Goal: Find specific page/section: Find specific page/section

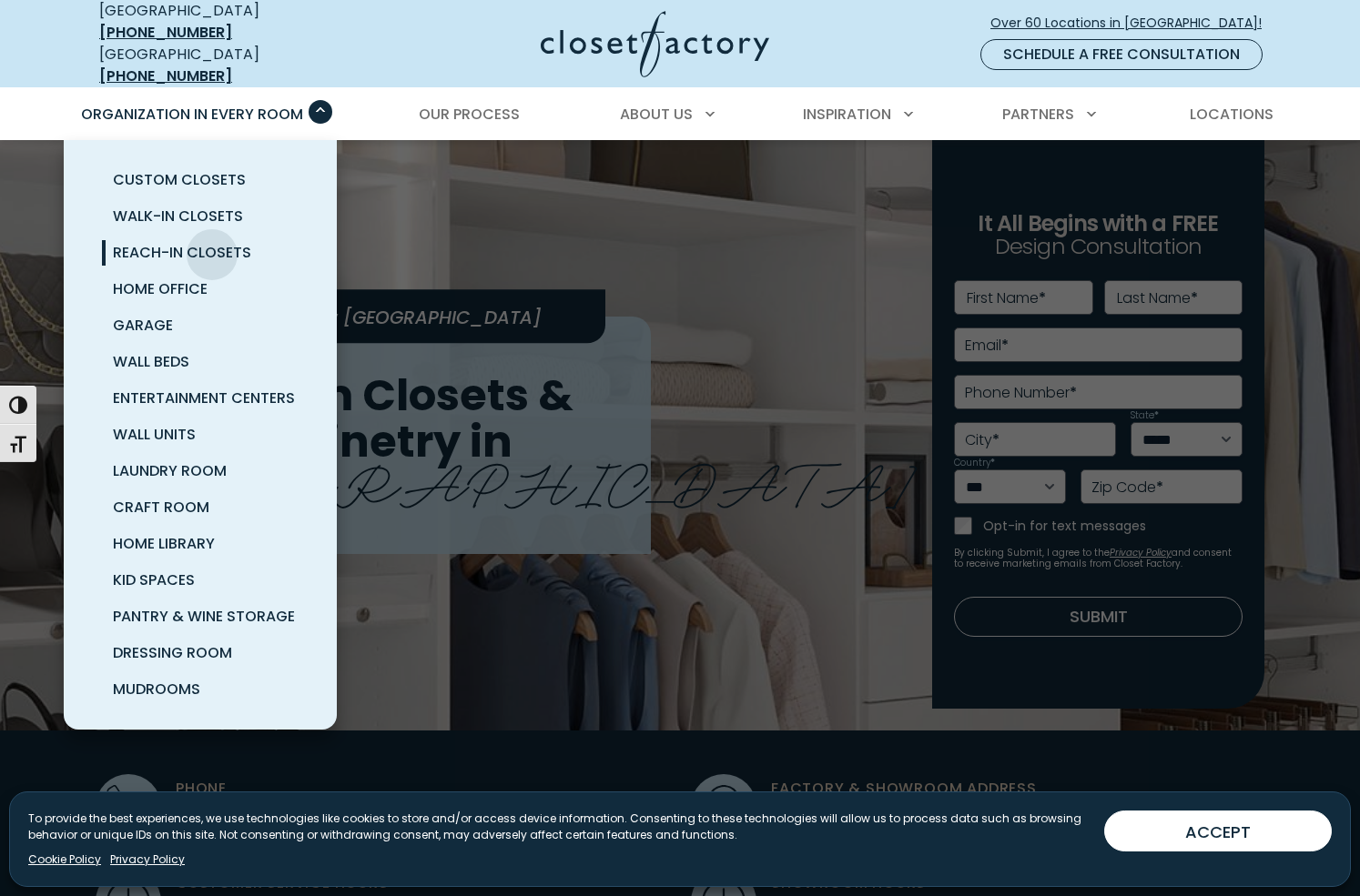
click at [212, 242] on span "Reach-In Closets" at bounding box center [182, 253] width 138 height 21
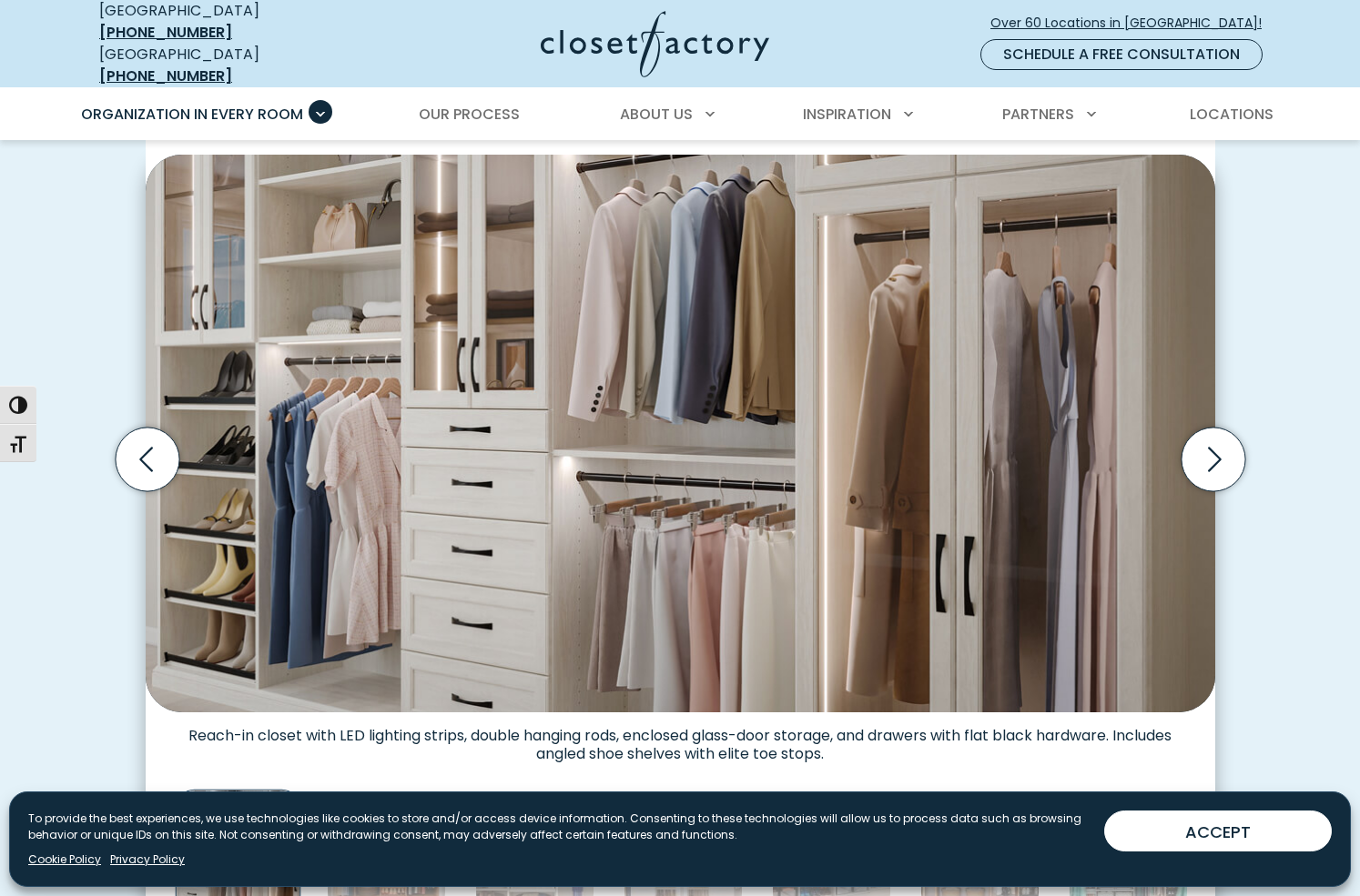
scroll to position [507, 0]
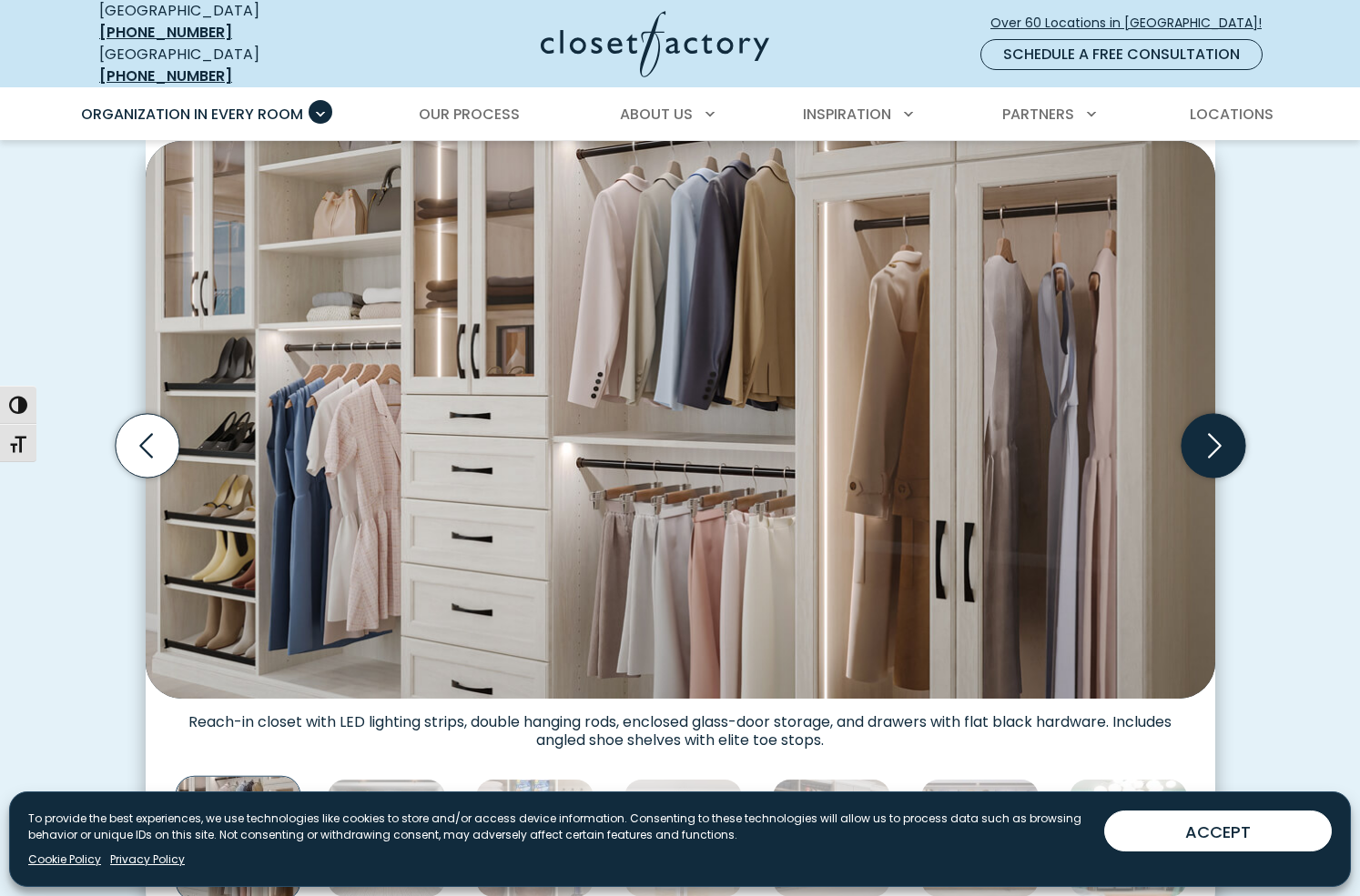
click at [1211, 428] on icon "Next slide" at bounding box center [1213, 445] width 64 height 64
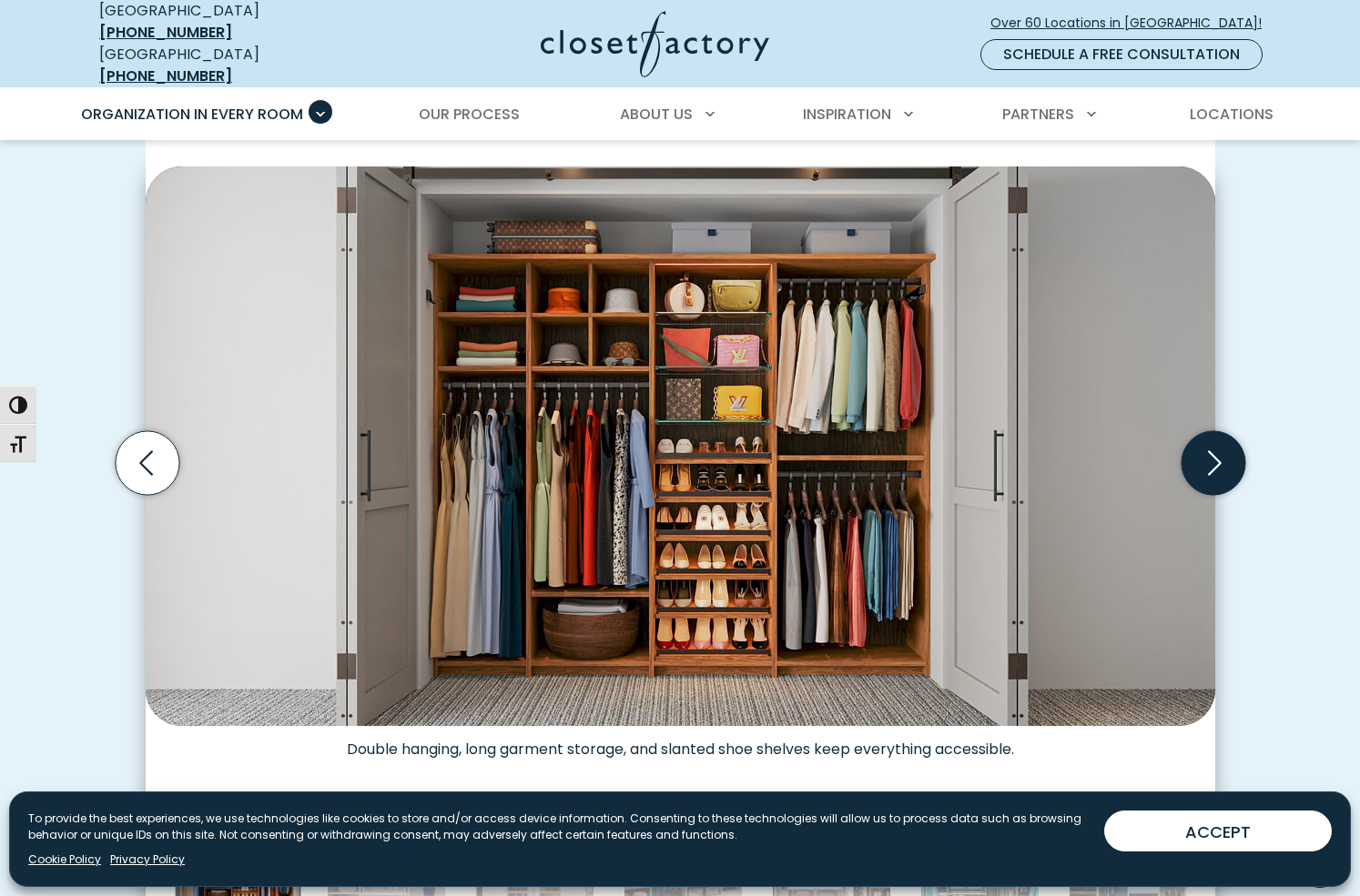
click at [1211, 433] on icon "Next slide" at bounding box center [1213, 463] width 64 height 64
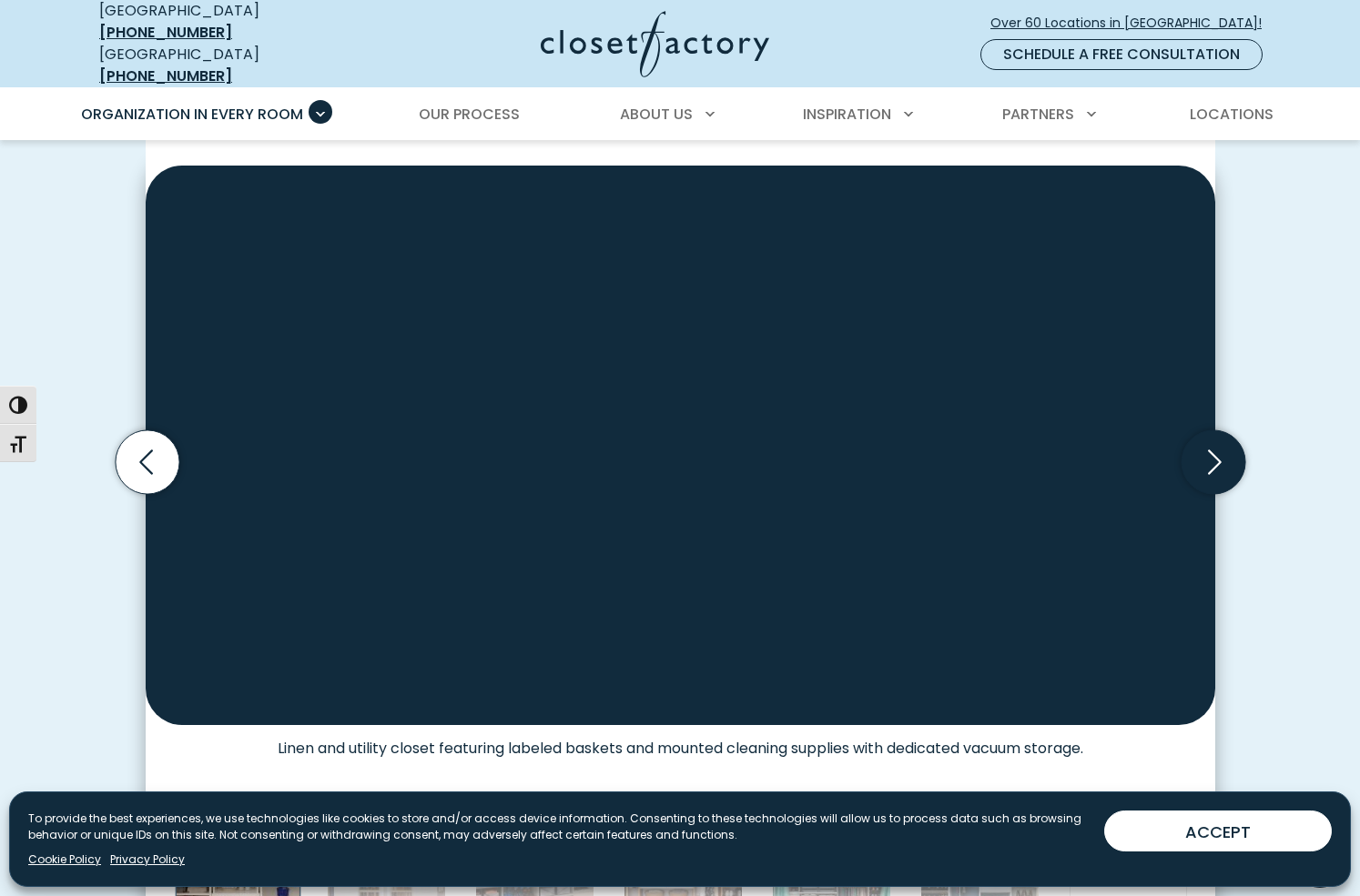
scroll to position [493, 0]
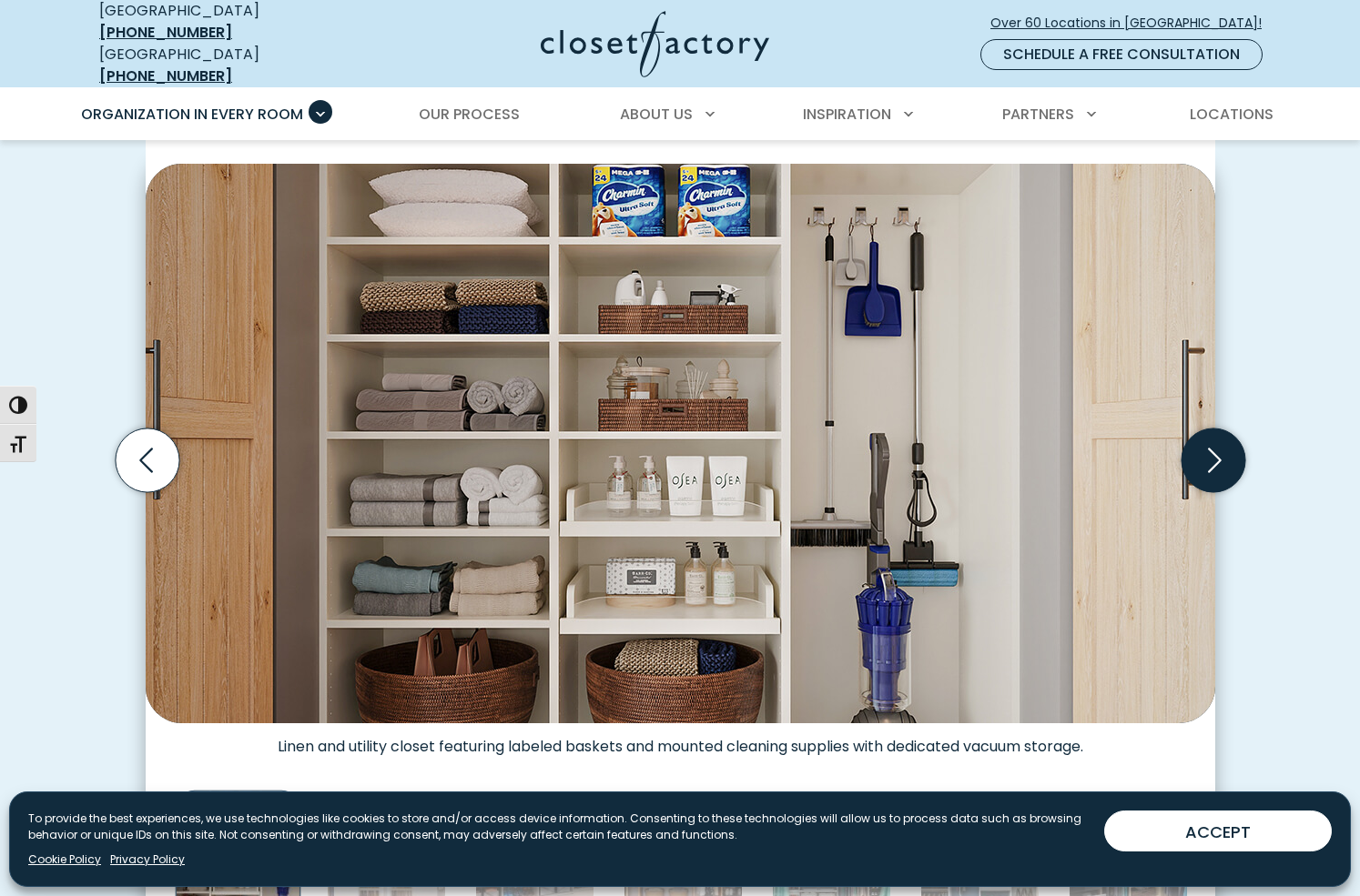
click at [1211, 447] on icon "Next slide" at bounding box center [1213, 460] width 64 height 64
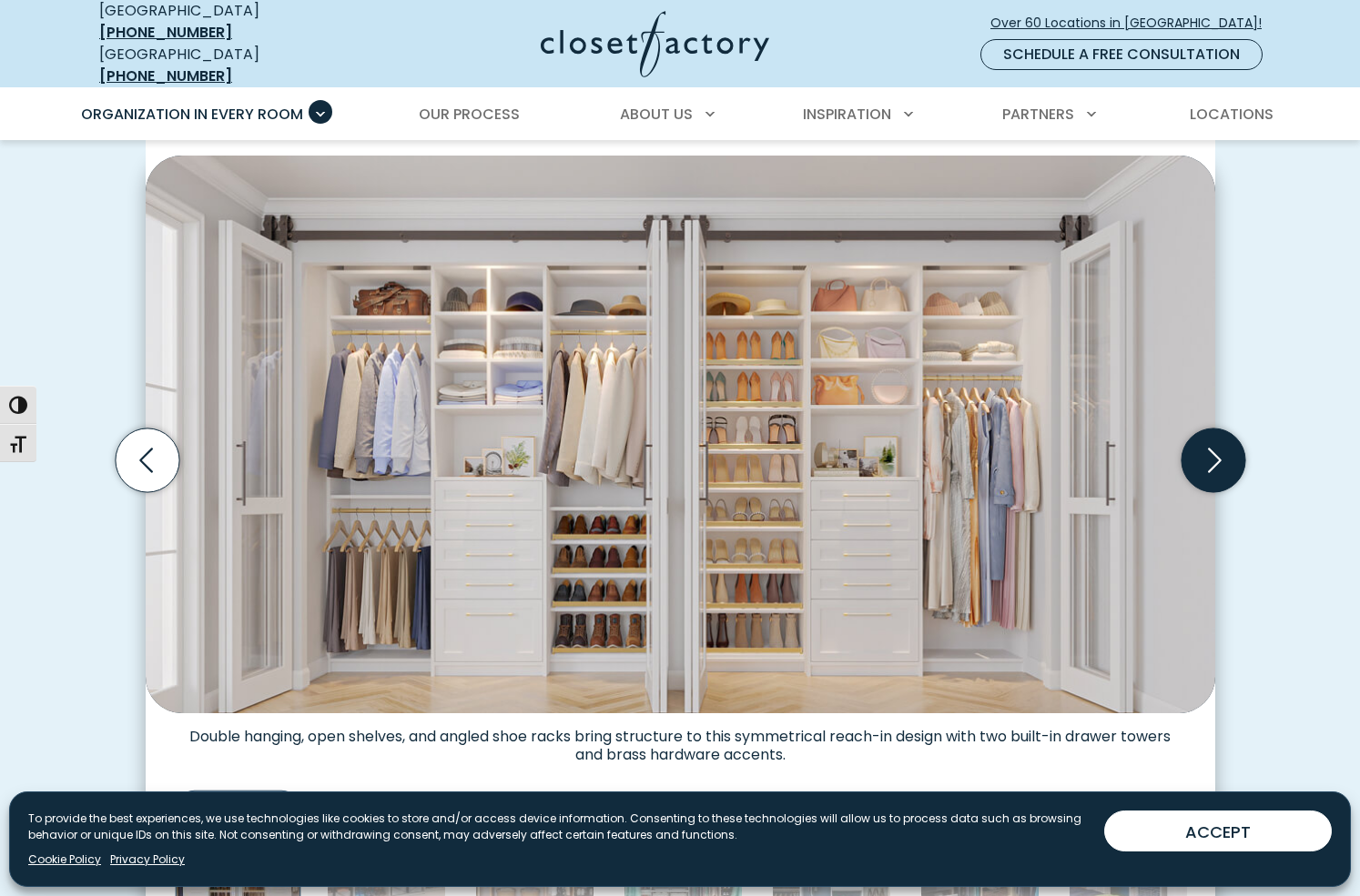
click at [1212, 447] on icon "Next slide" at bounding box center [1213, 460] width 64 height 64
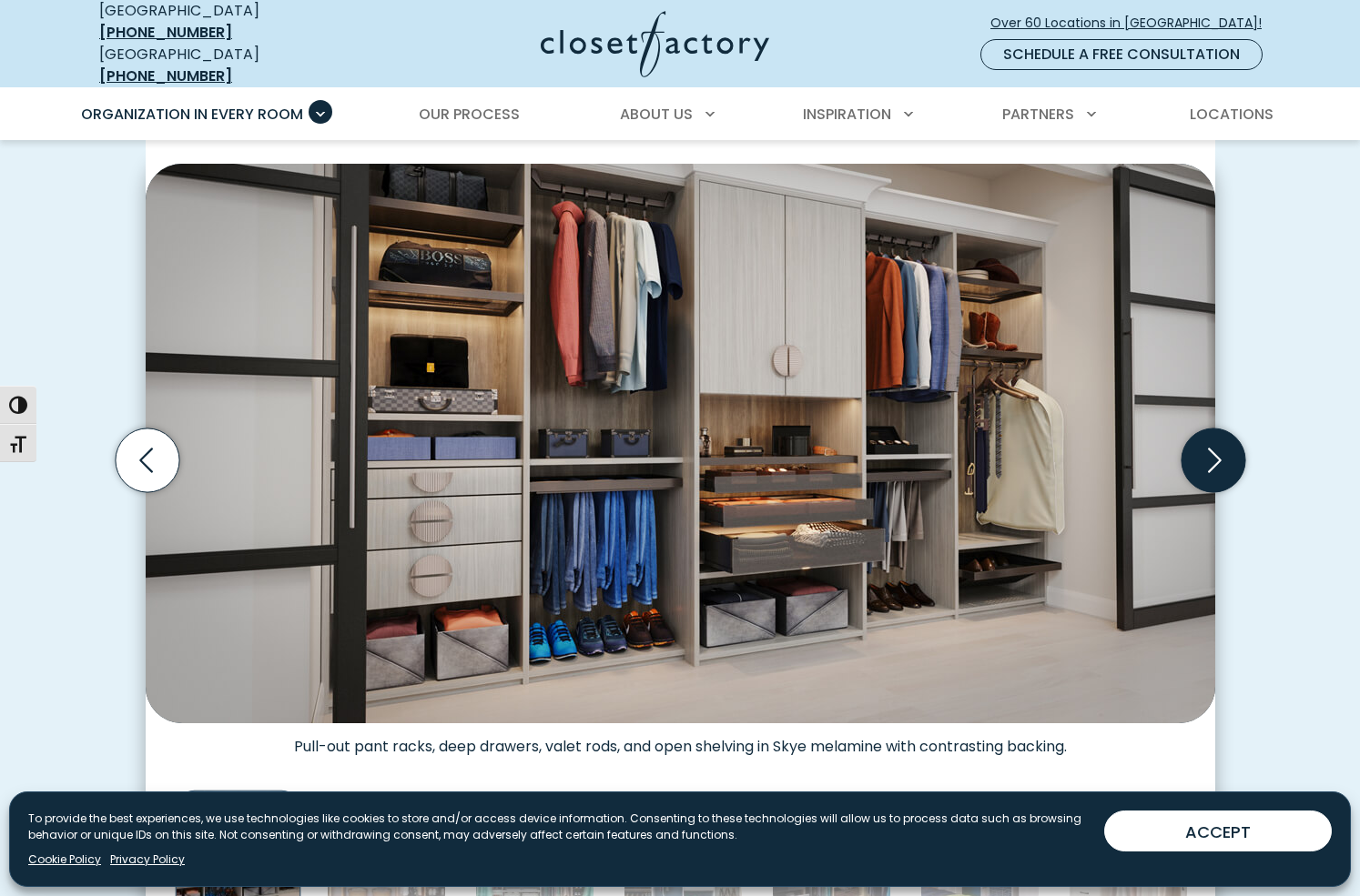
click at [1212, 447] on icon "Next slide" at bounding box center [1213, 460] width 64 height 64
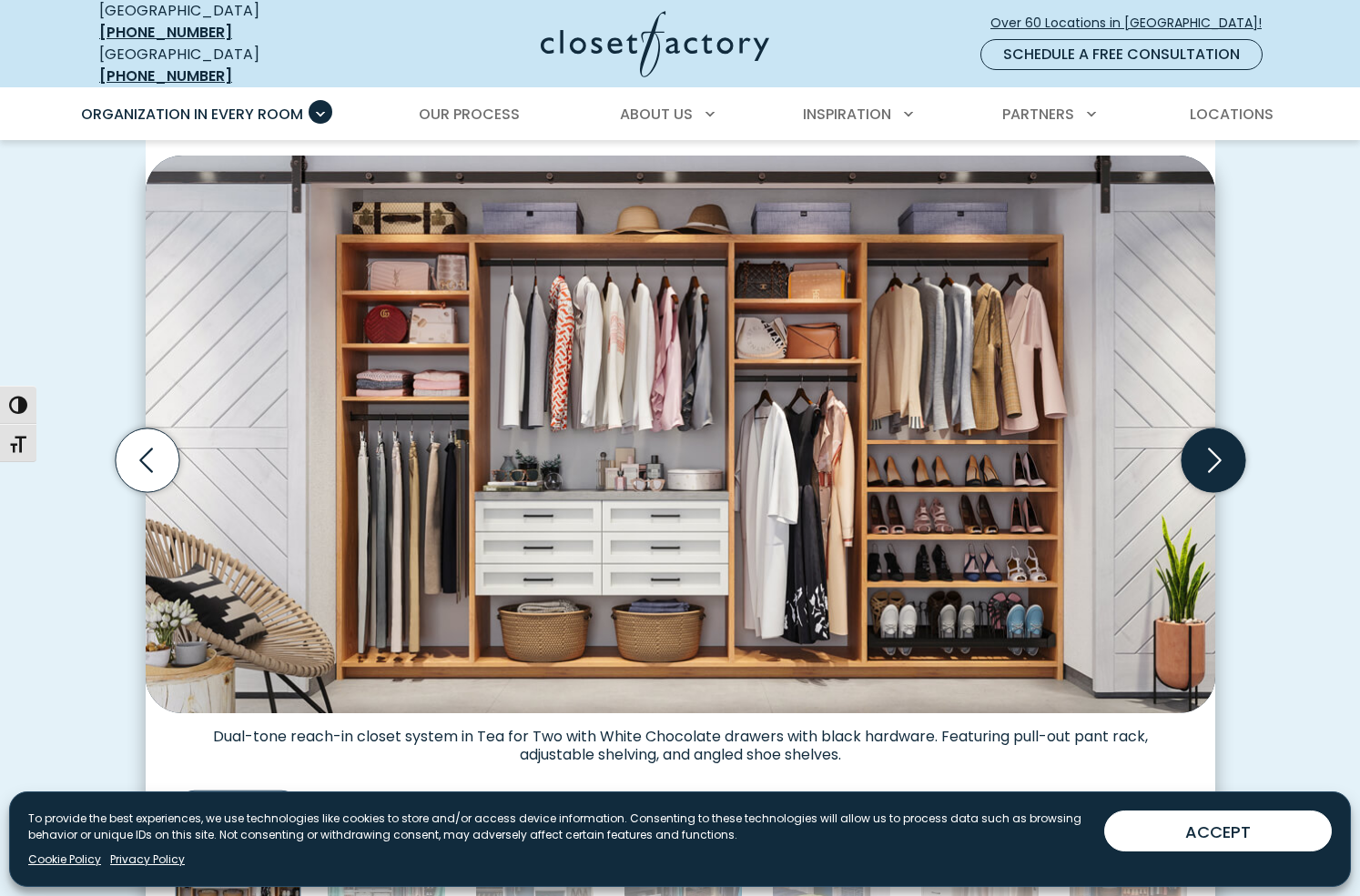
click at [1213, 447] on icon "Next slide" at bounding box center [1213, 460] width 64 height 64
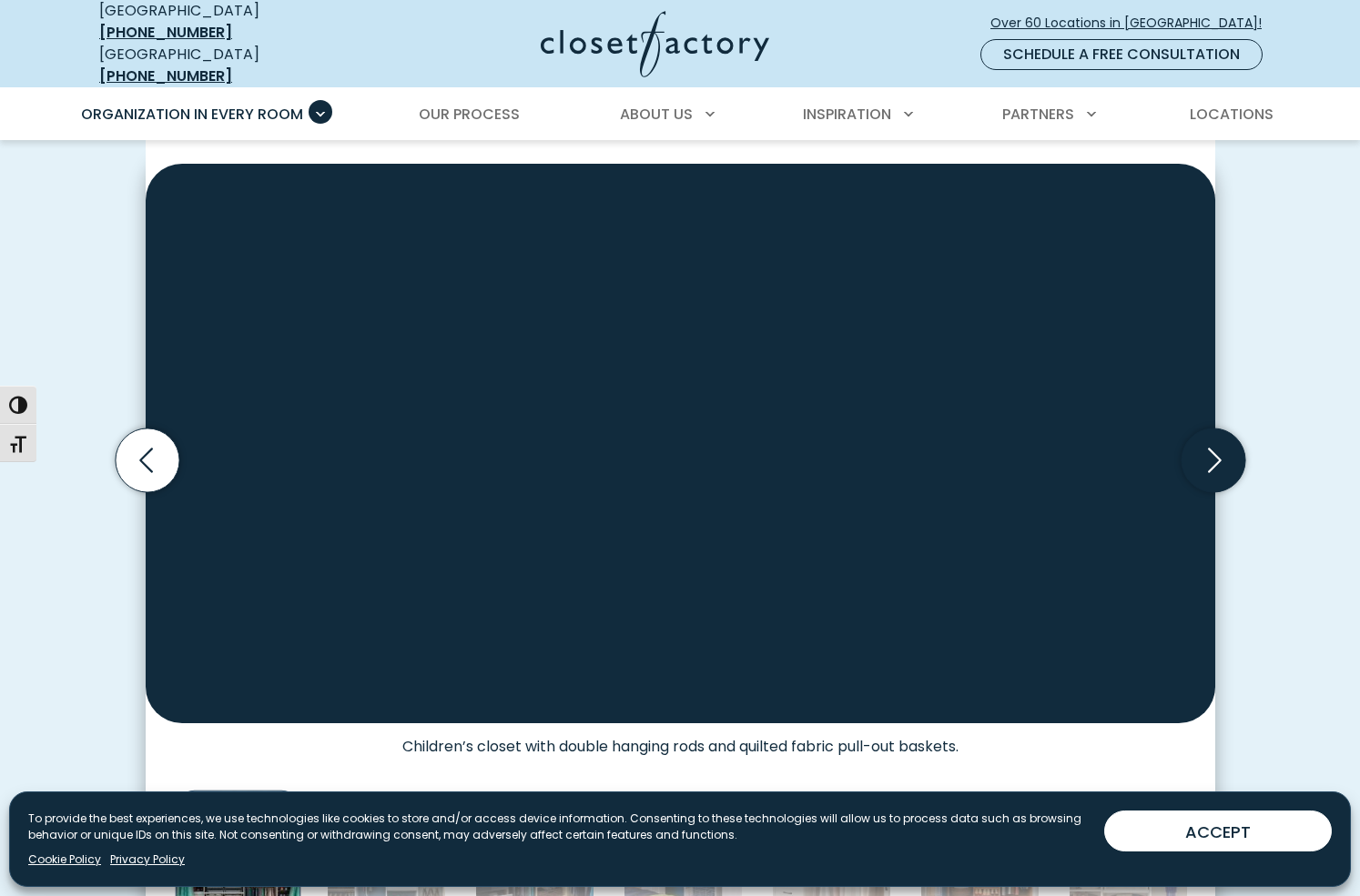
scroll to position [493, 0]
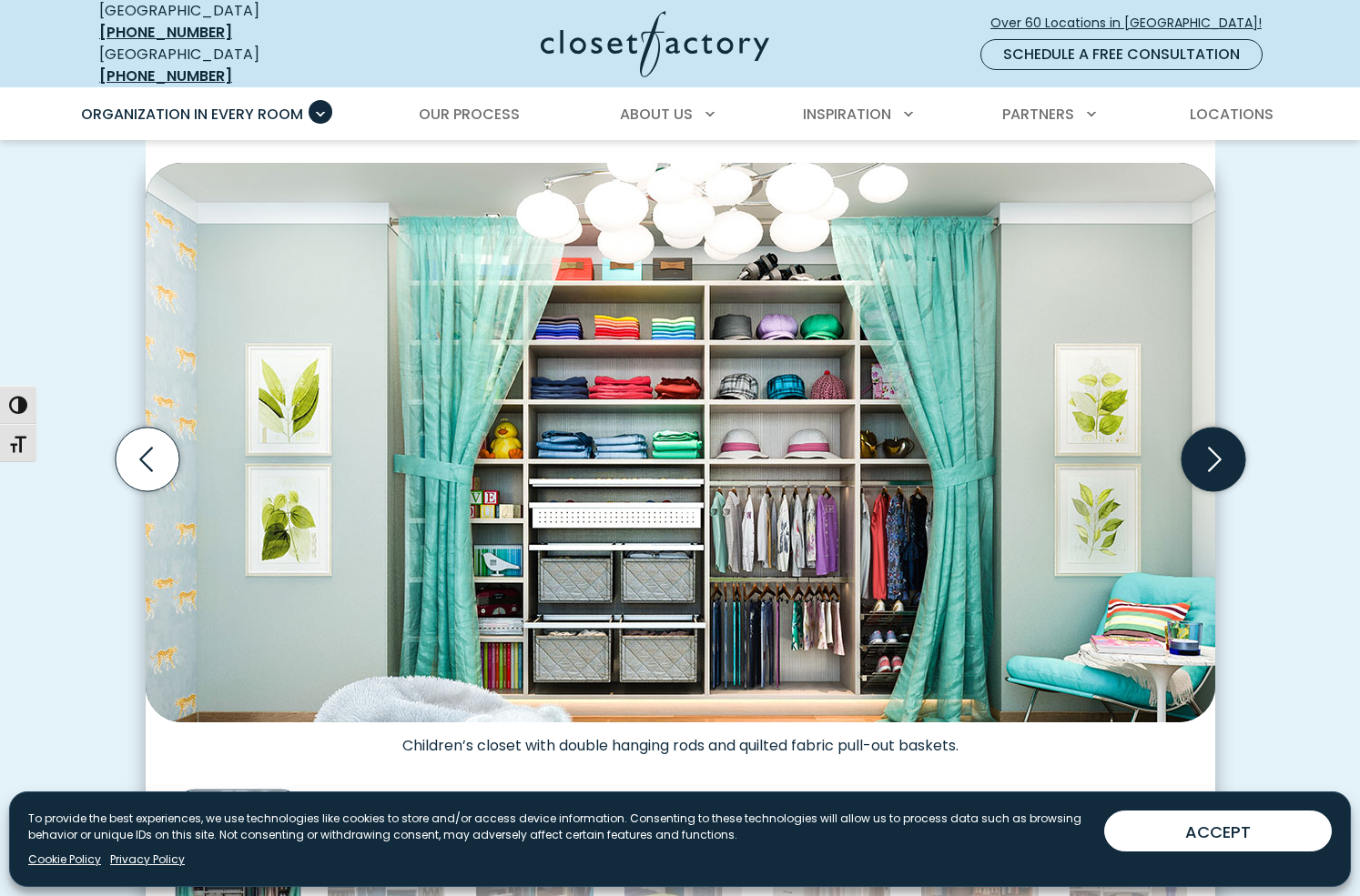
click at [1213, 447] on icon "Next slide" at bounding box center [1213, 459] width 64 height 64
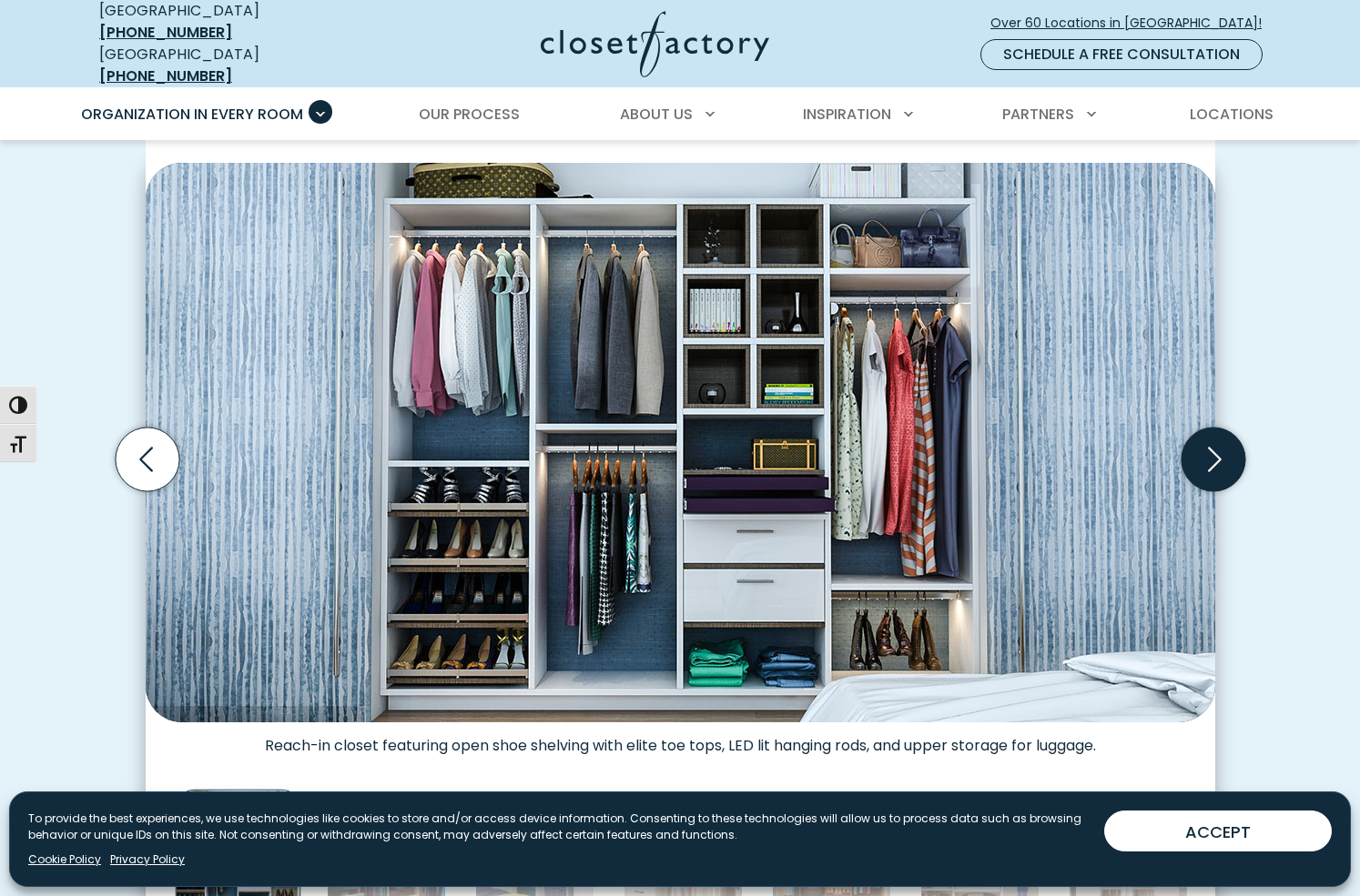
click at [1213, 449] on icon "Next slide" at bounding box center [1213, 459] width 64 height 64
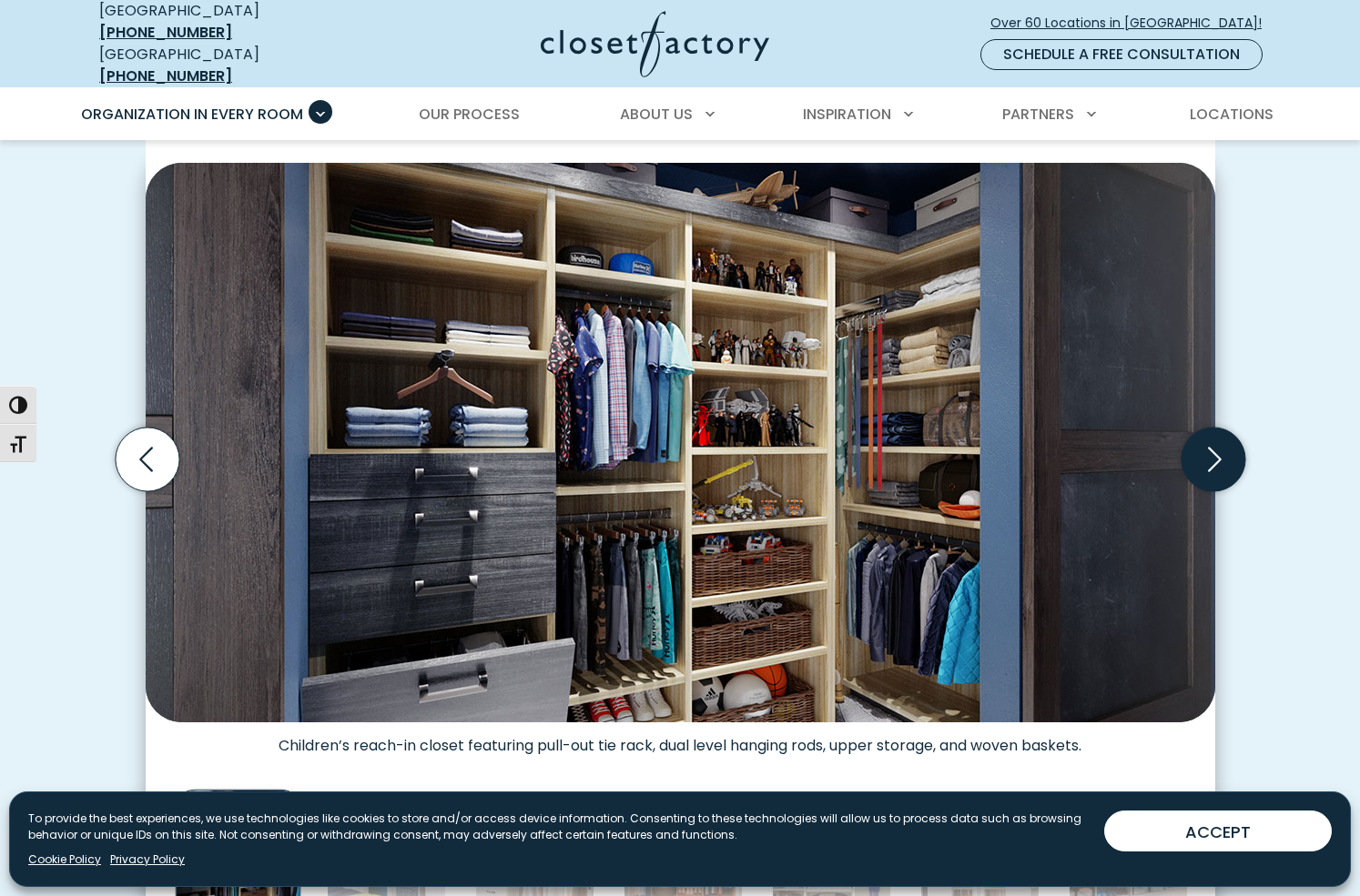
click at [1213, 449] on icon "Next slide" at bounding box center [1213, 459] width 64 height 64
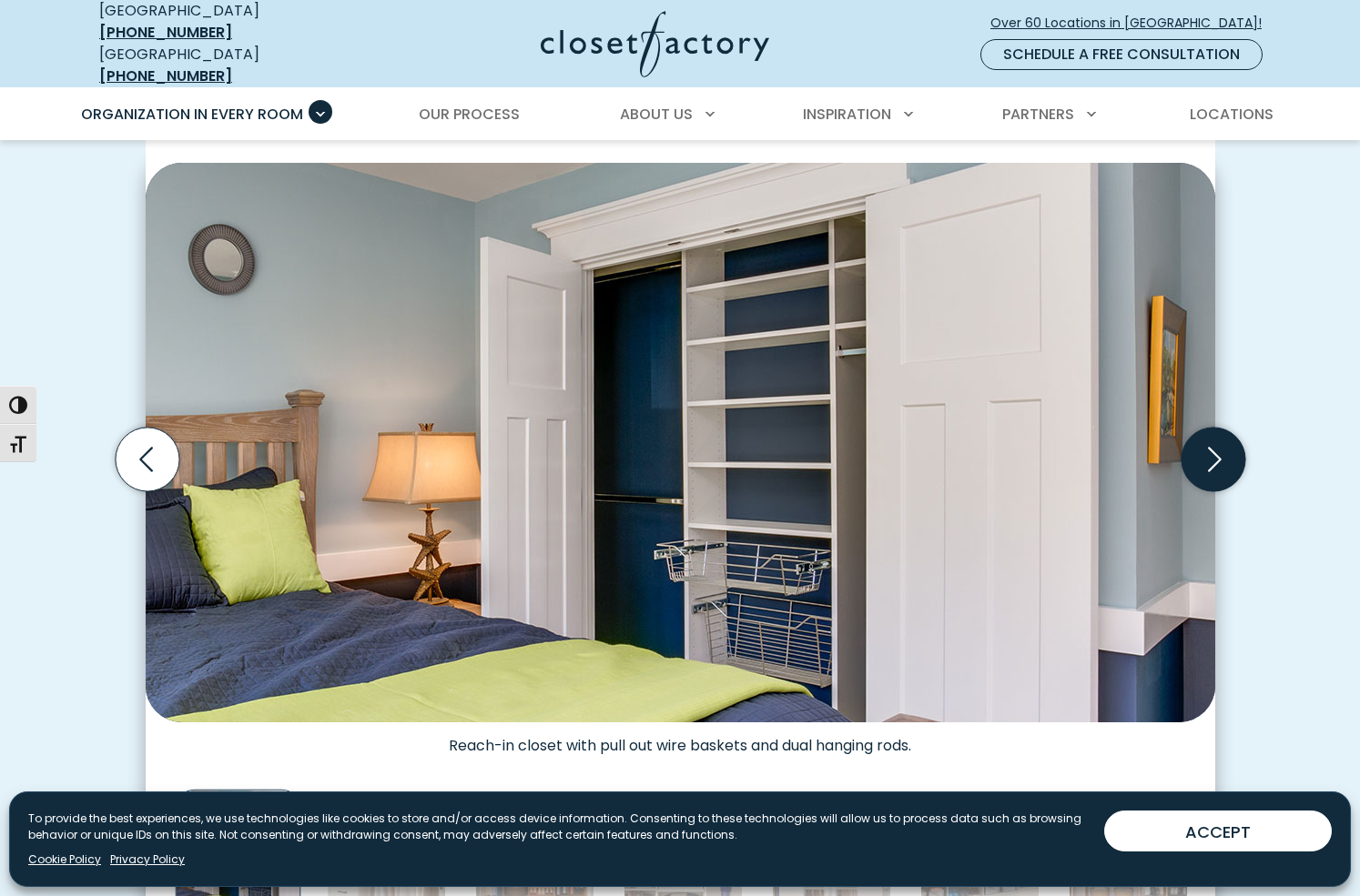
click at [1213, 449] on icon "Next slide" at bounding box center [1213, 459] width 64 height 64
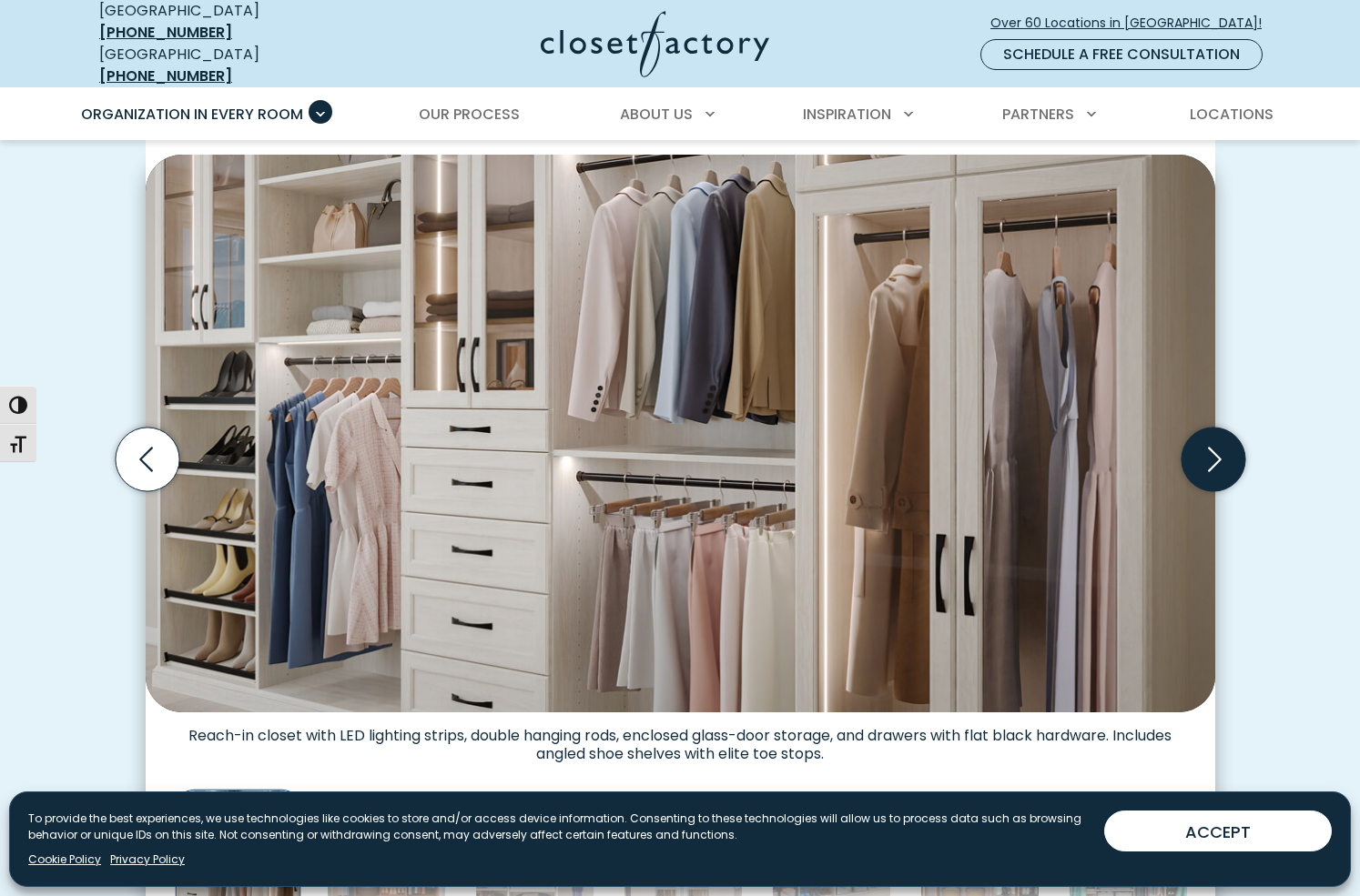
click at [1212, 450] on icon "Next slide" at bounding box center [1213, 459] width 64 height 64
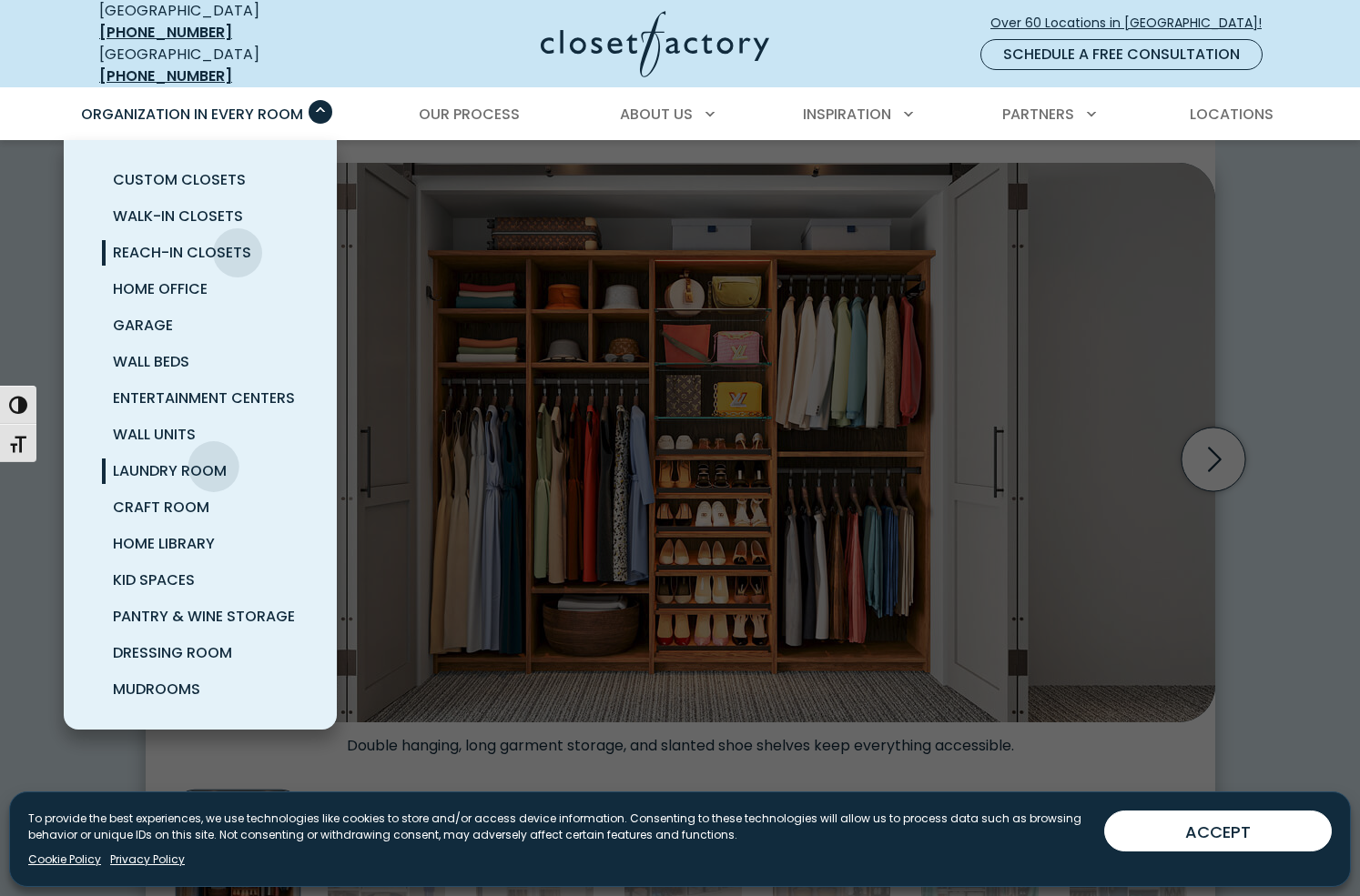
click at [213, 461] on span "Laundry Room" at bounding box center [170, 471] width 114 height 21
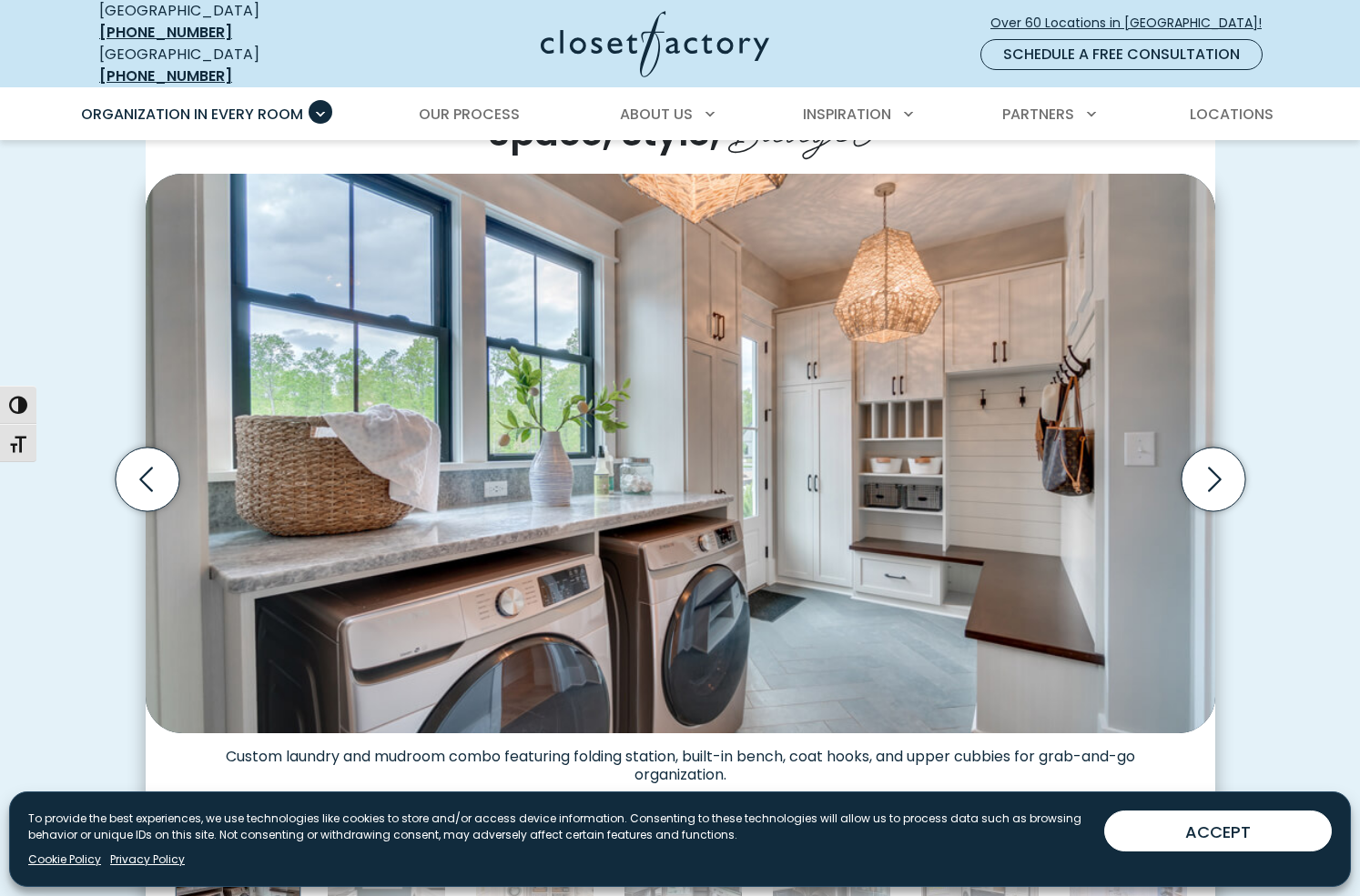
scroll to position [488, 0]
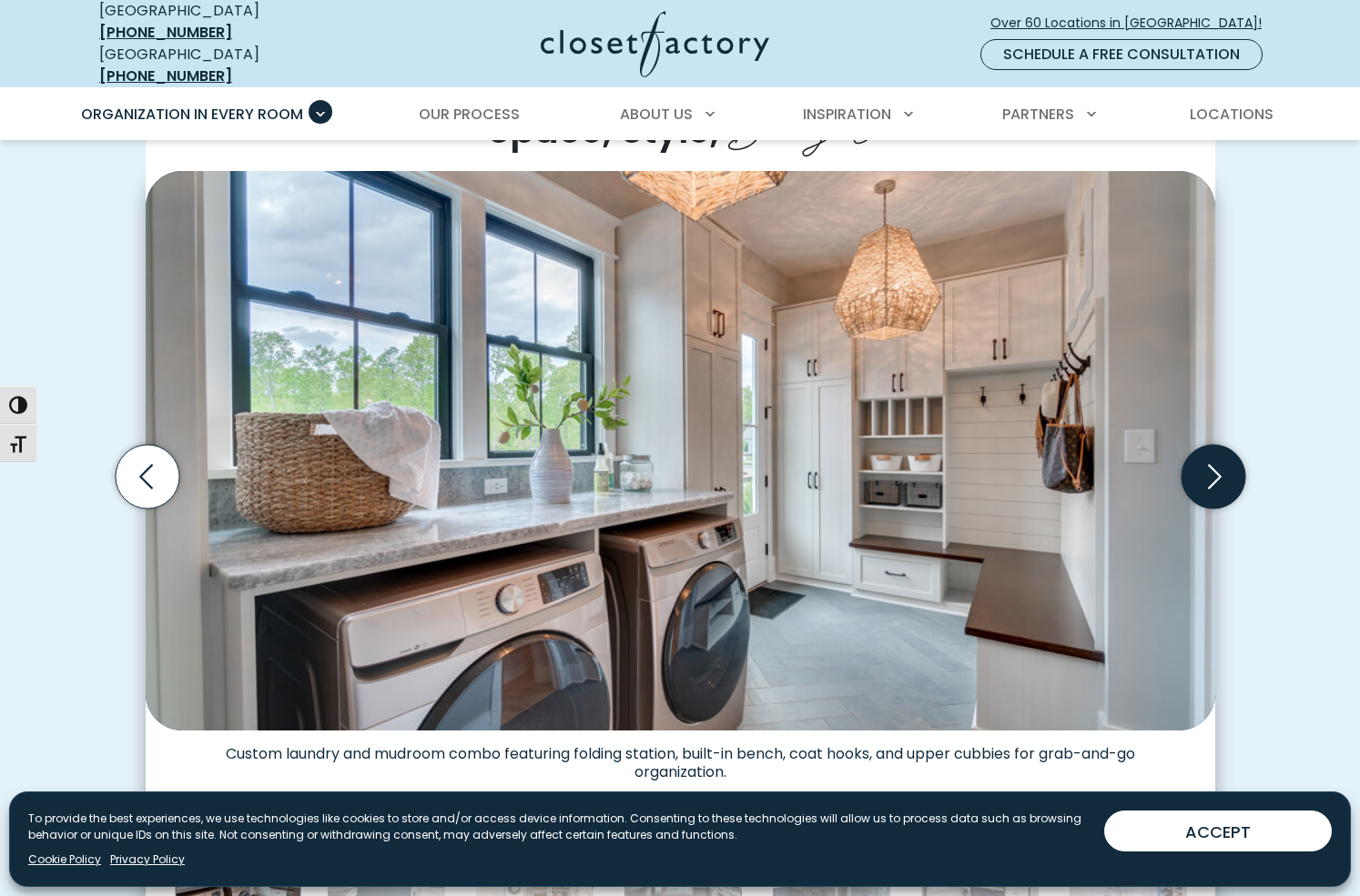
click at [1217, 469] on icon "Next slide" at bounding box center [1213, 477] width 64 height 64
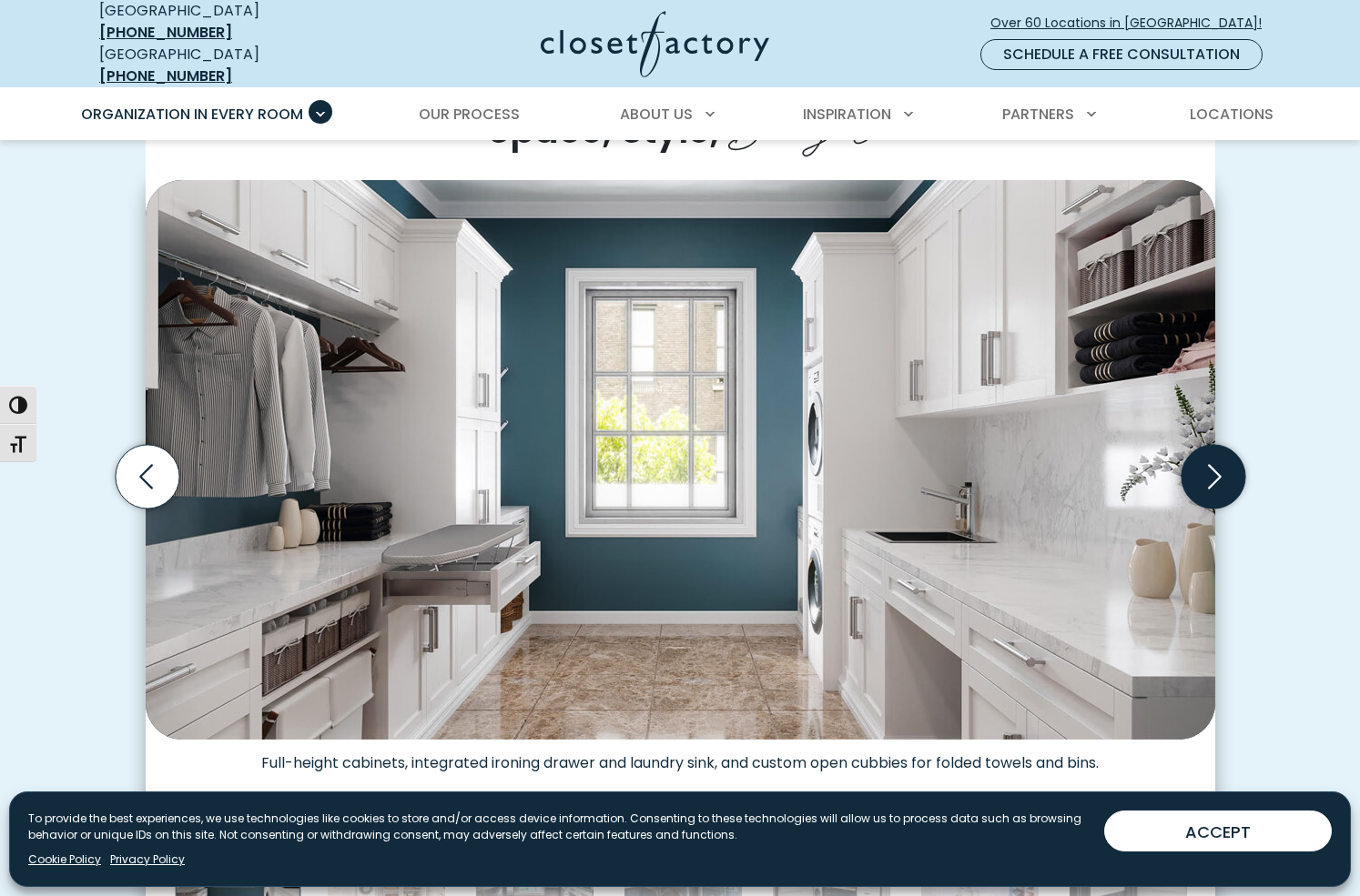
click at [1217, 469] on icon "Next slide" at bounding box center [1213, 477] width 64 height 64
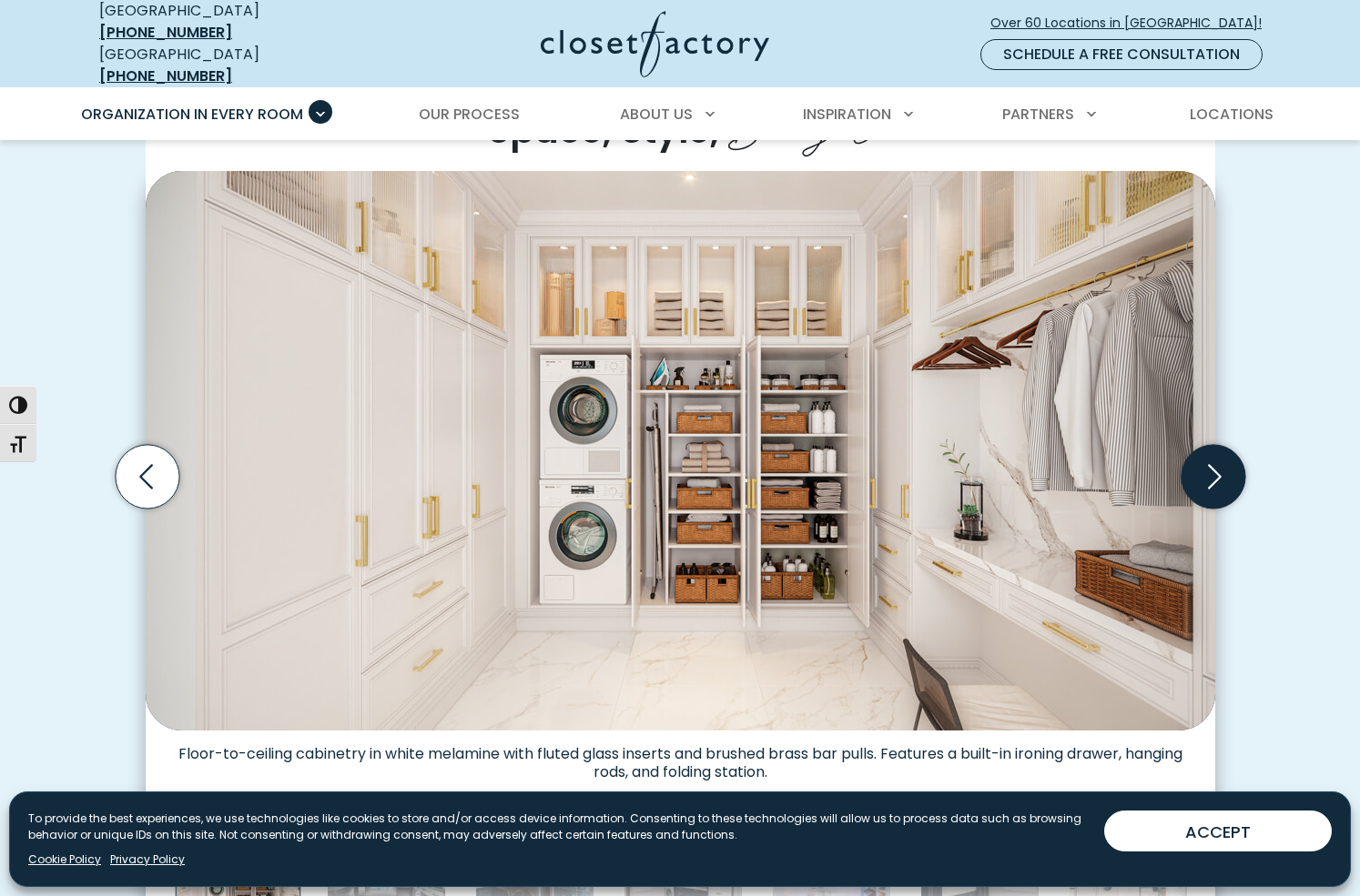
click at [1217, 469] on icon "Next slide" at bounding box center [1213, 477] width 64 height 64
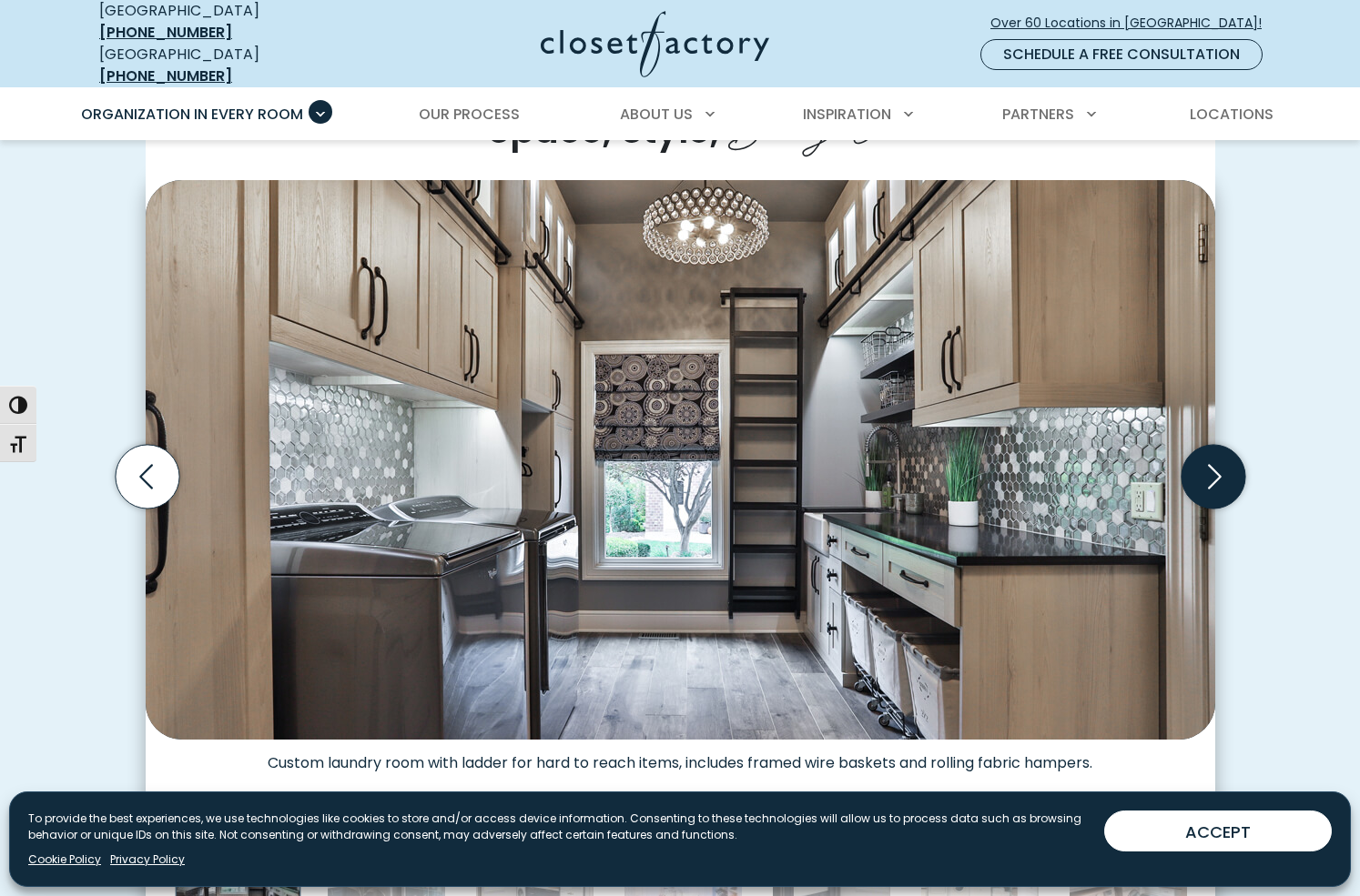
click at [1215, 464] on icon "Next slide" at bounding box center [1213, 477] width 64 height 64
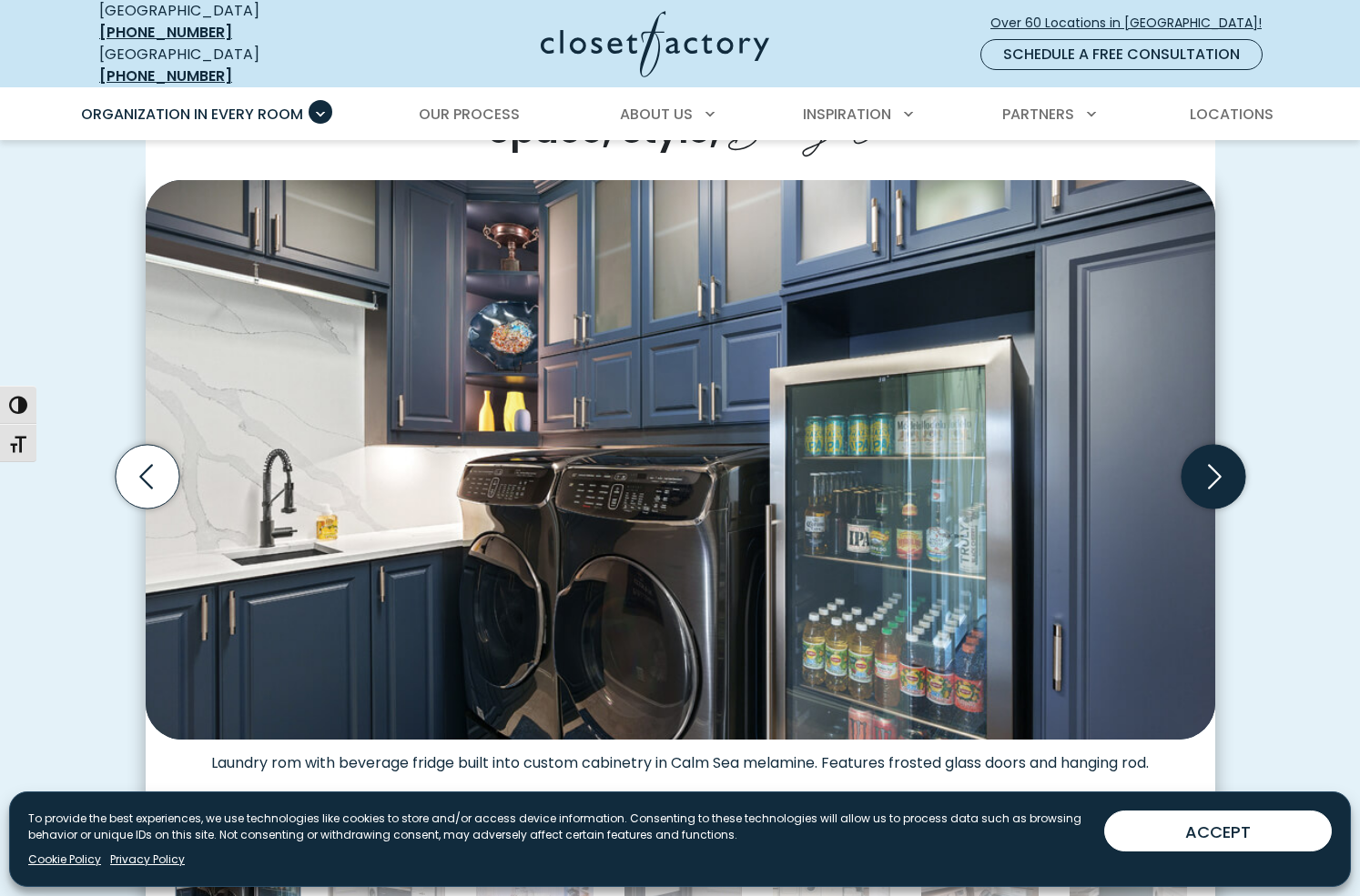
click at [1214, 464] on icon "Next slide" at bounding box center [1213, 477] width 64 height 64
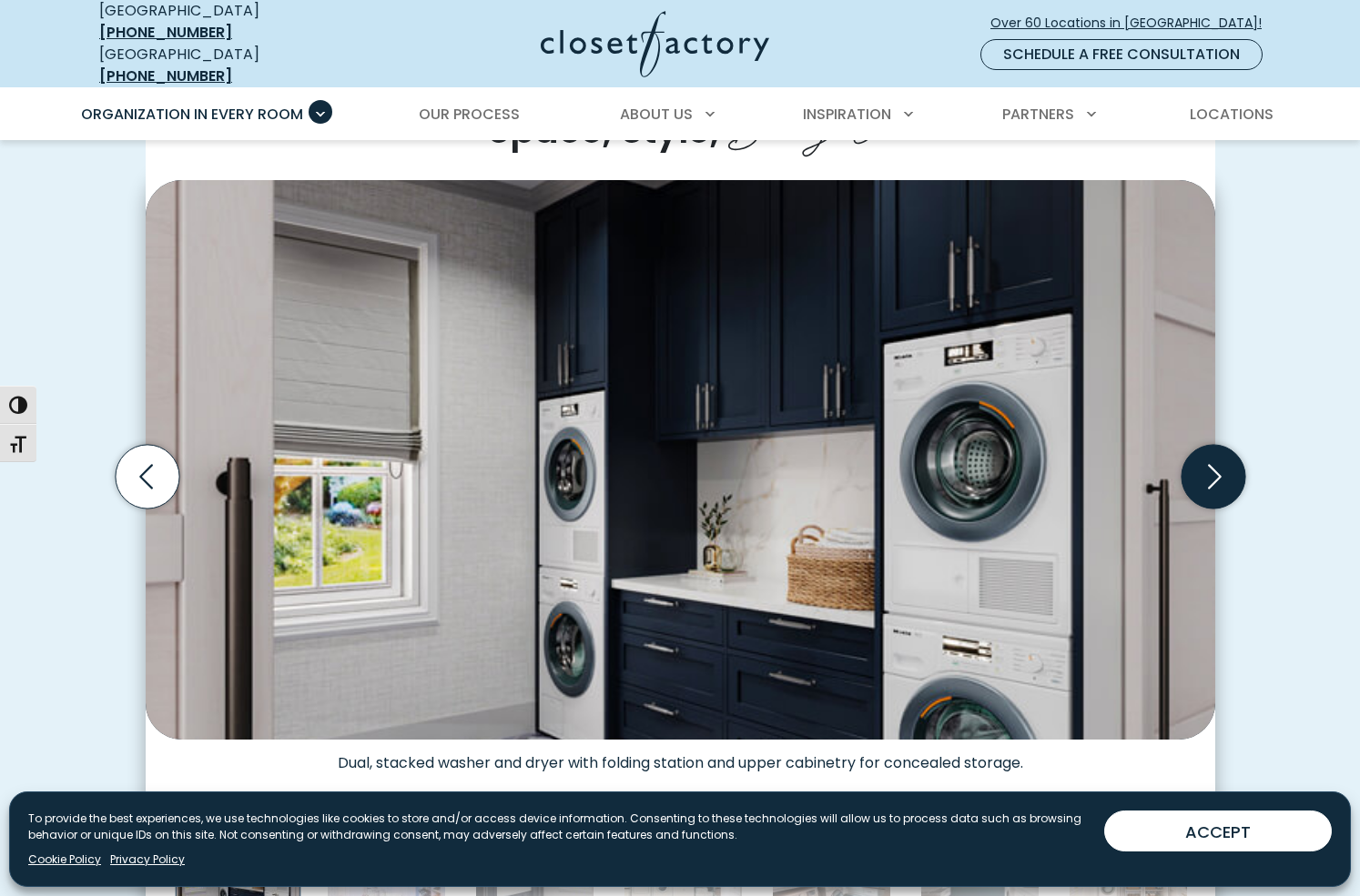
click at [1214, 464] on icon "Next slide" at bounding box center [1213, 477] width 64 height 64
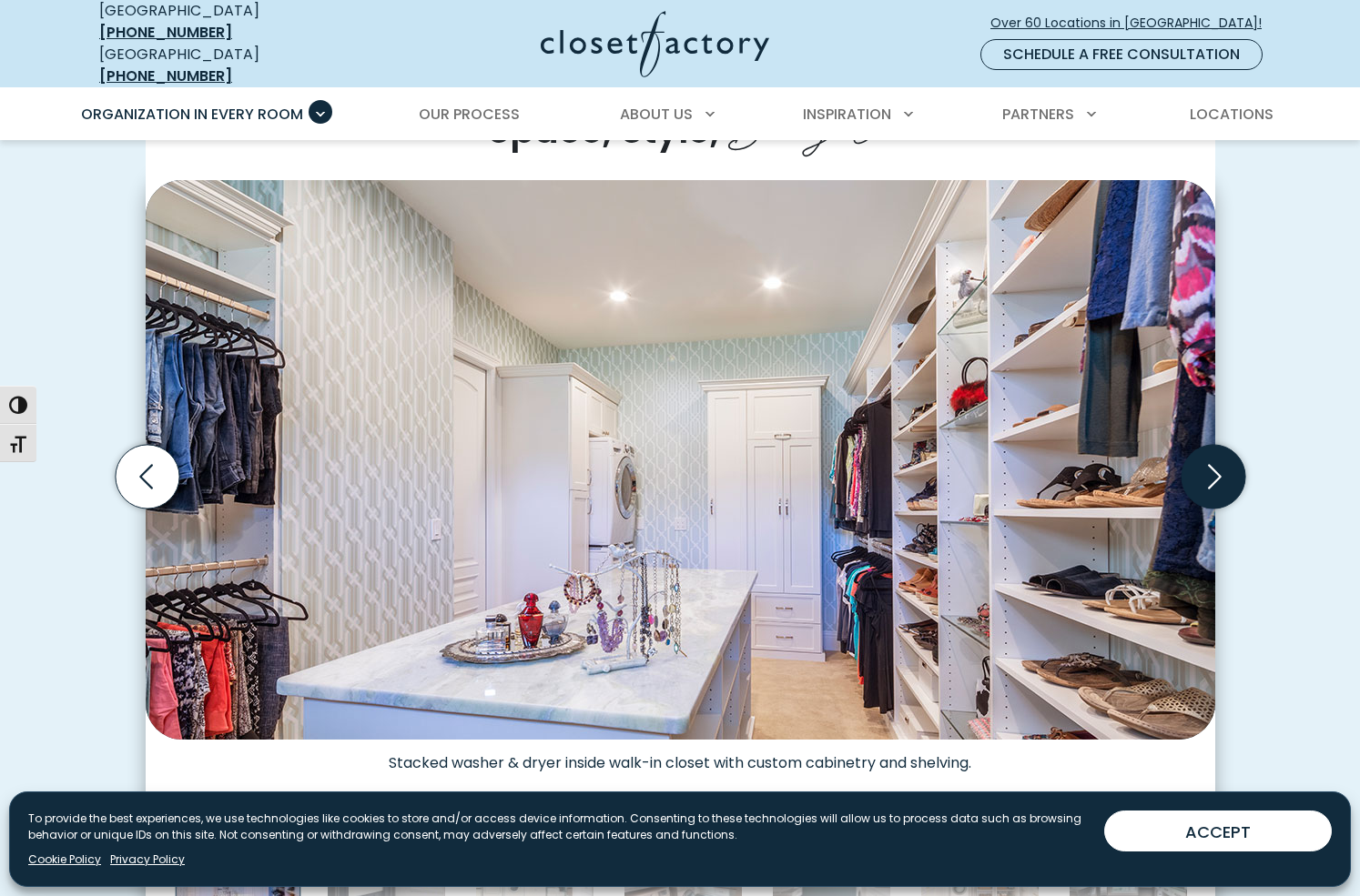
click at [1214, 464] on icon "Next slide" at bounding box center [1213, 477] width 64 height 64
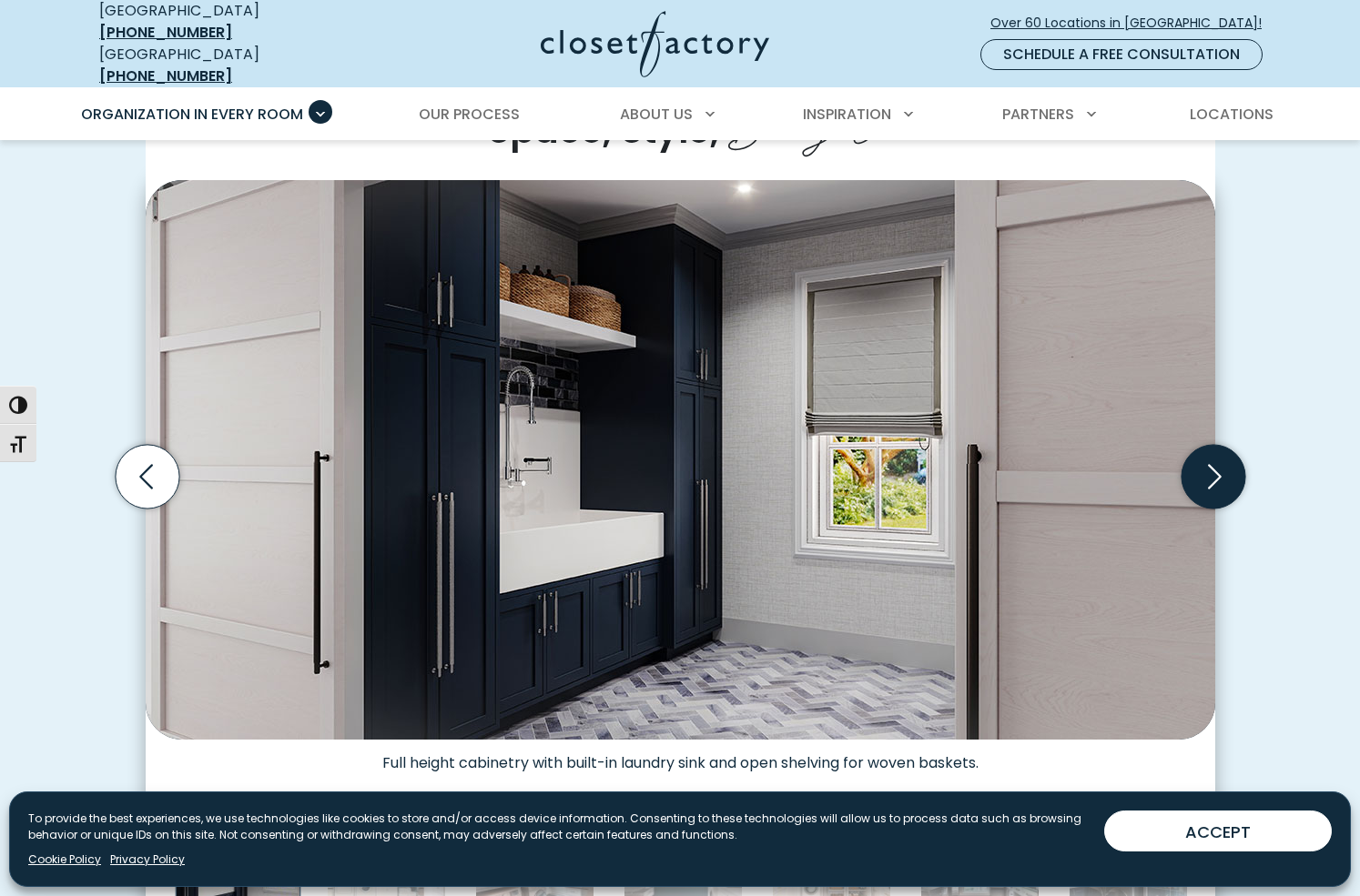
click at [1214, 464] on icon "Next slide" at bounding box center [1213, 477] width 64 height 64
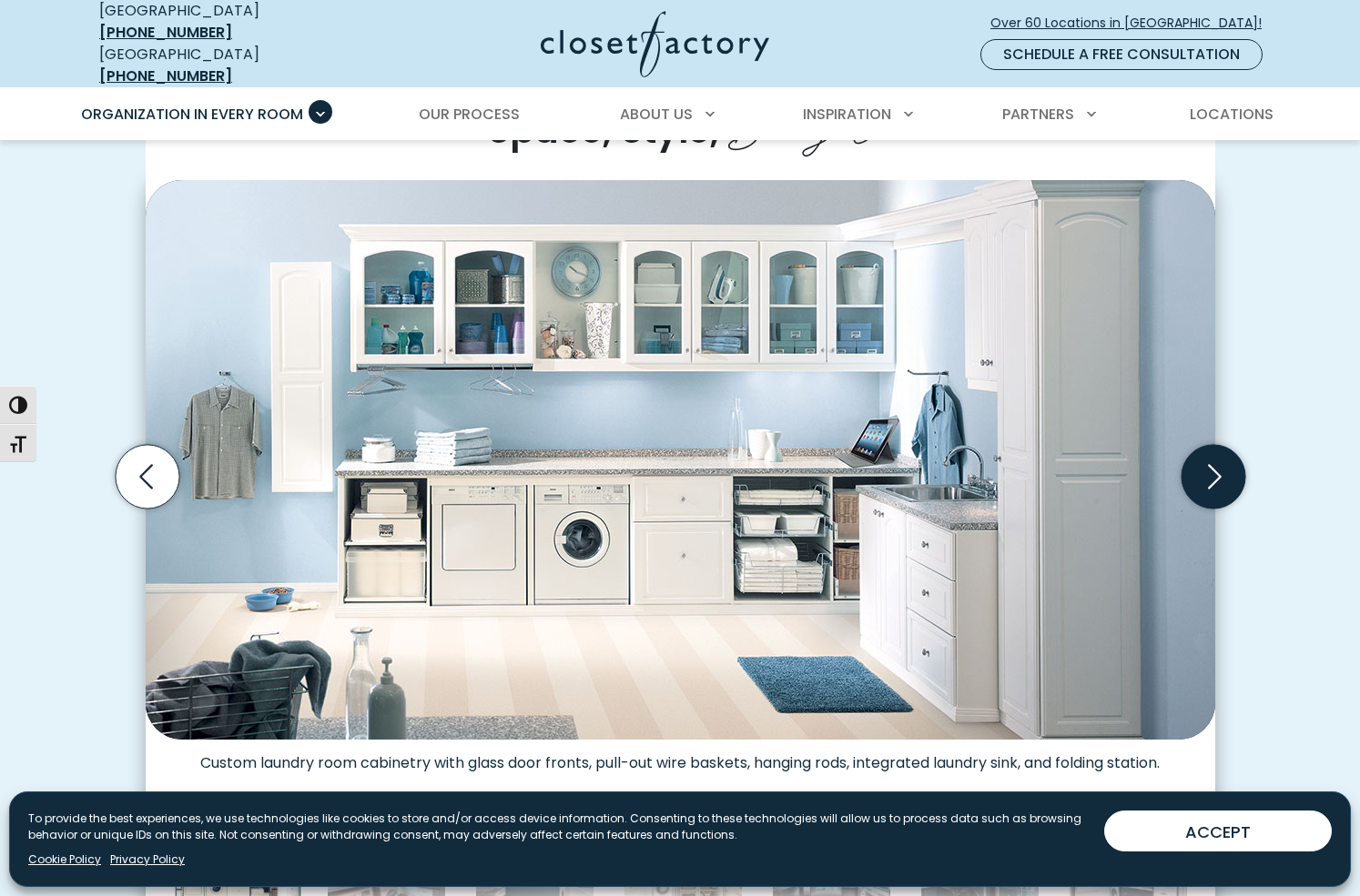
click at [1213, 466] on icon "Next slide" at bounding box center [1213, 477] width 64 height 64
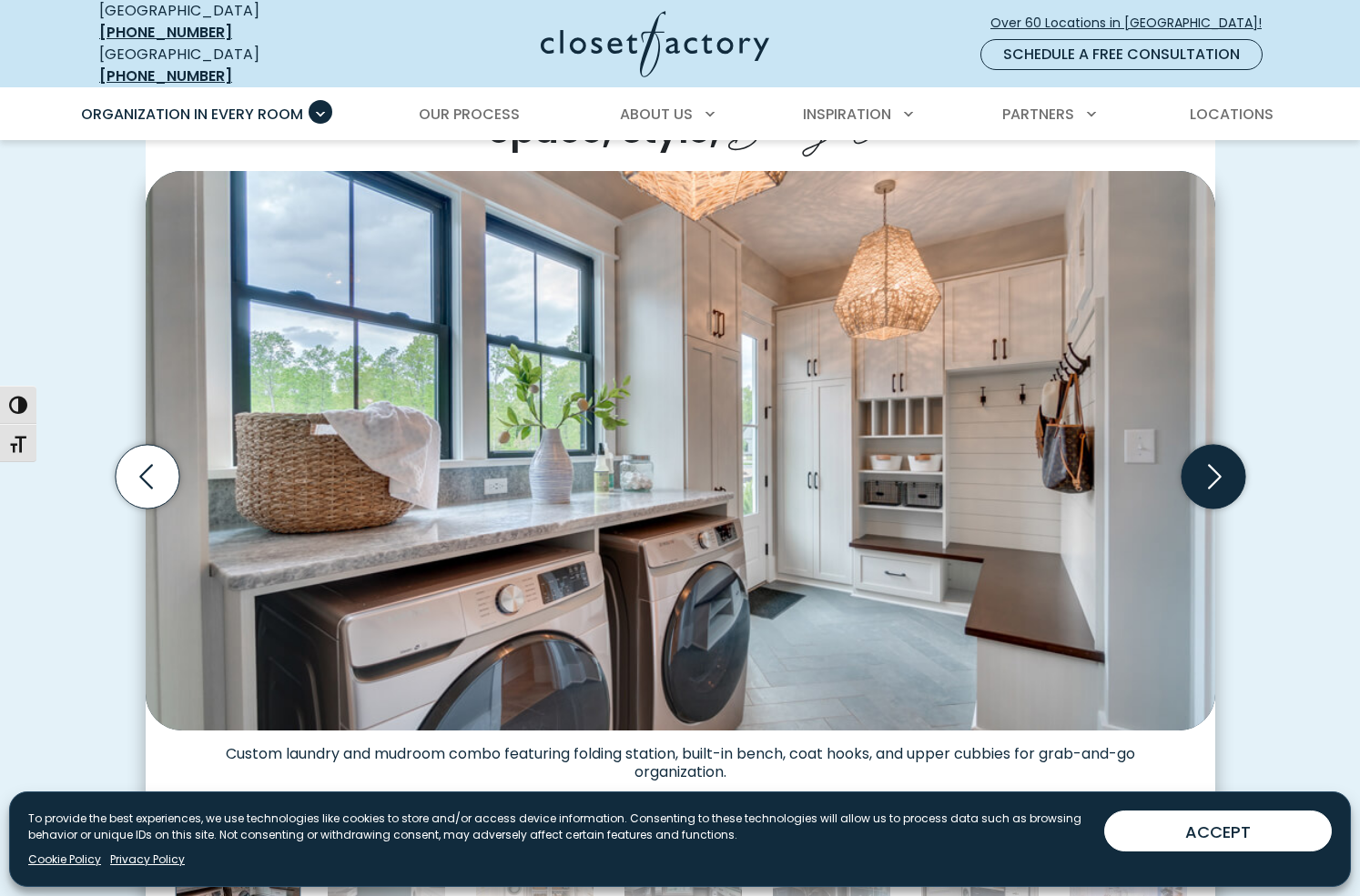
click at [1213, 466] on icon "Next slide" at bounding box center [1213, 477] width 64 height 64
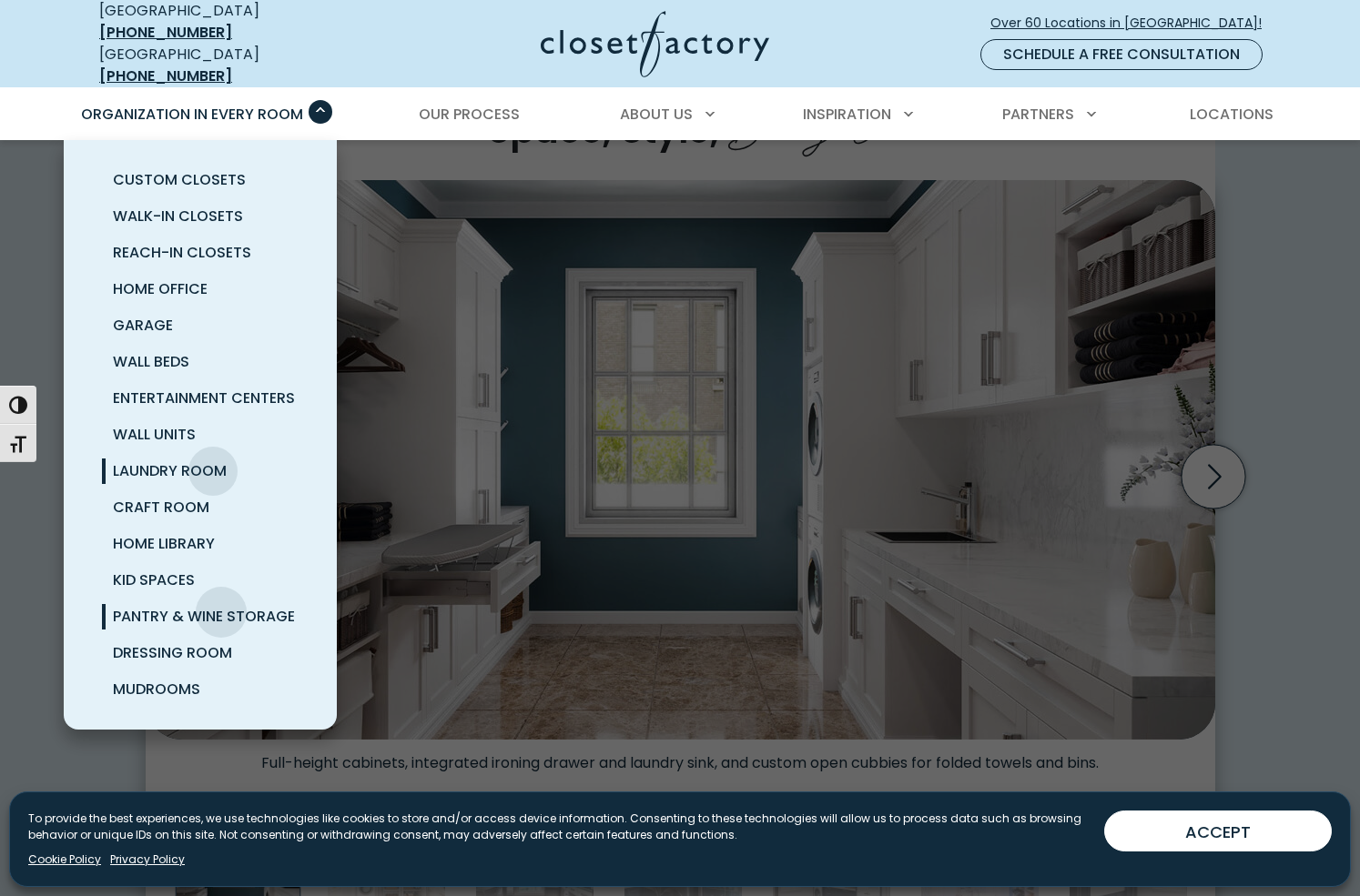
click at [221, 606] on span "Pantry & Wine Storage" at bounding box center [204, 616] width 182 height 21
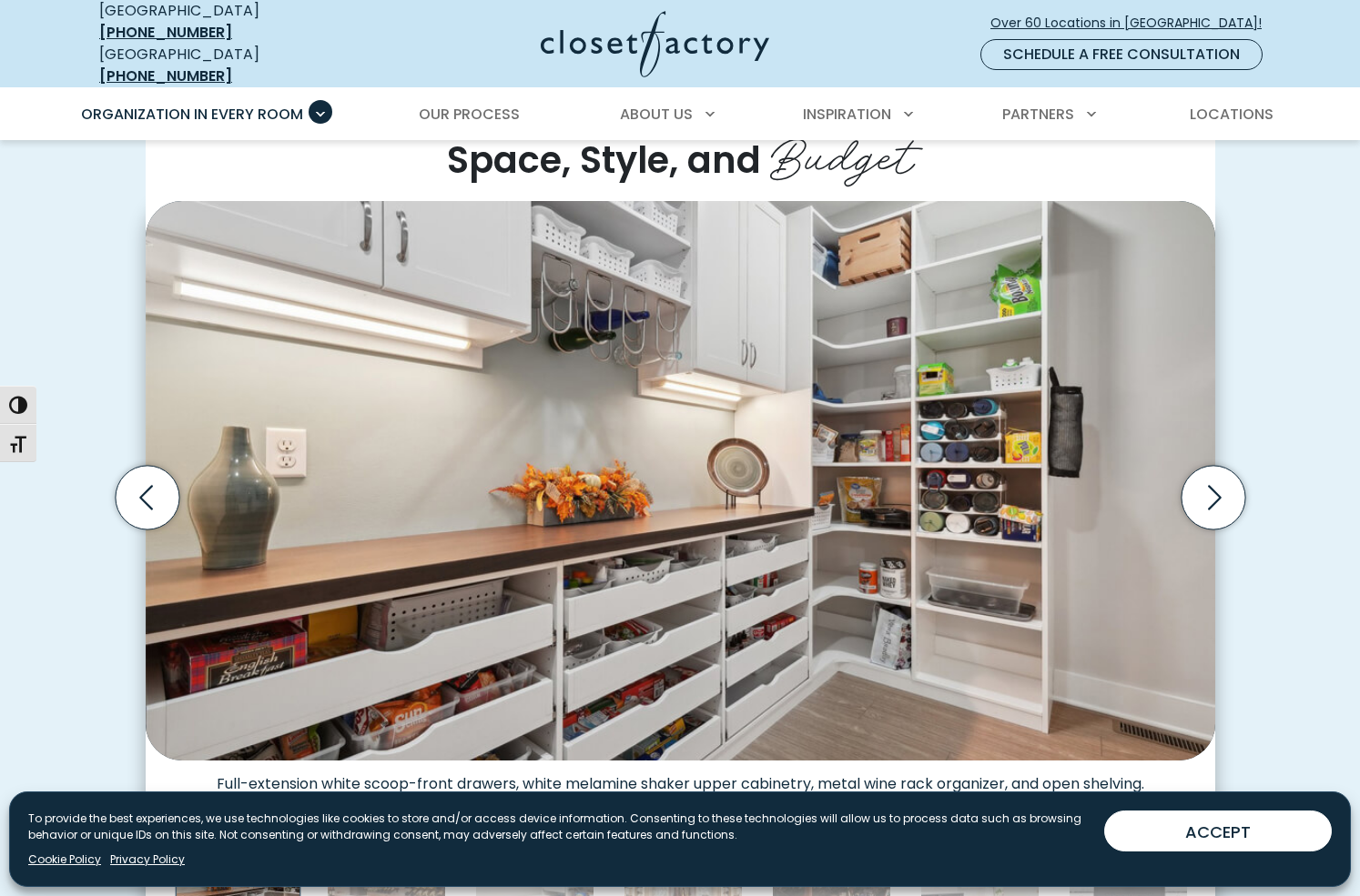
scroll to position [461, 0]
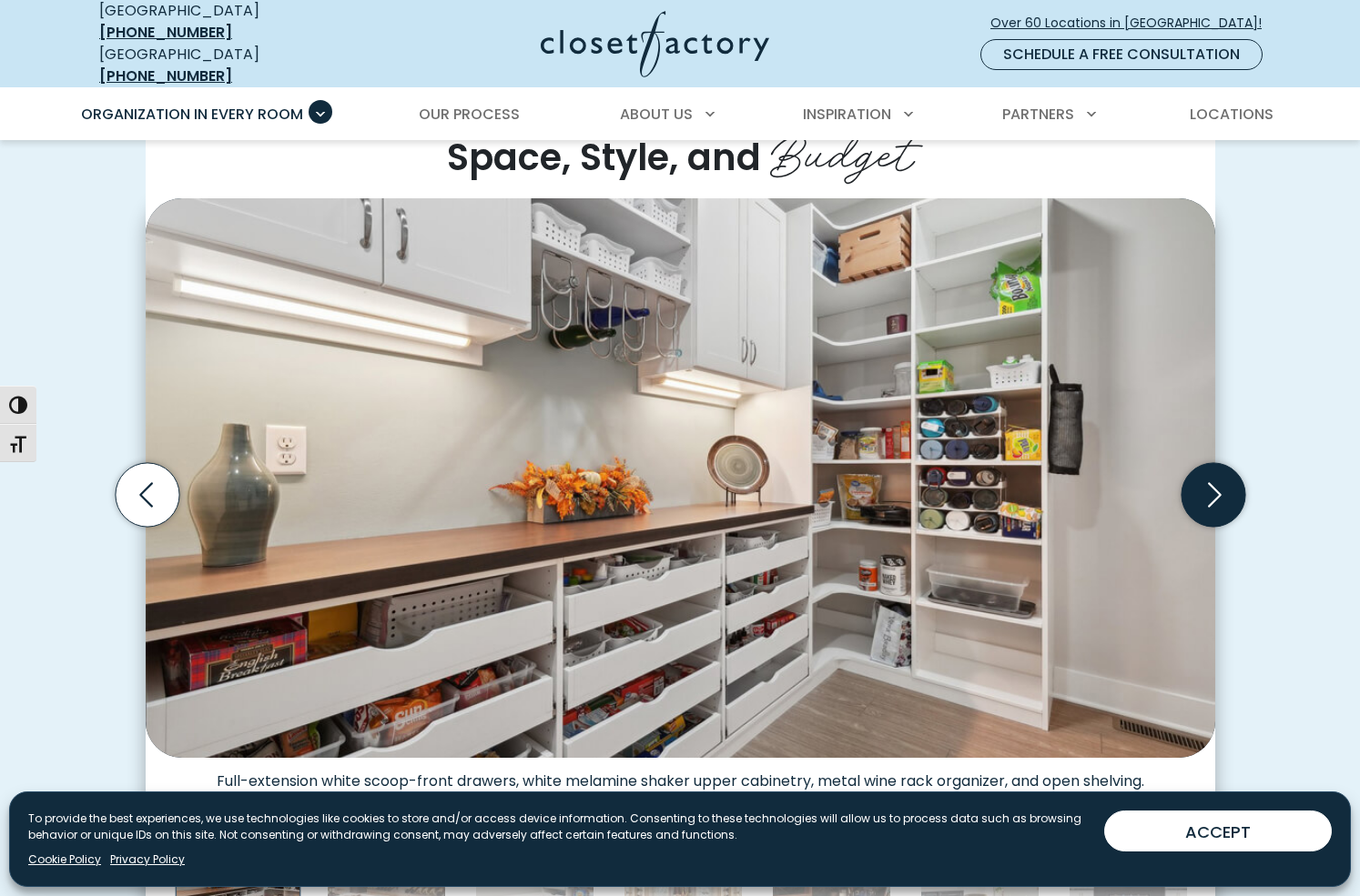
click at [1215, 480] on icon "Next slide" at bounding box center [1213, 495] width 64 height 64
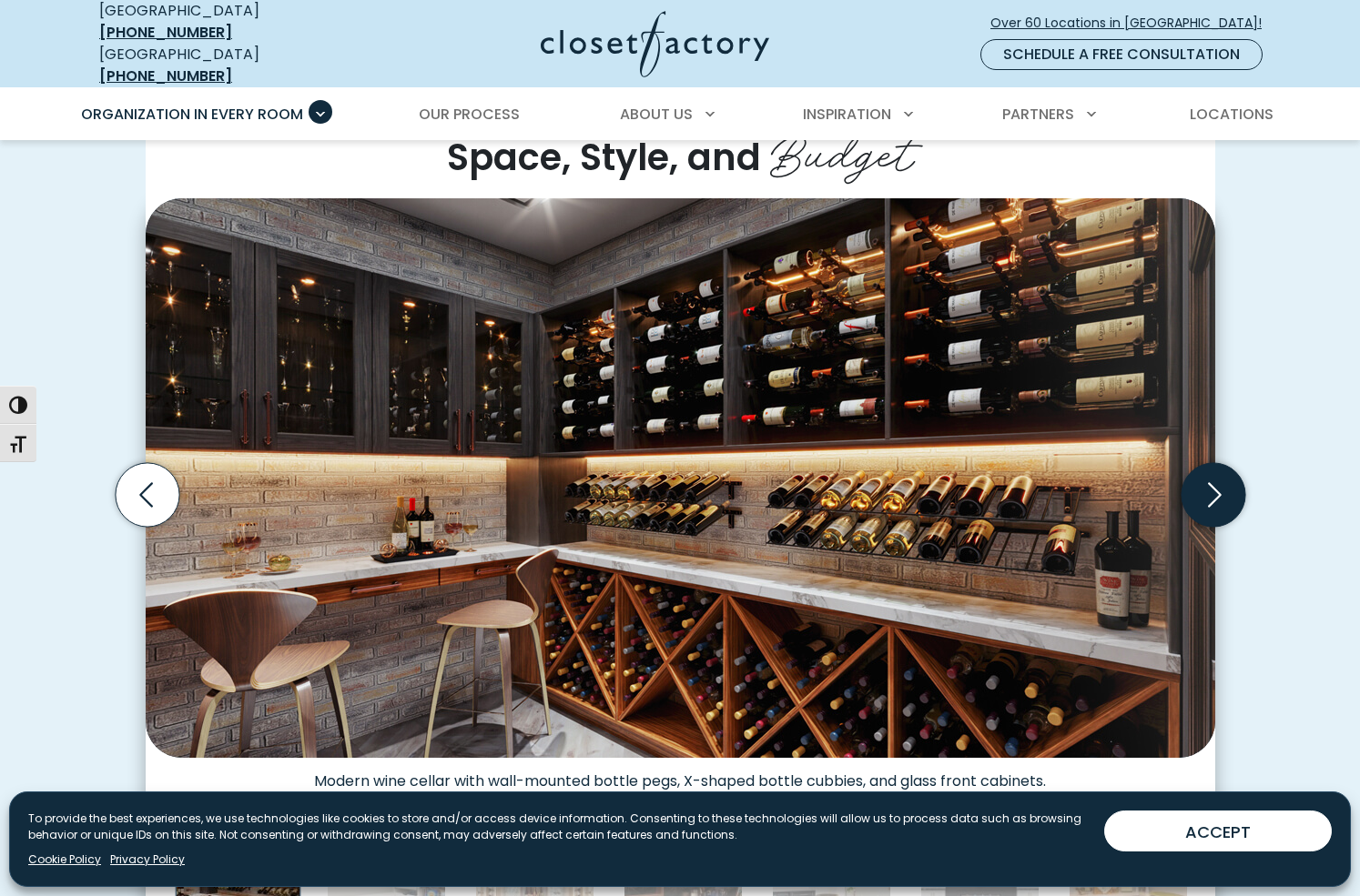
click at [1211, 481] on icon "Next slide" at bounding box center [1213, 495] width 64 height 64
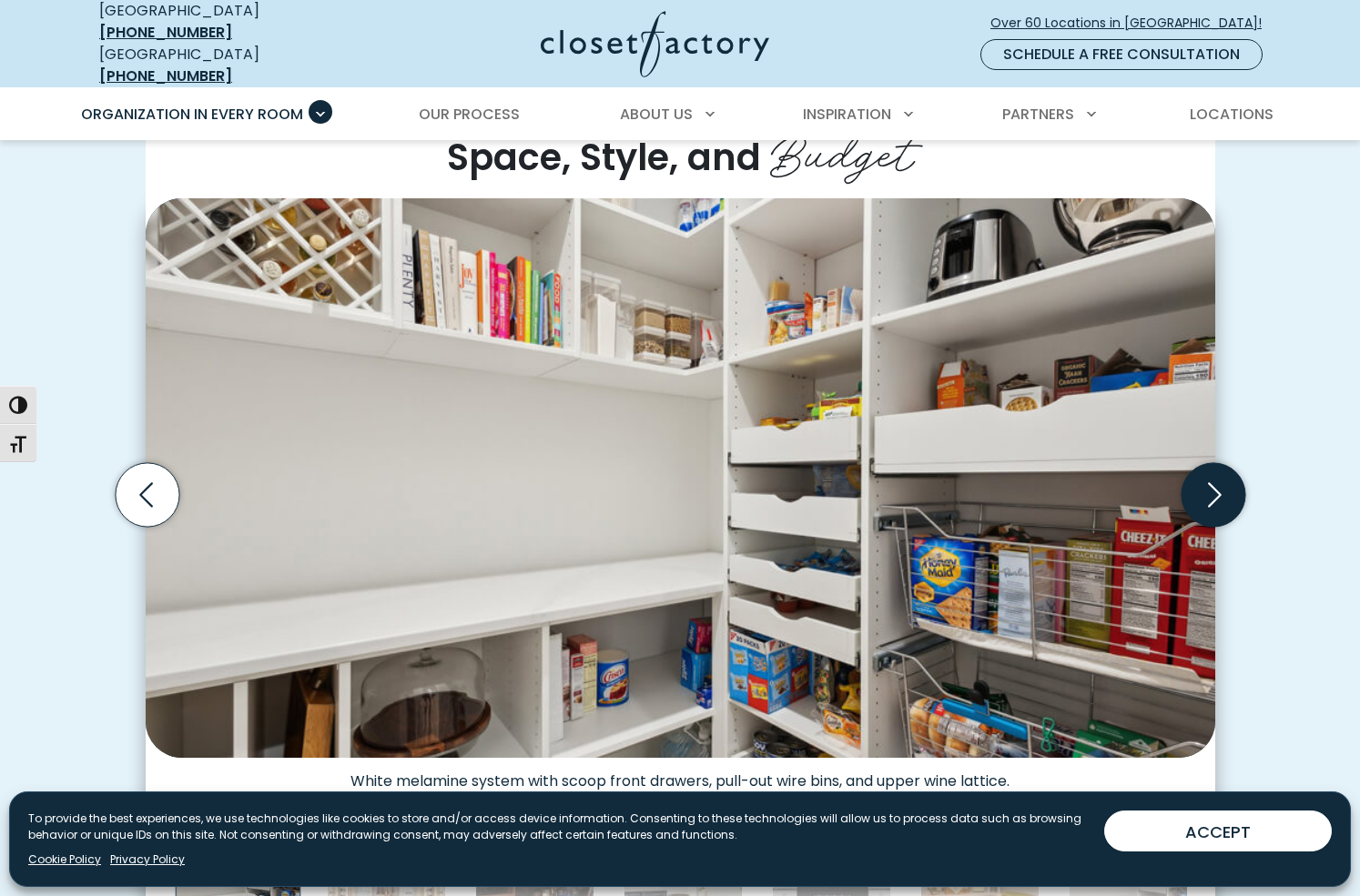
click at [1211, 480] on icon "Next slide" at bounding box center [1213, 495] width 64 height 64
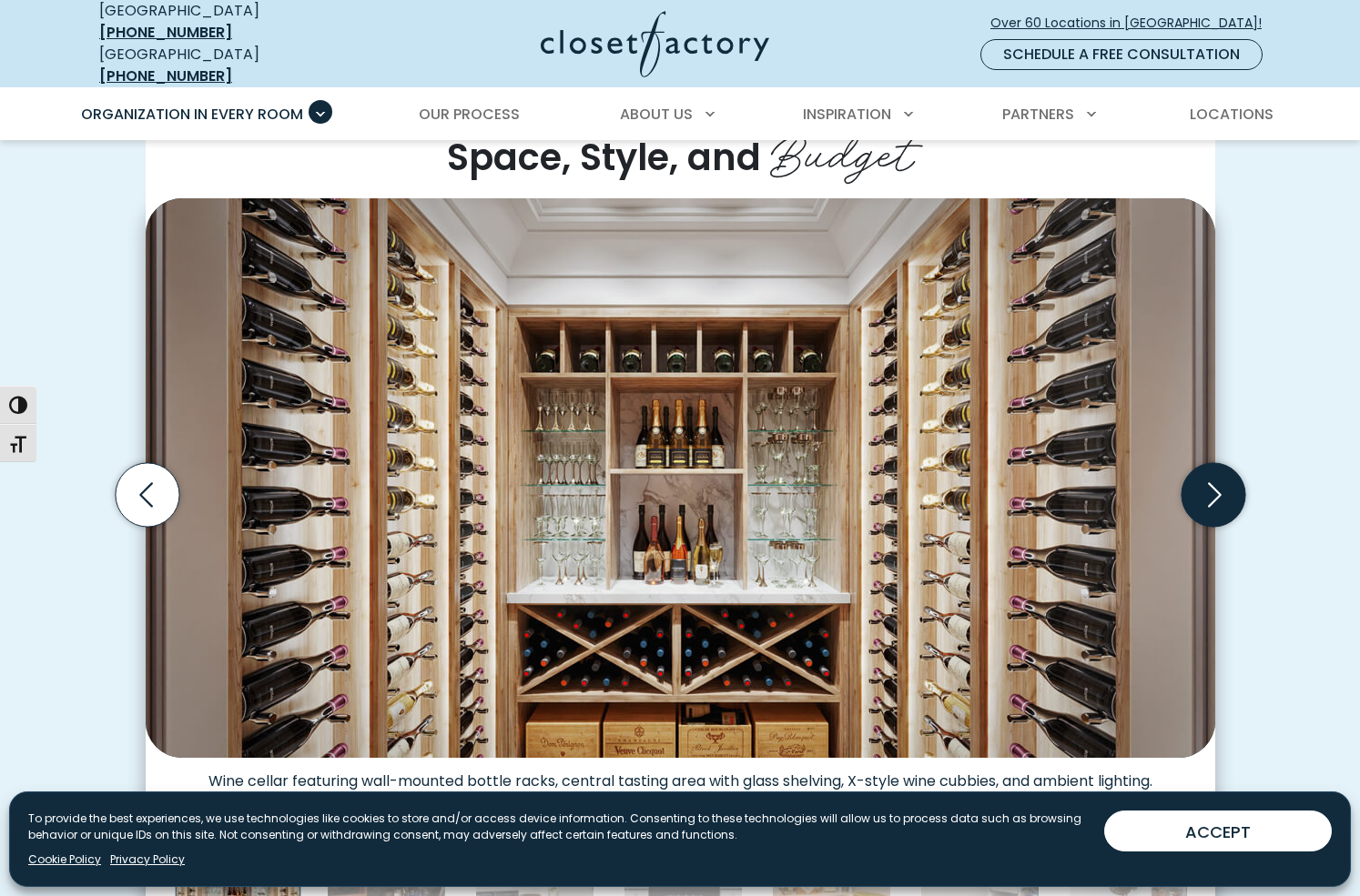
click at [1211, 480] on icon "Next slide" at bounding box center [1213, 495] width 64 height 64
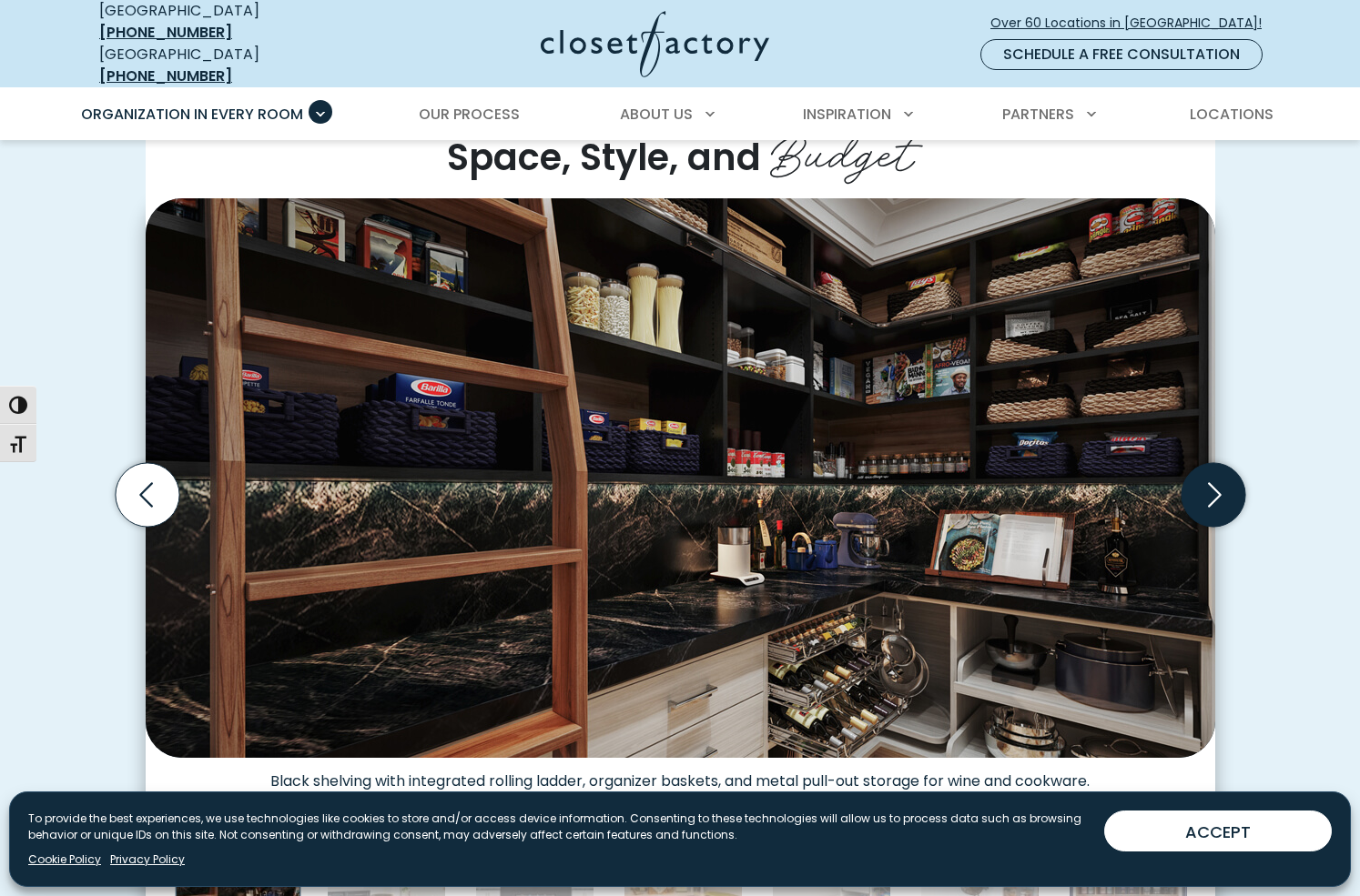
click at [1211, 481] on icon "Next slide" at bounding box center [1213, 495] width 64 height 64
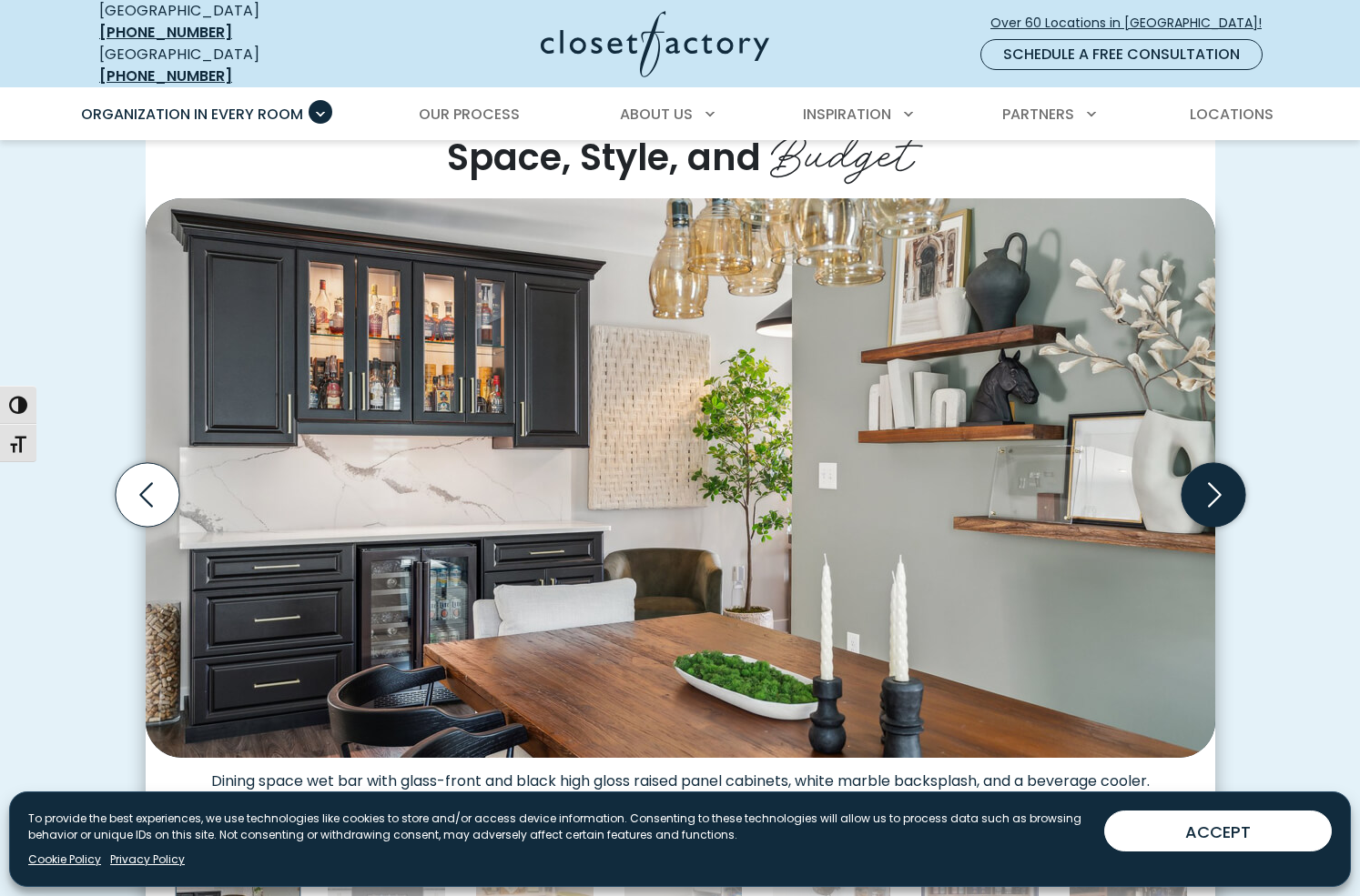
click at [1211, 481] on icon "Next slide" at bounding box center [1213, 495] width 64 height 64
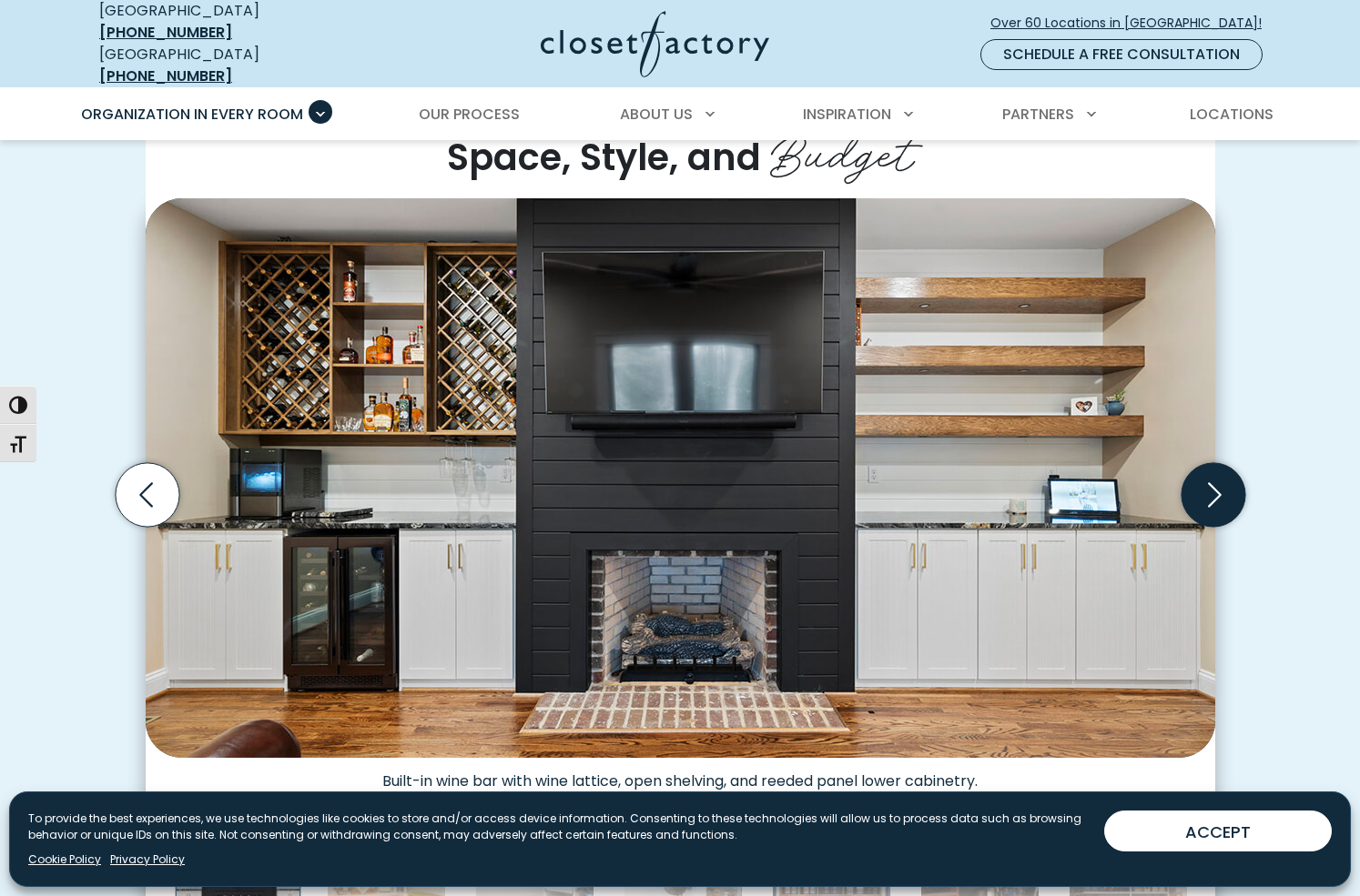
click at [1211, 481] on icon "Next slide" at bounding box center [1213, 495] width 64 height 64
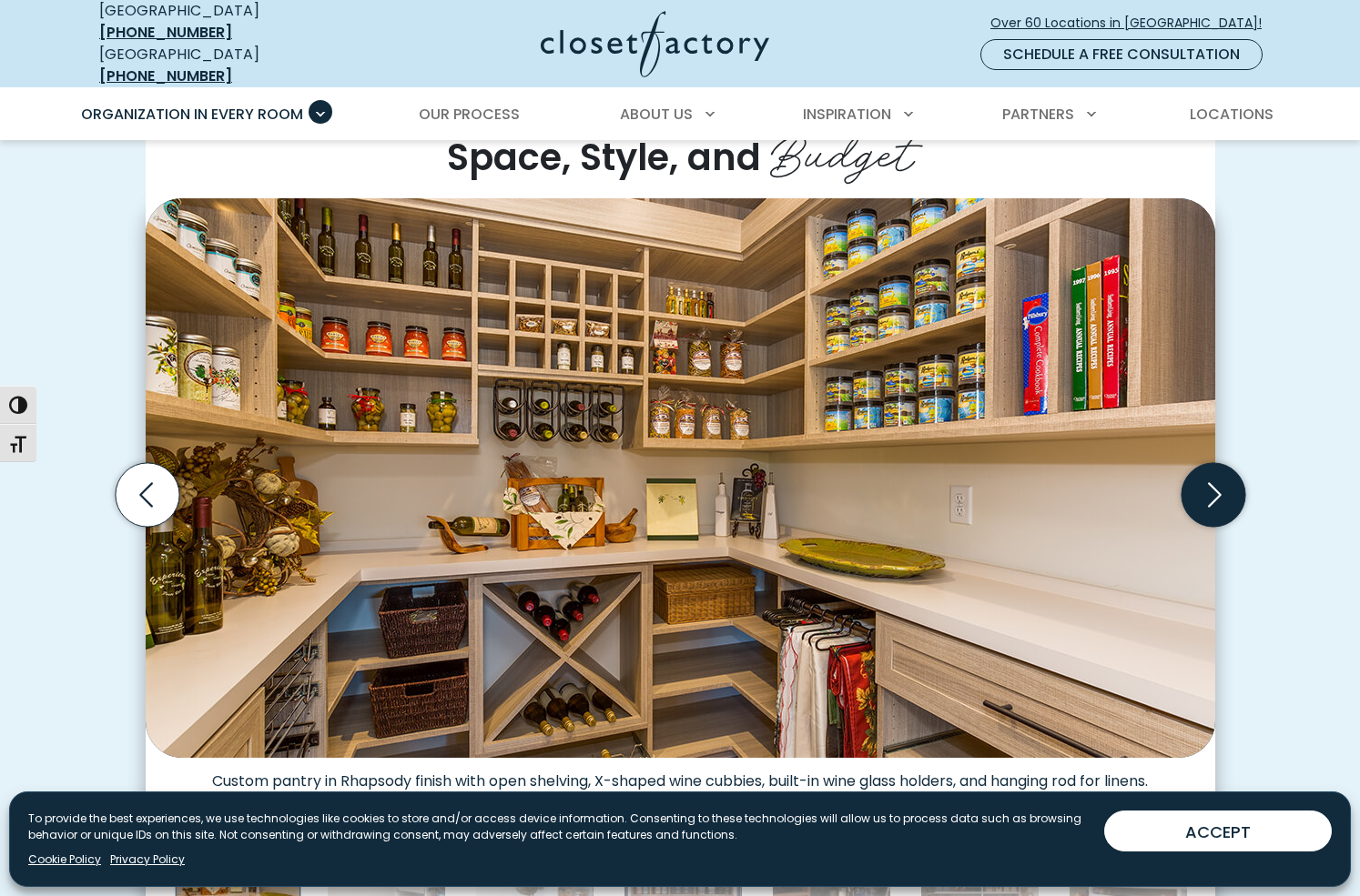
click at [1210, 482] on icon "Next slide" at bounding box center [1213, 495] width 64 height 64
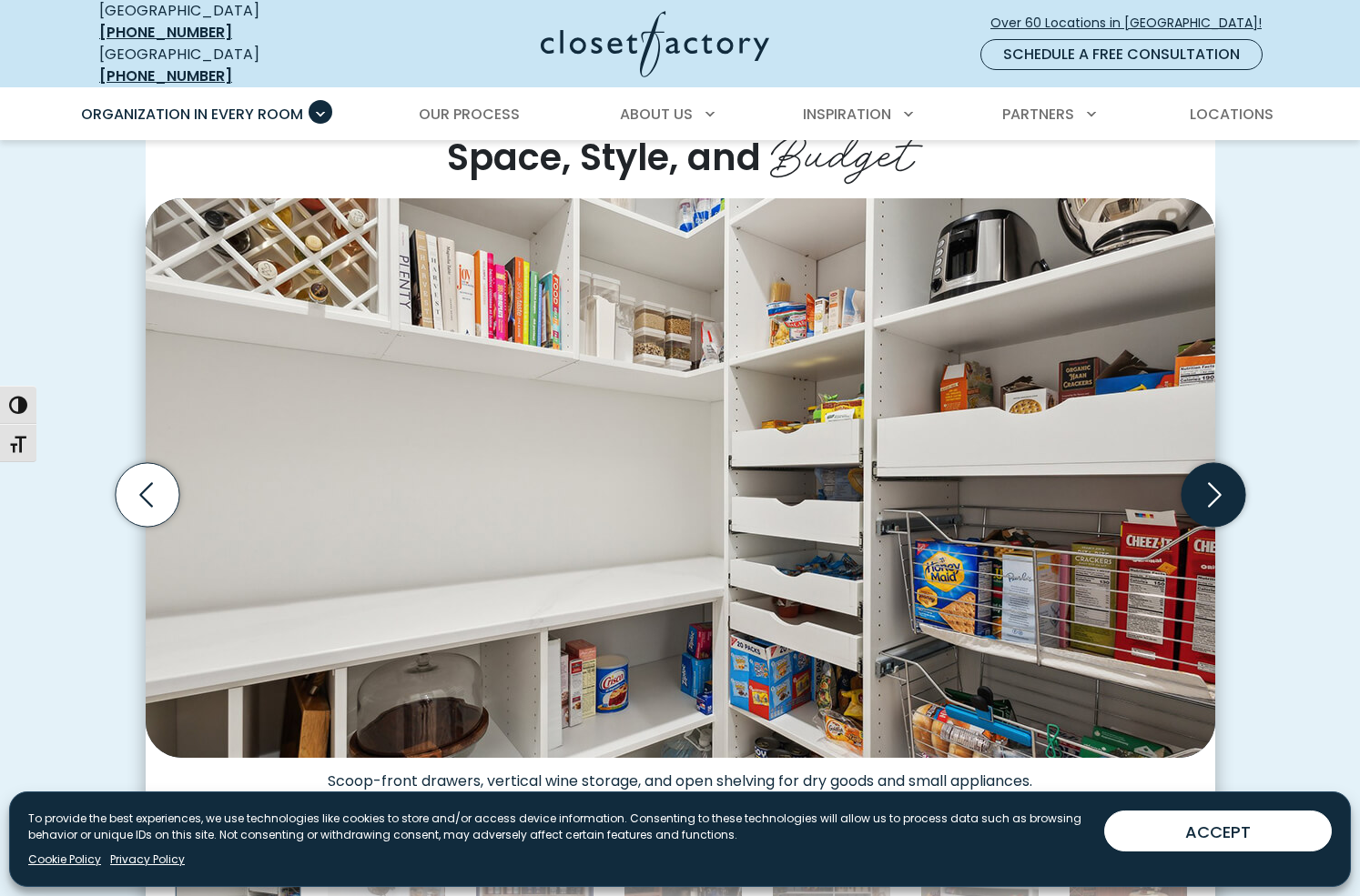
click at [1210, 482] on icon "Next slide" at bounding box center [1213, 495] width 64 height 64
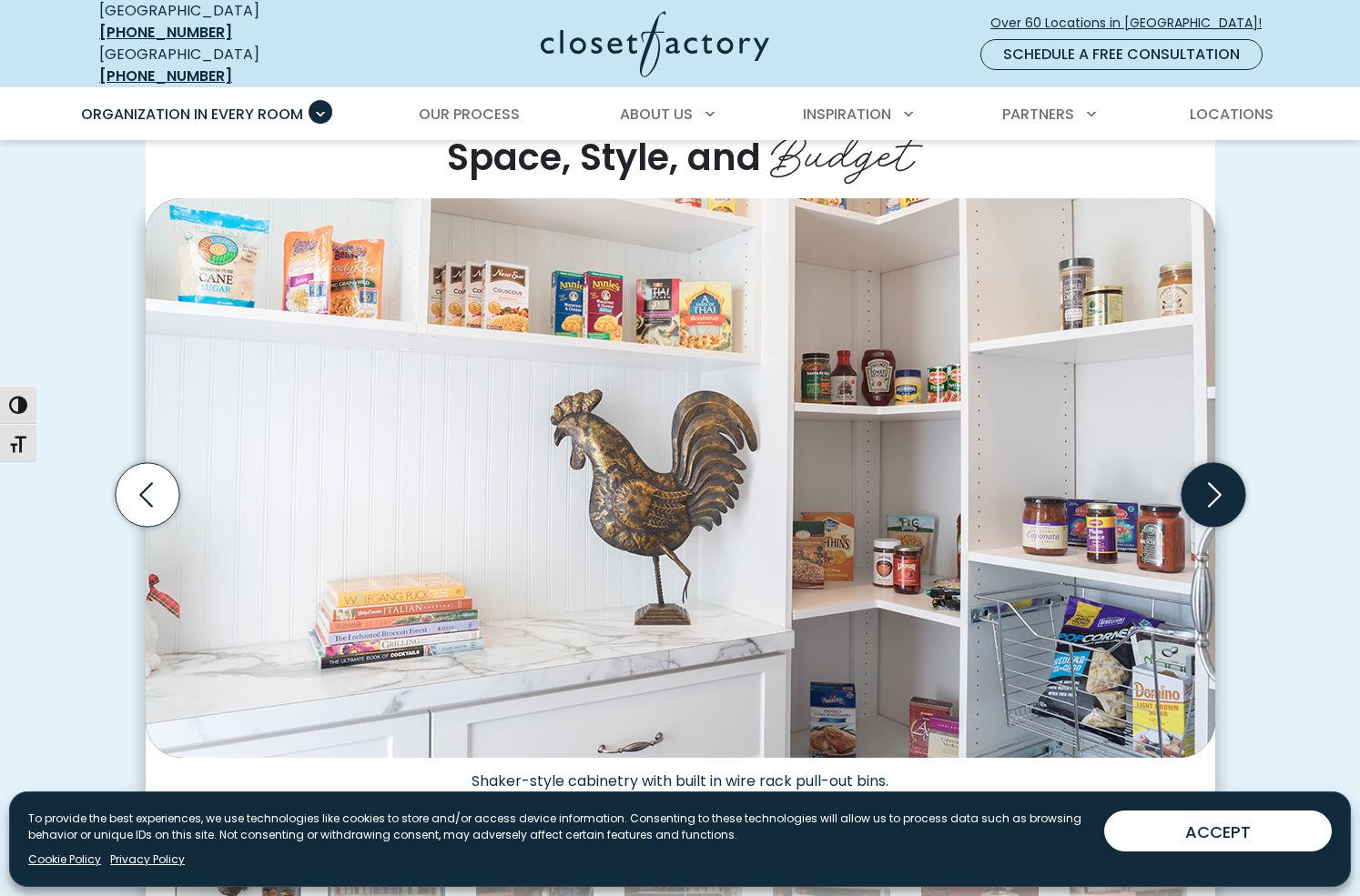
click at [1209, 482] on icon "Next slide" at bounding box center [1213, 495] width 64 height 64
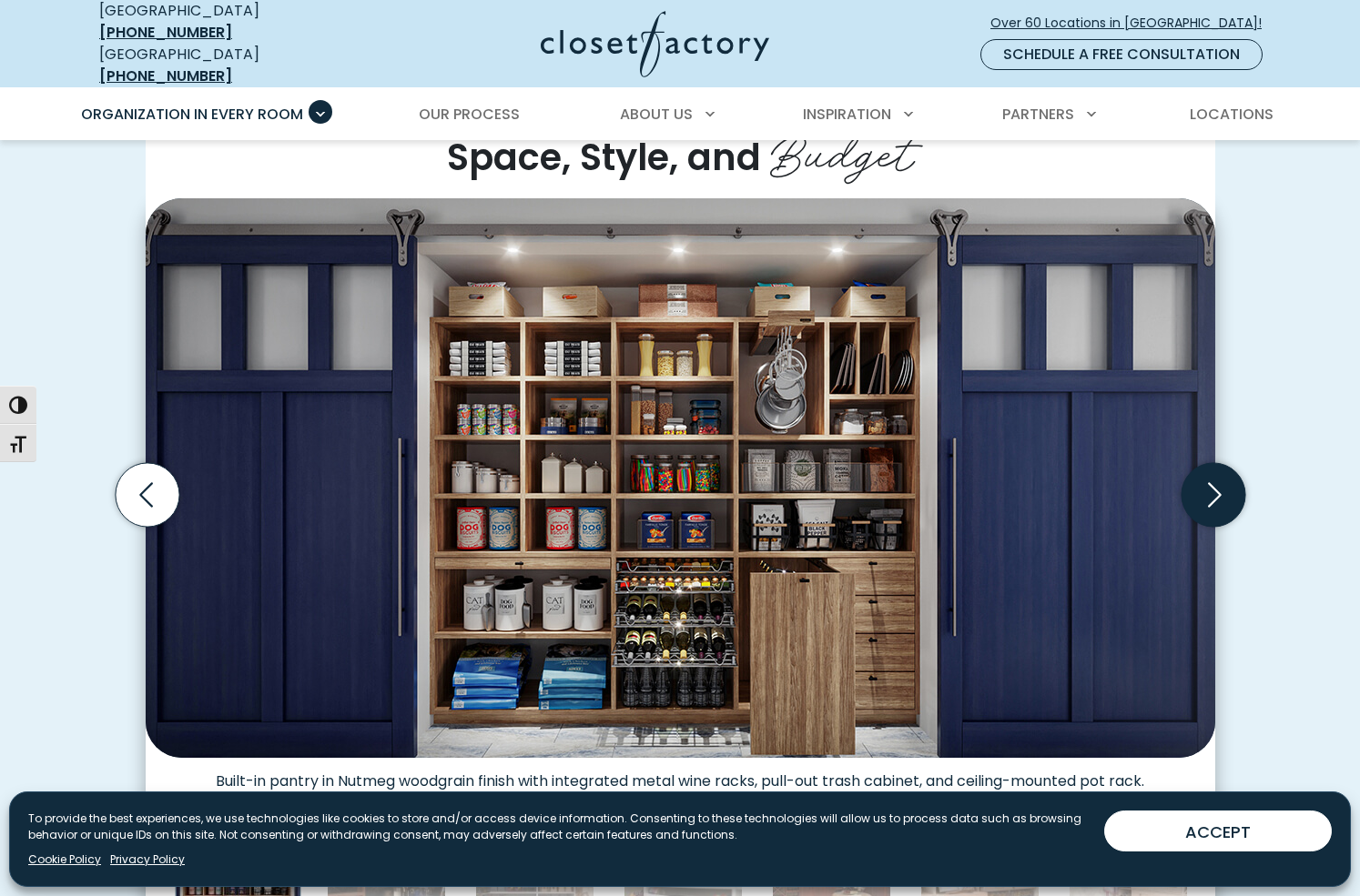
click at [1209, 482] on icon "Next slide" at bounding box center [1213, 495] width 64 height 64
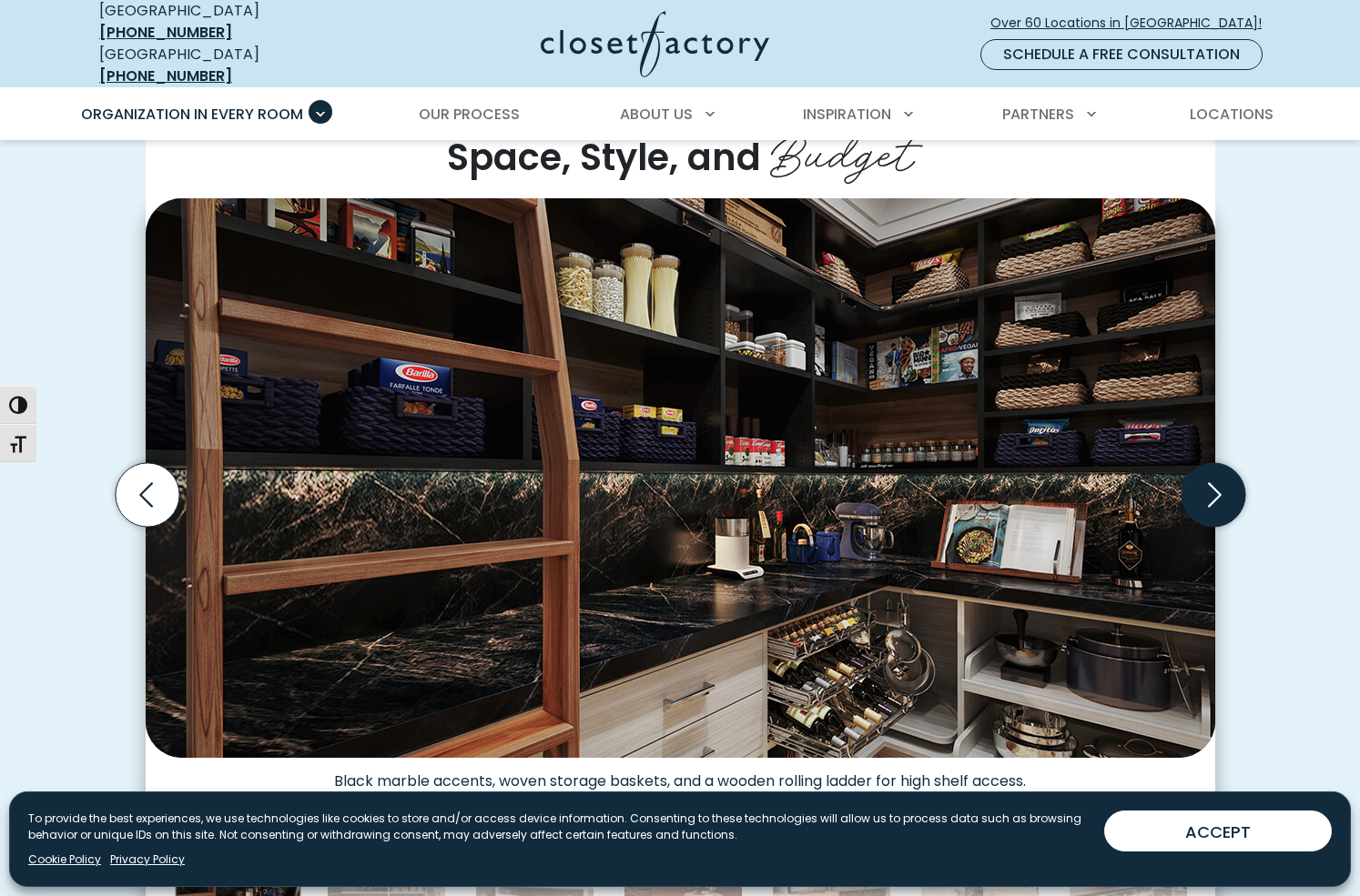
click at [1209, 482] on icon "Next slide" at bounding box center [1213, 495] width 64 height 64
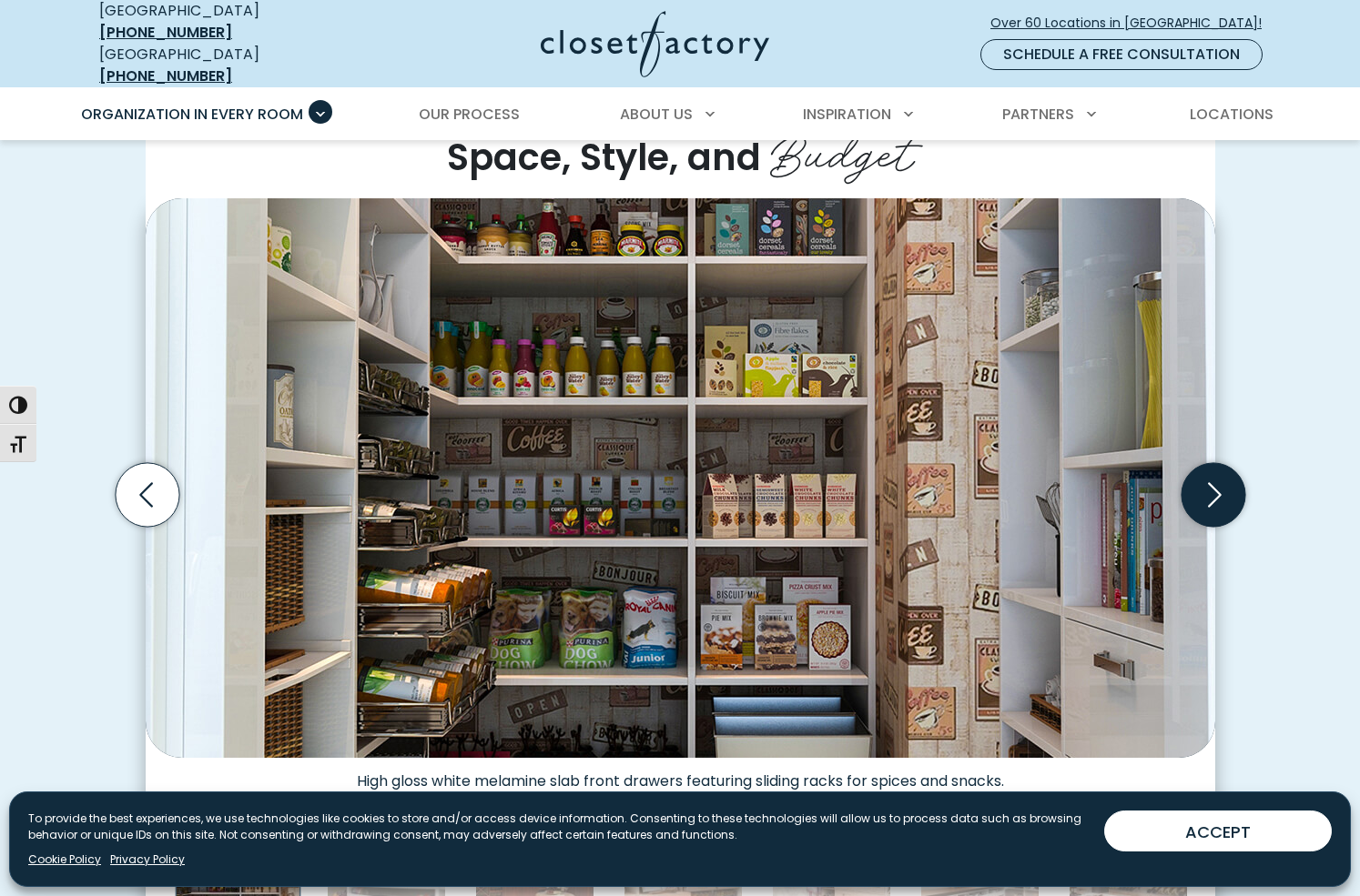
click at [1209, 482] on icon "Next slide" at bounding box center [1213, 495] width 64 height 64
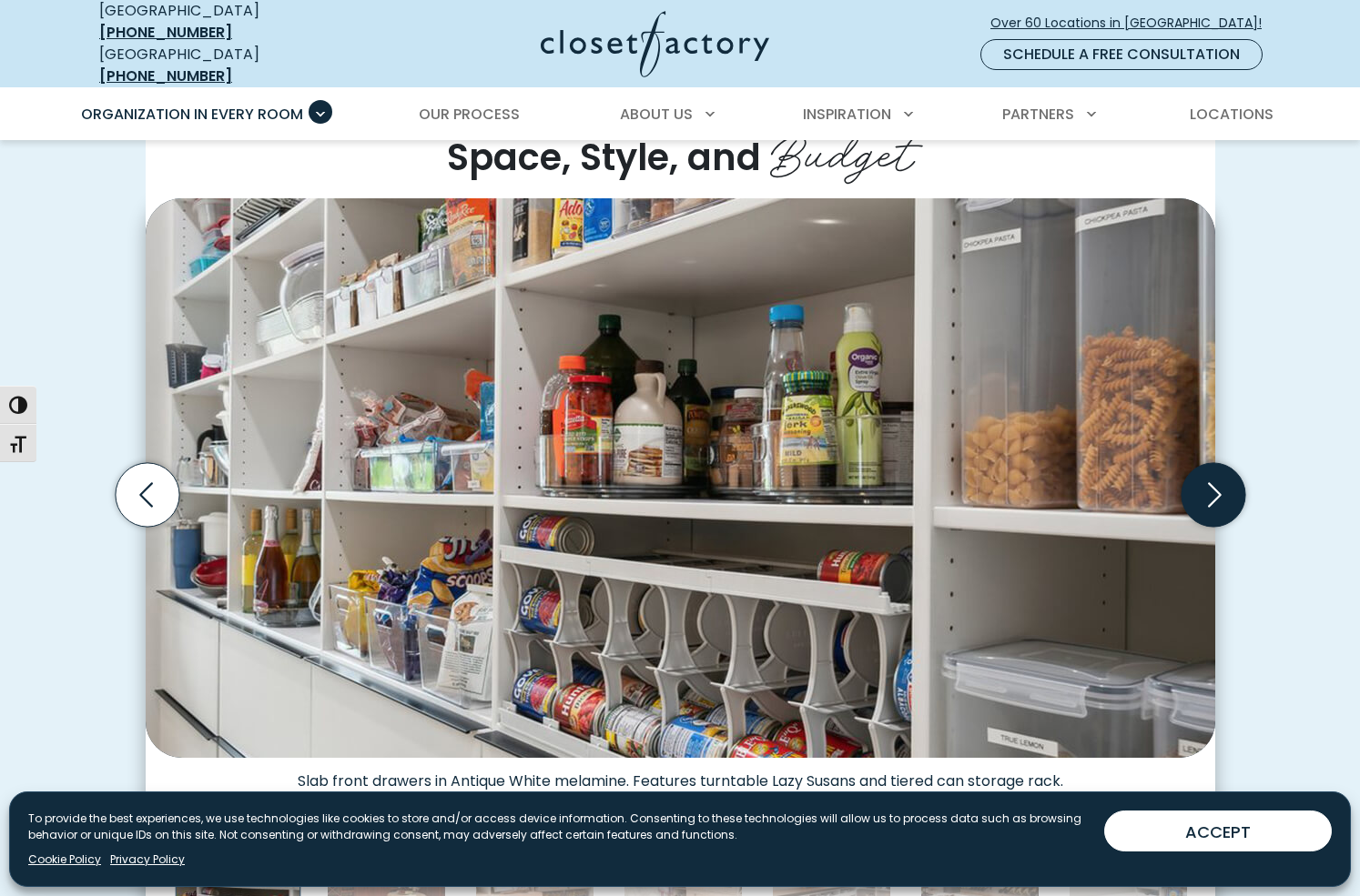
click at [1209, 482] on icon "Next slide" at bounding box center [1213, 495] width 64 height 64
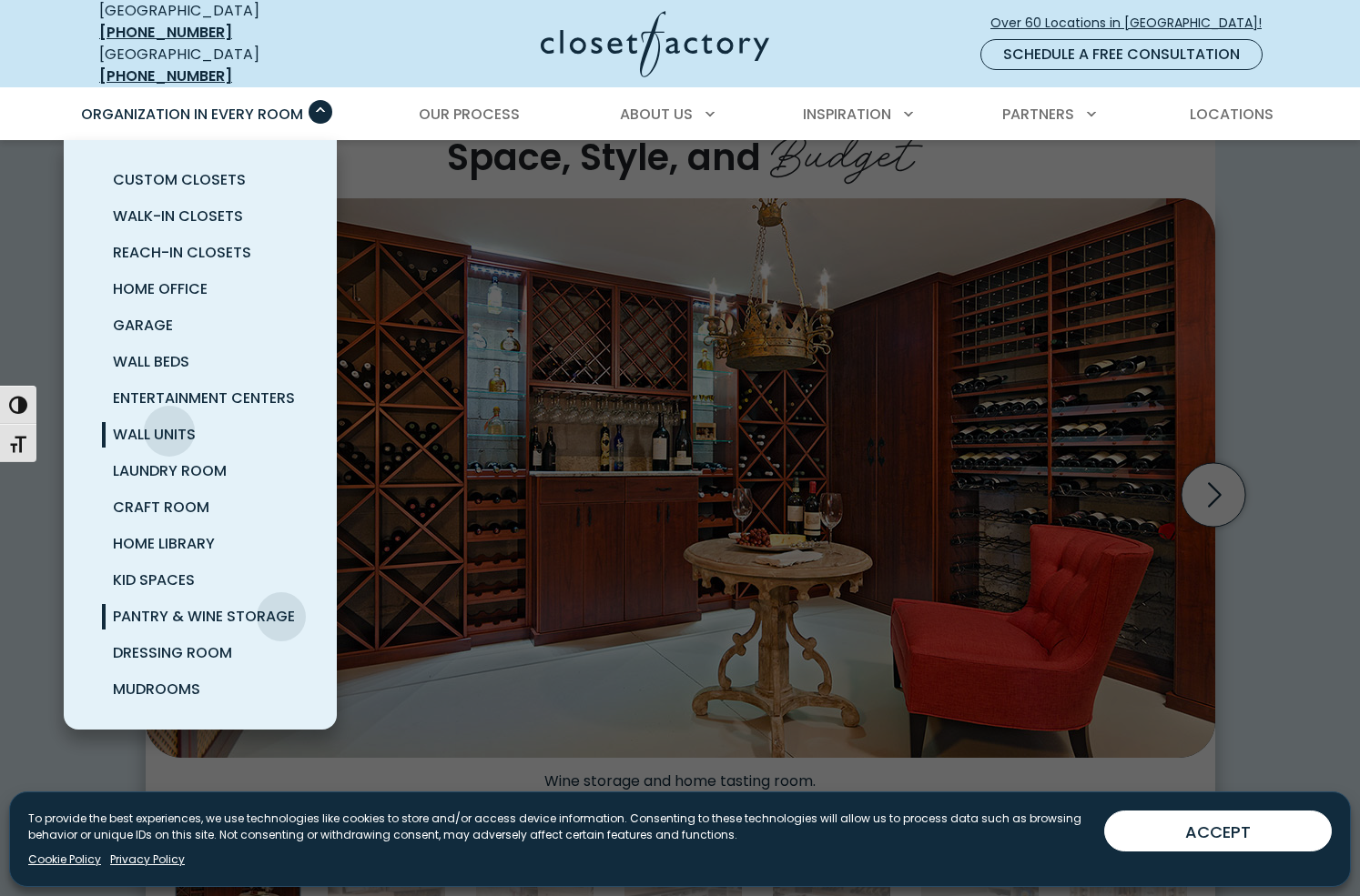
click at [169, 424] on span "Wall Units" at bounding box center [155, 434] width 83 height 21
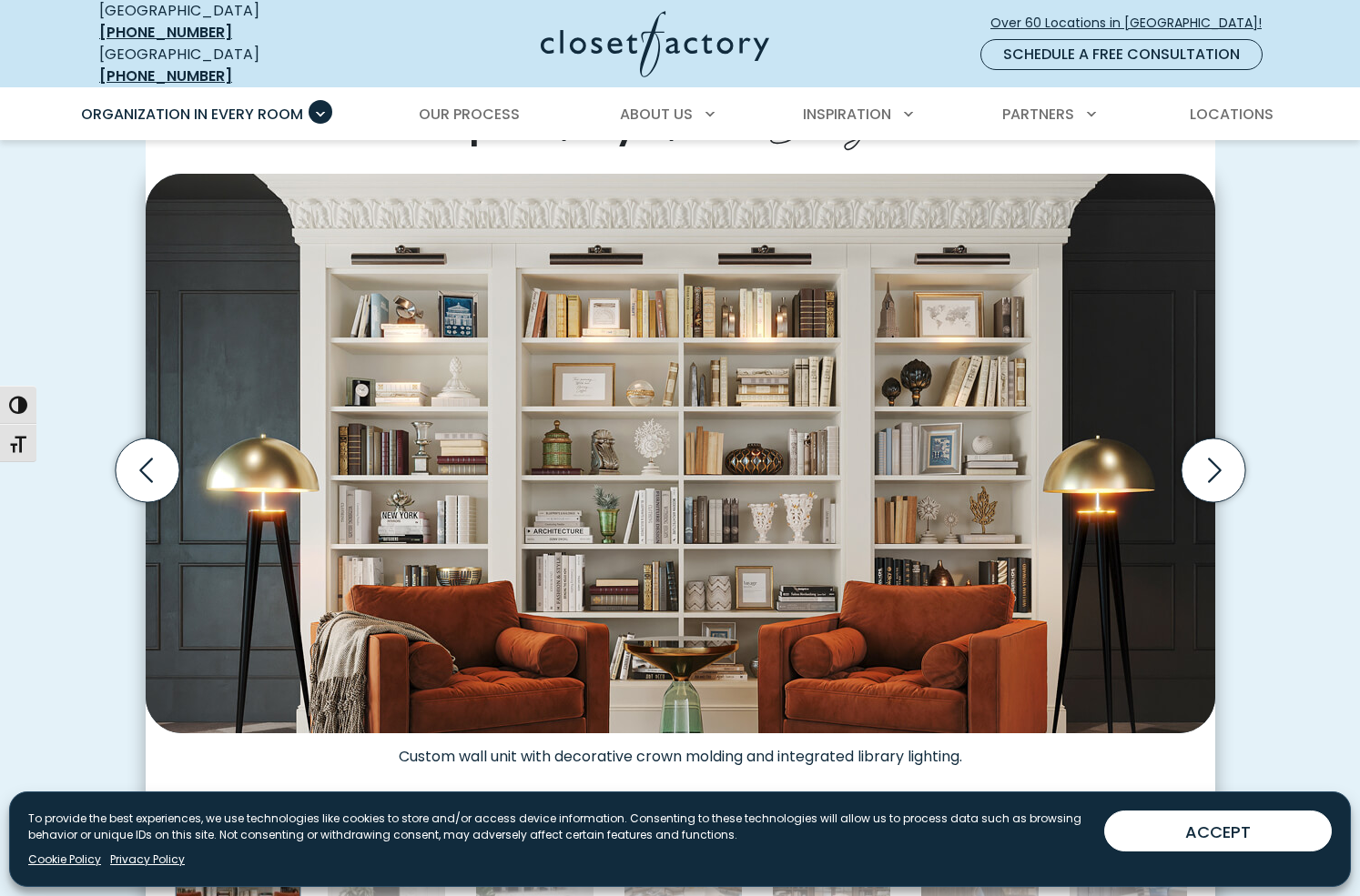
scroll to position [505, 0]
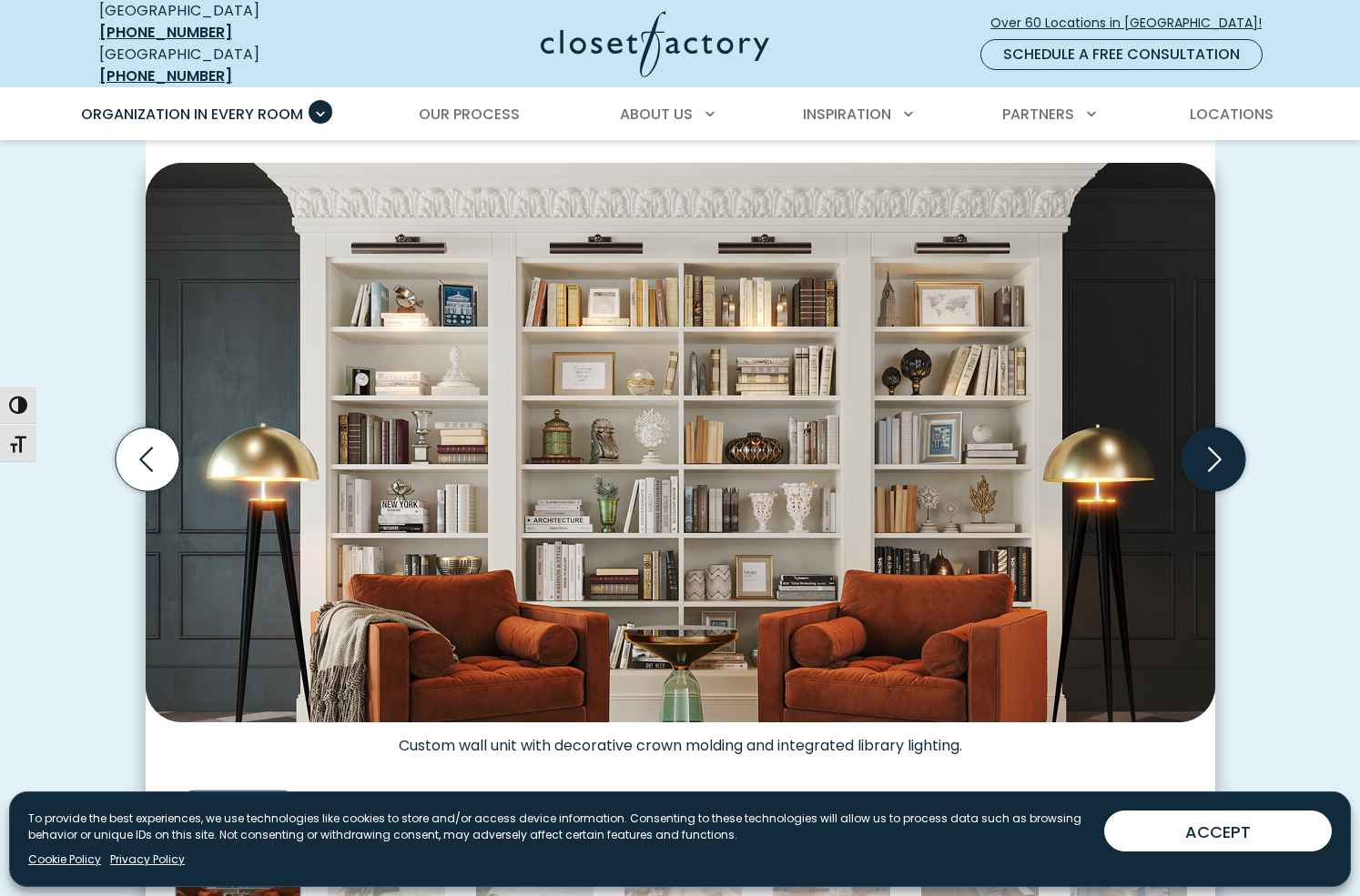
click at [1218, 452] on icon "Next slide" at bounding box center [1213, 460] width 64 height 64
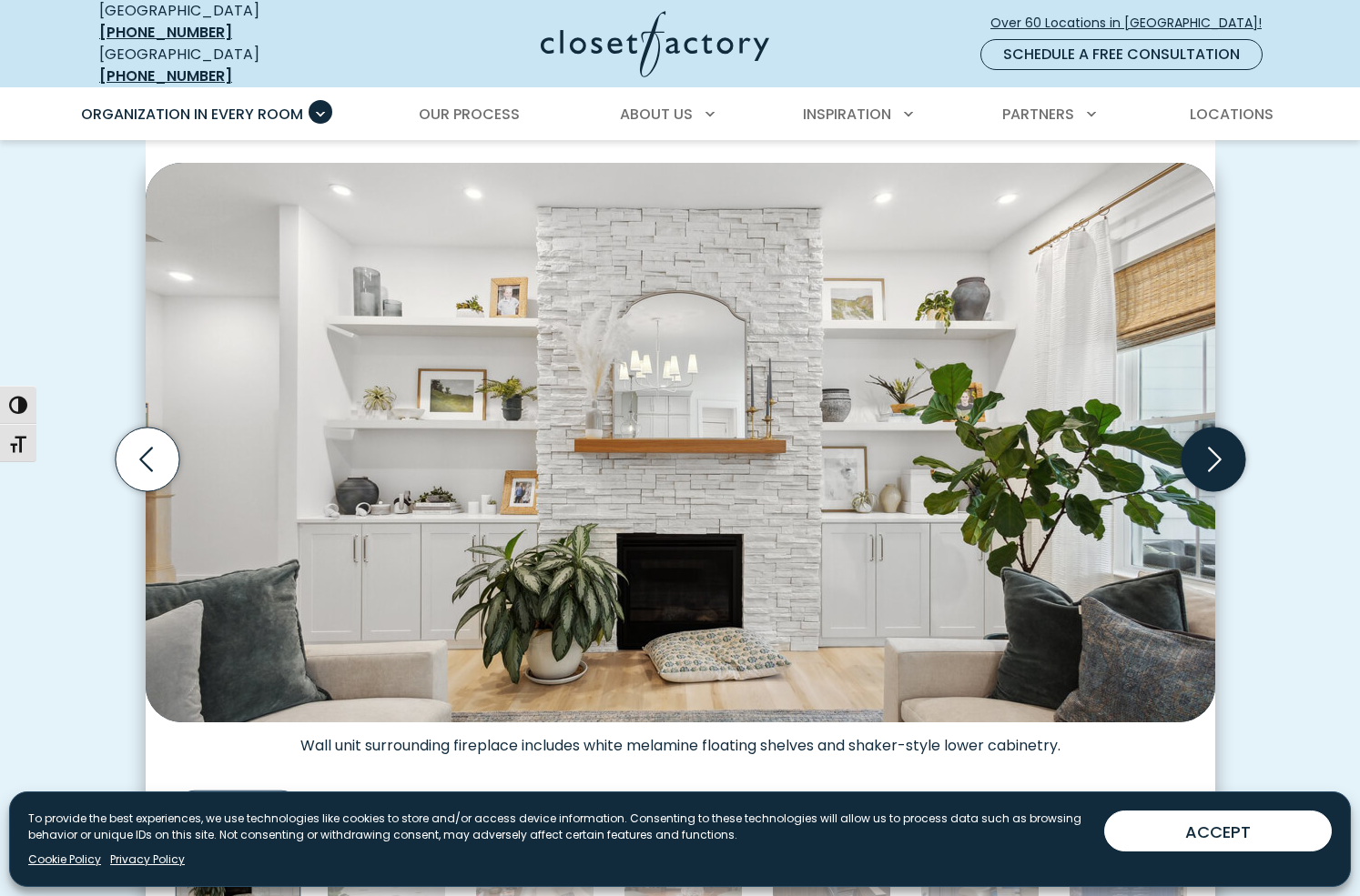
click at [1213, 449] on icon "Next slide" at bounding box center [1213, 460] width 64 height 64
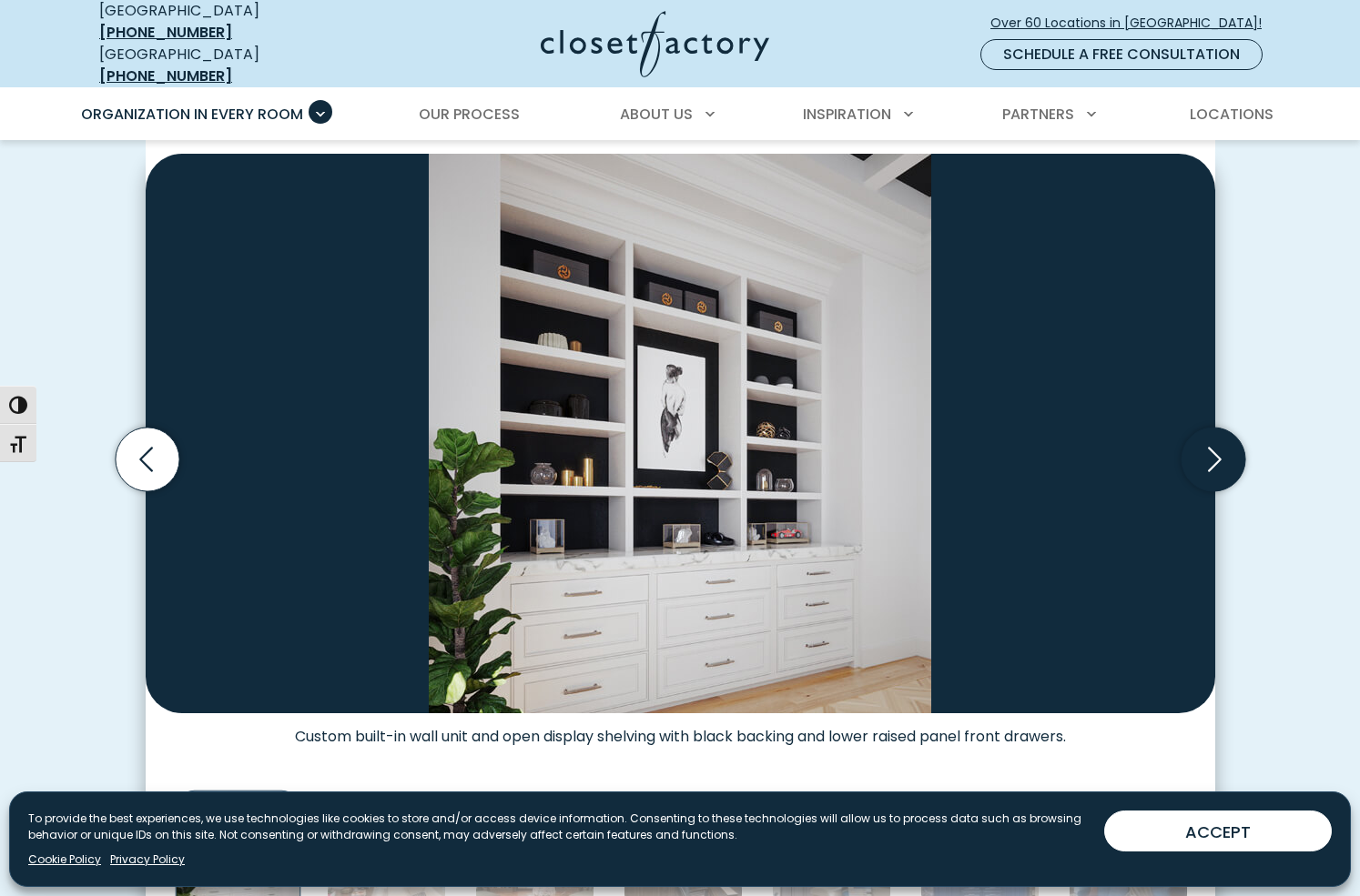
click at [1212, 445] on icon "Next slide" at bounding box center [1213, 460] width 64 height 64
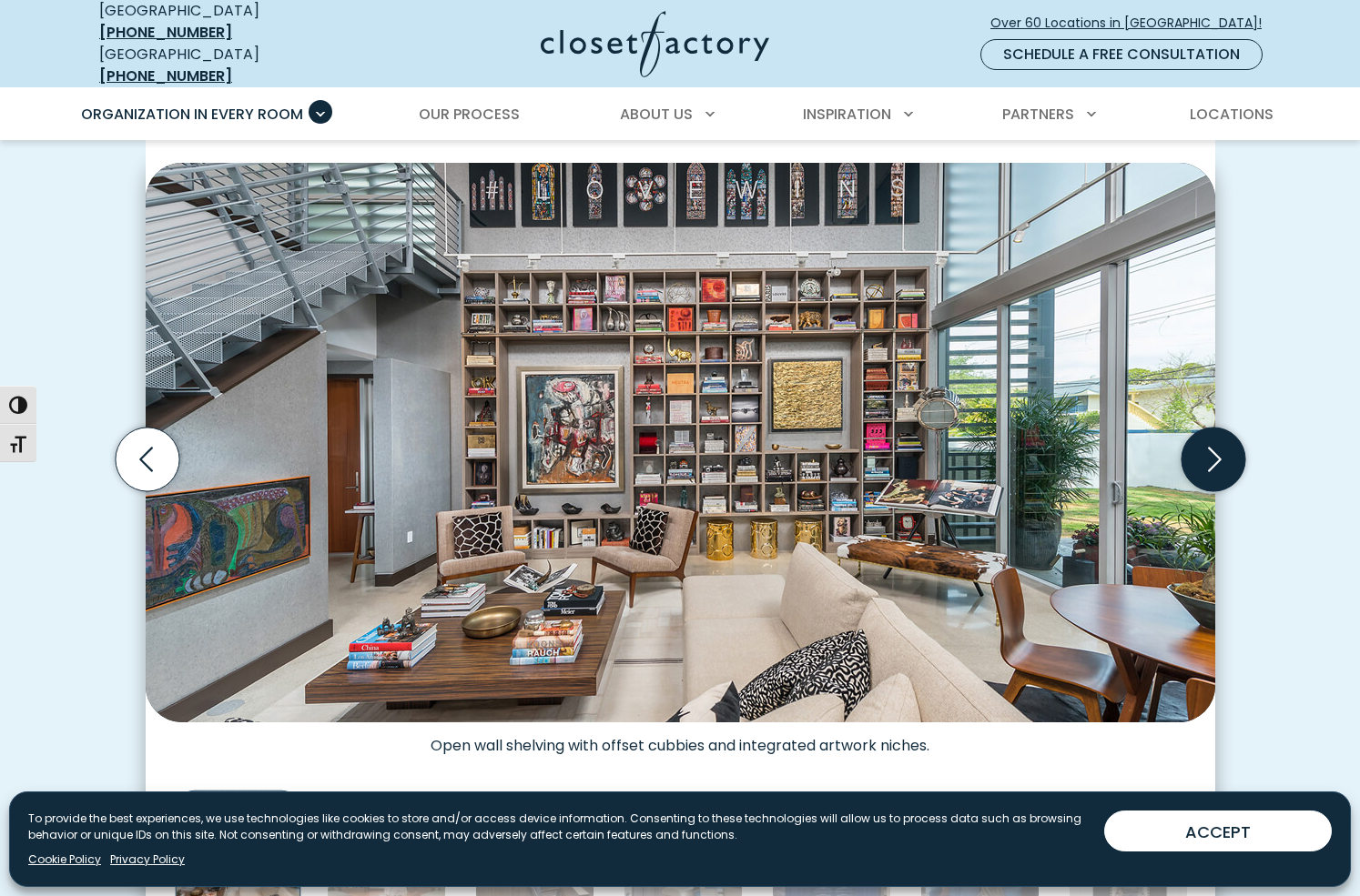
click at [1212, 445] on icon "Next slide" at bounding box center [1213, 460] width 64 height 64
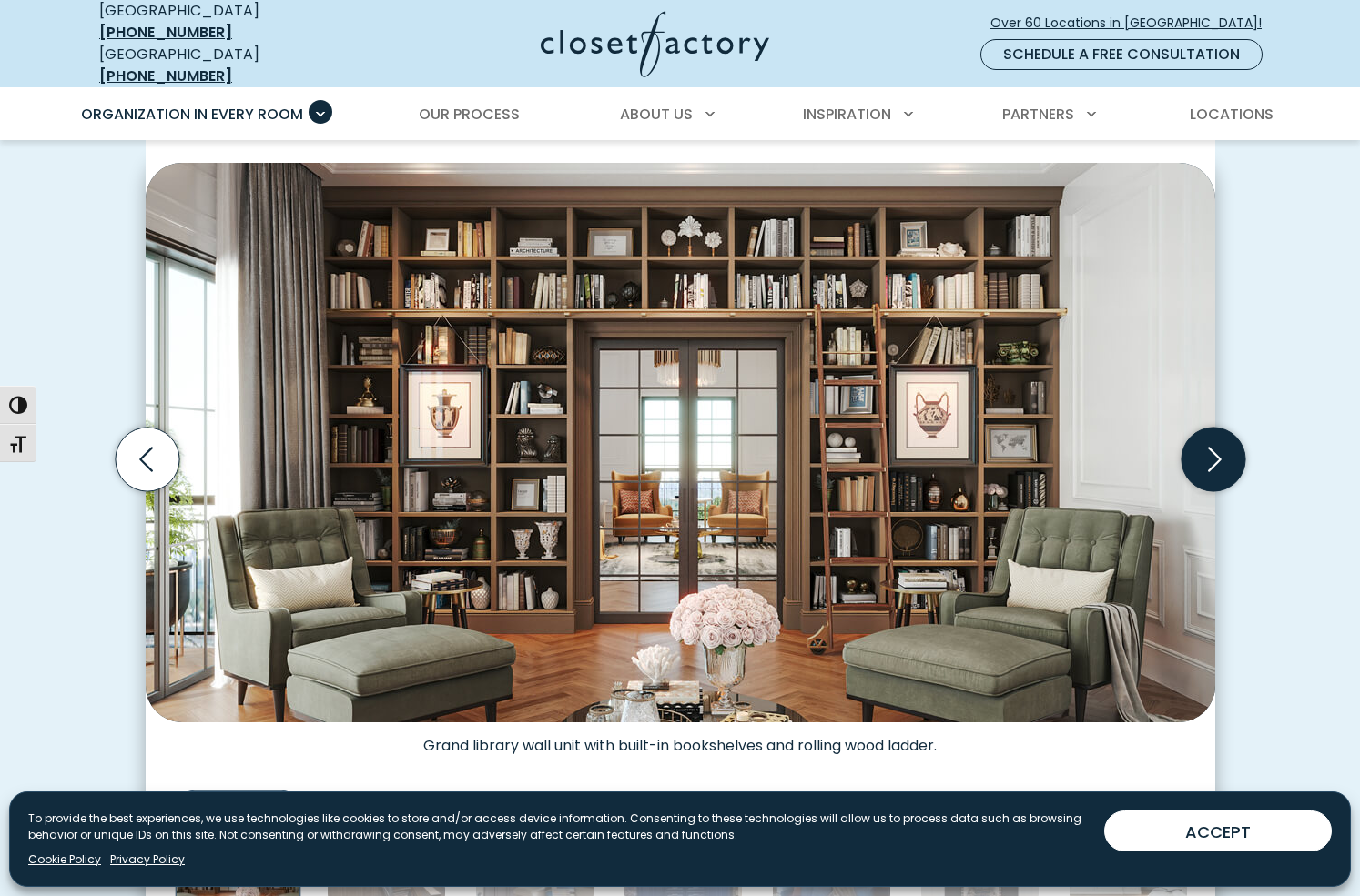
click at [1212, 445] on icon "Next slide" at bounding box center [1213, 460] width 64 height 64
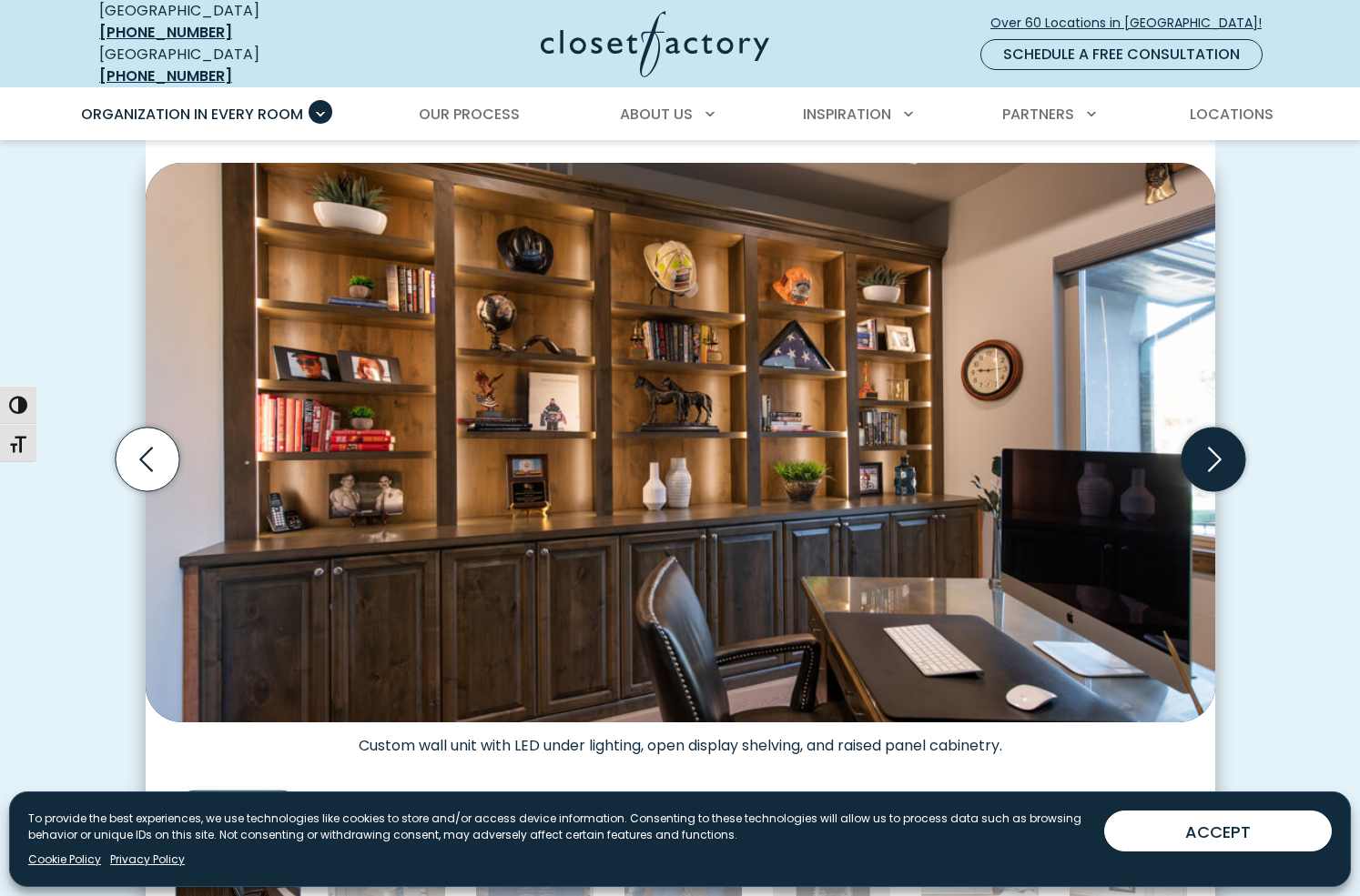
click at [1212, 445] on icon "Next slide" at bounding box center [1213, 460] width 64 height 64
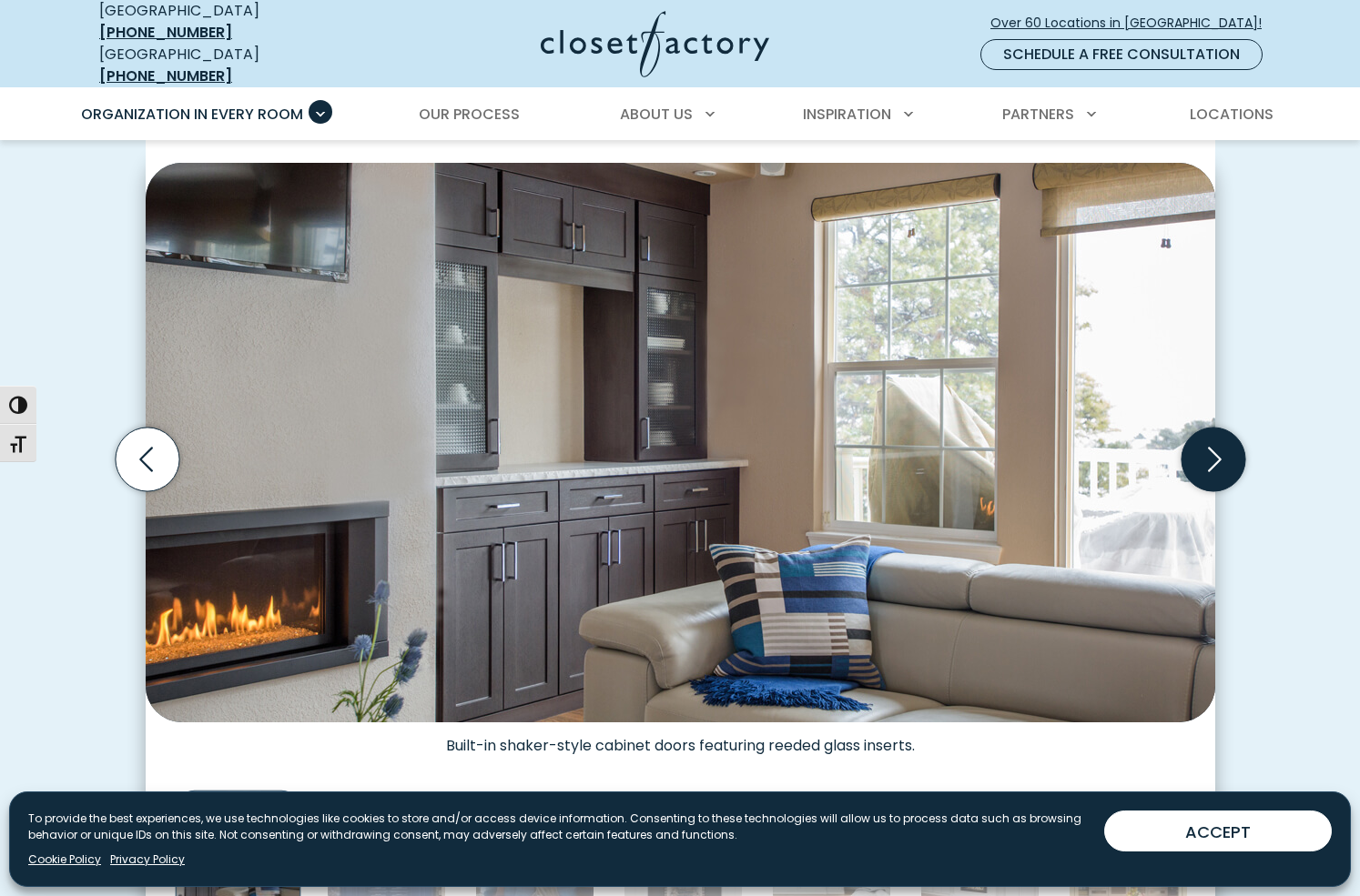
click at [1212, 445] on icon "Next slide" at bounding box center [1213, 460] width 64 height 64
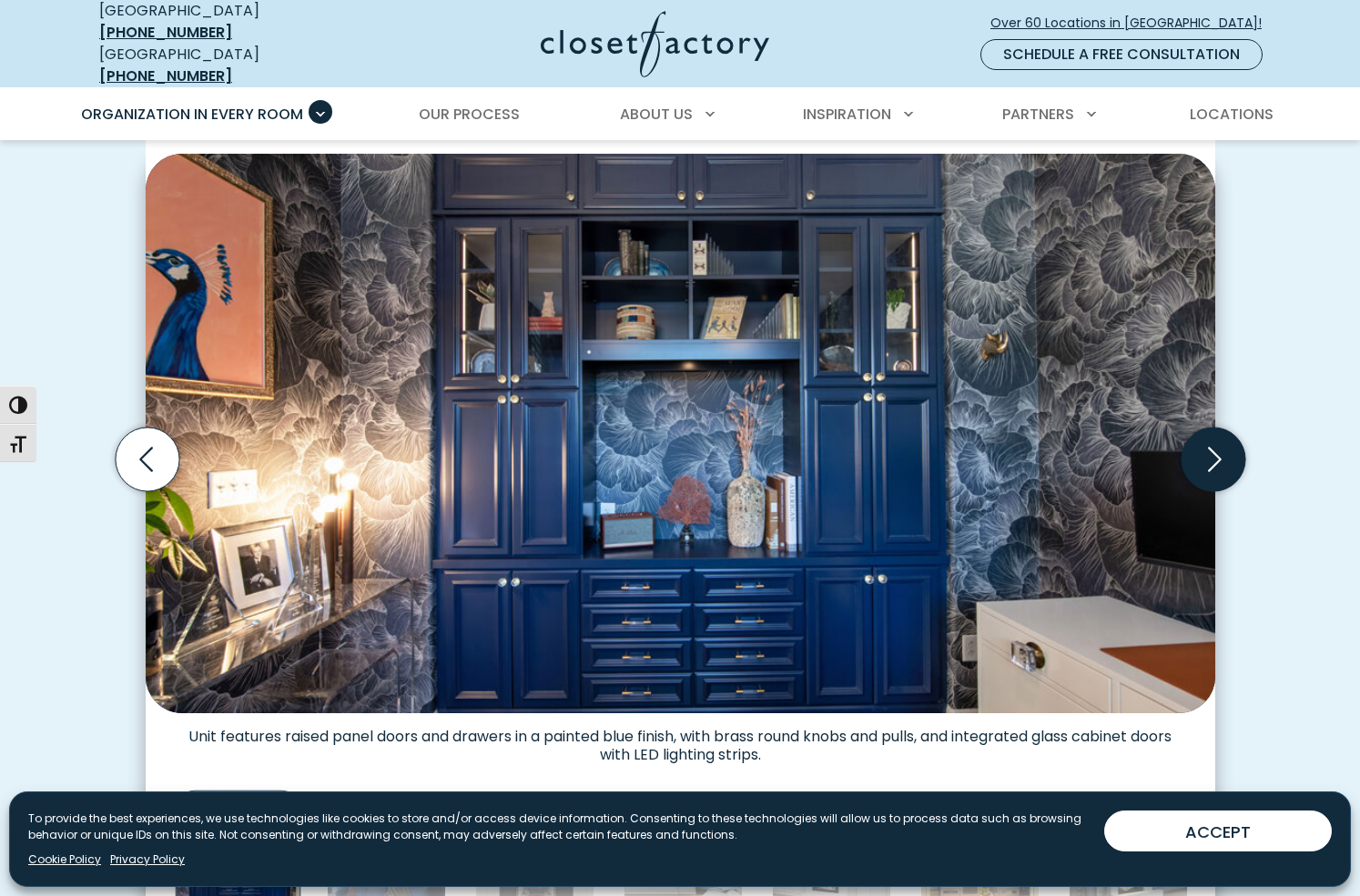
click at [1217, 446] on icon "Next slide" at bounding box center [1213, 460] width 64 height 64
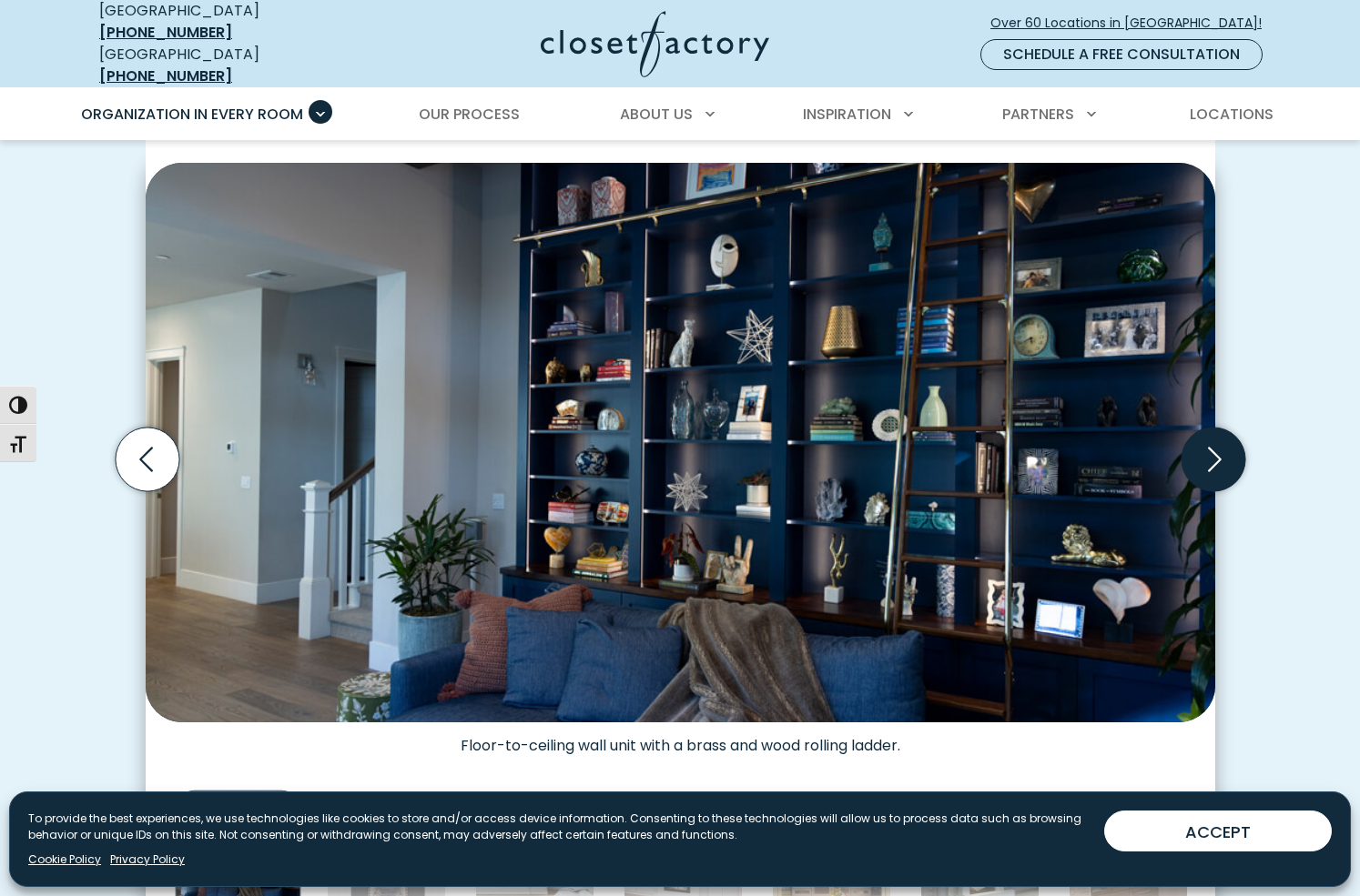
click at [1217, 446] on icon "Next slide" at bounding box center [1213, 460] width 64 height 64
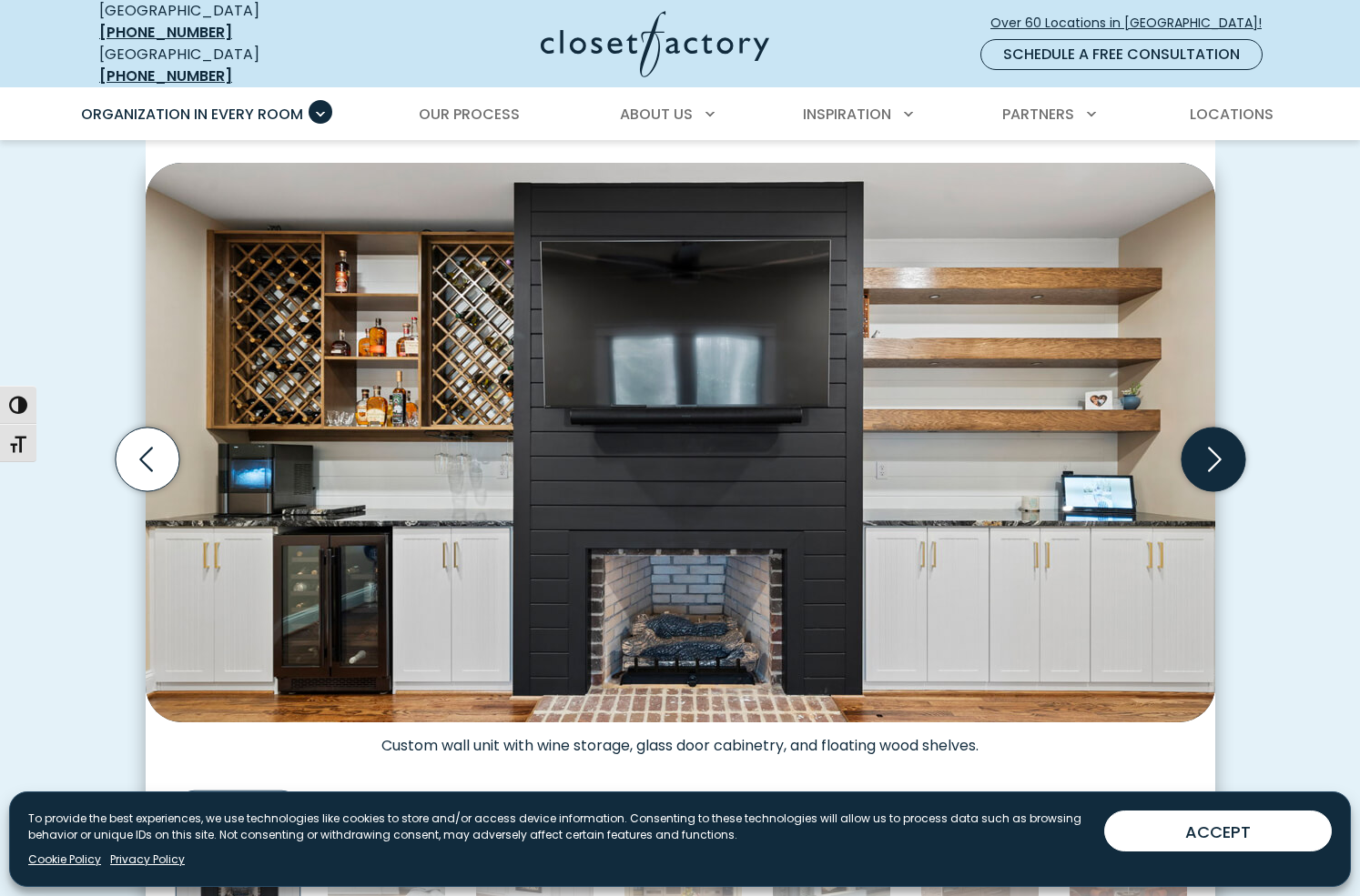
click at [1217, 446] on icon "Next slide" at bounding box center [1213, 460] width 64 height 64
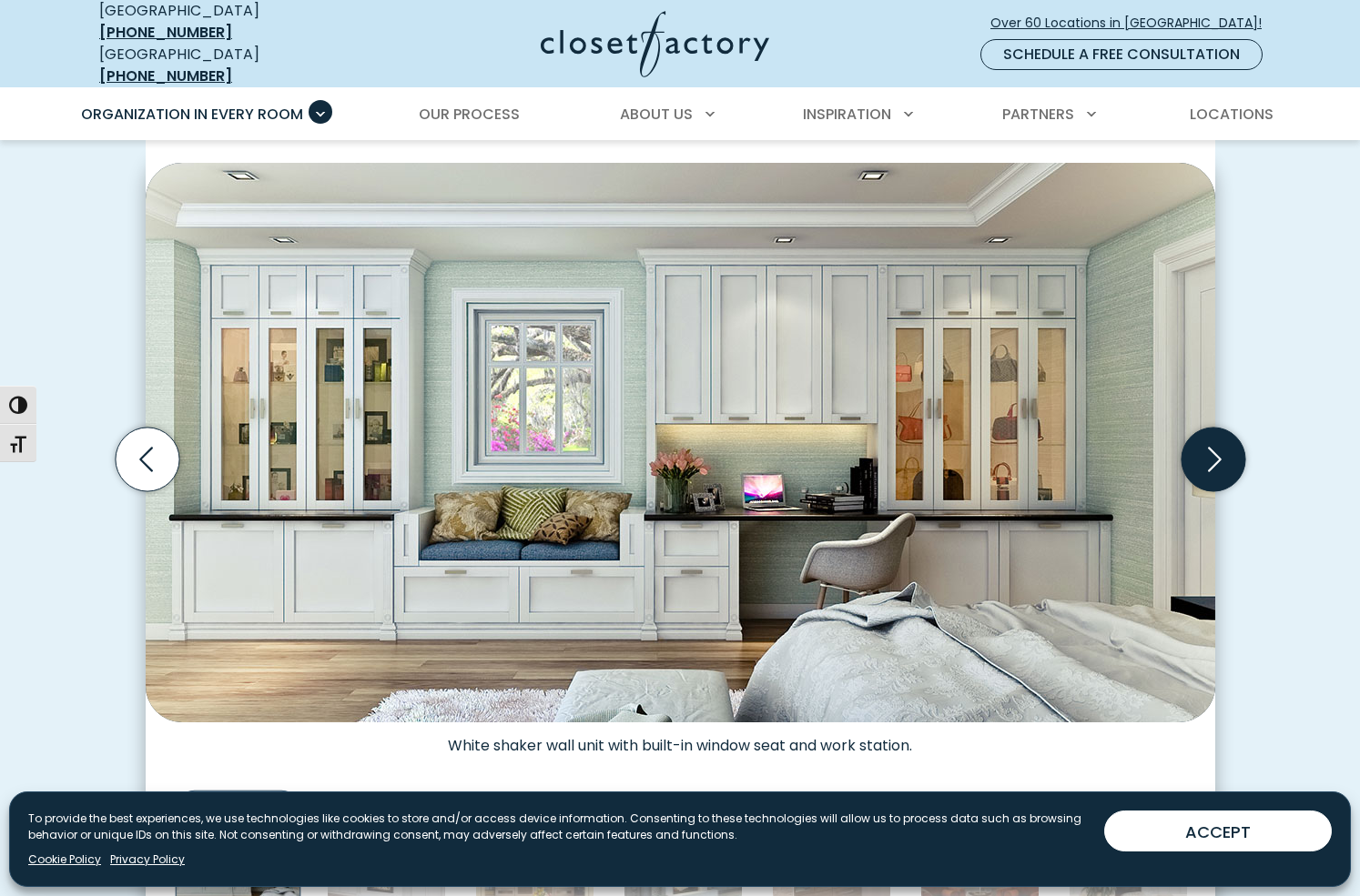
click at [1216, 446] on icon "Next slide" at bounding box center [1213, 460] width 64 height 64
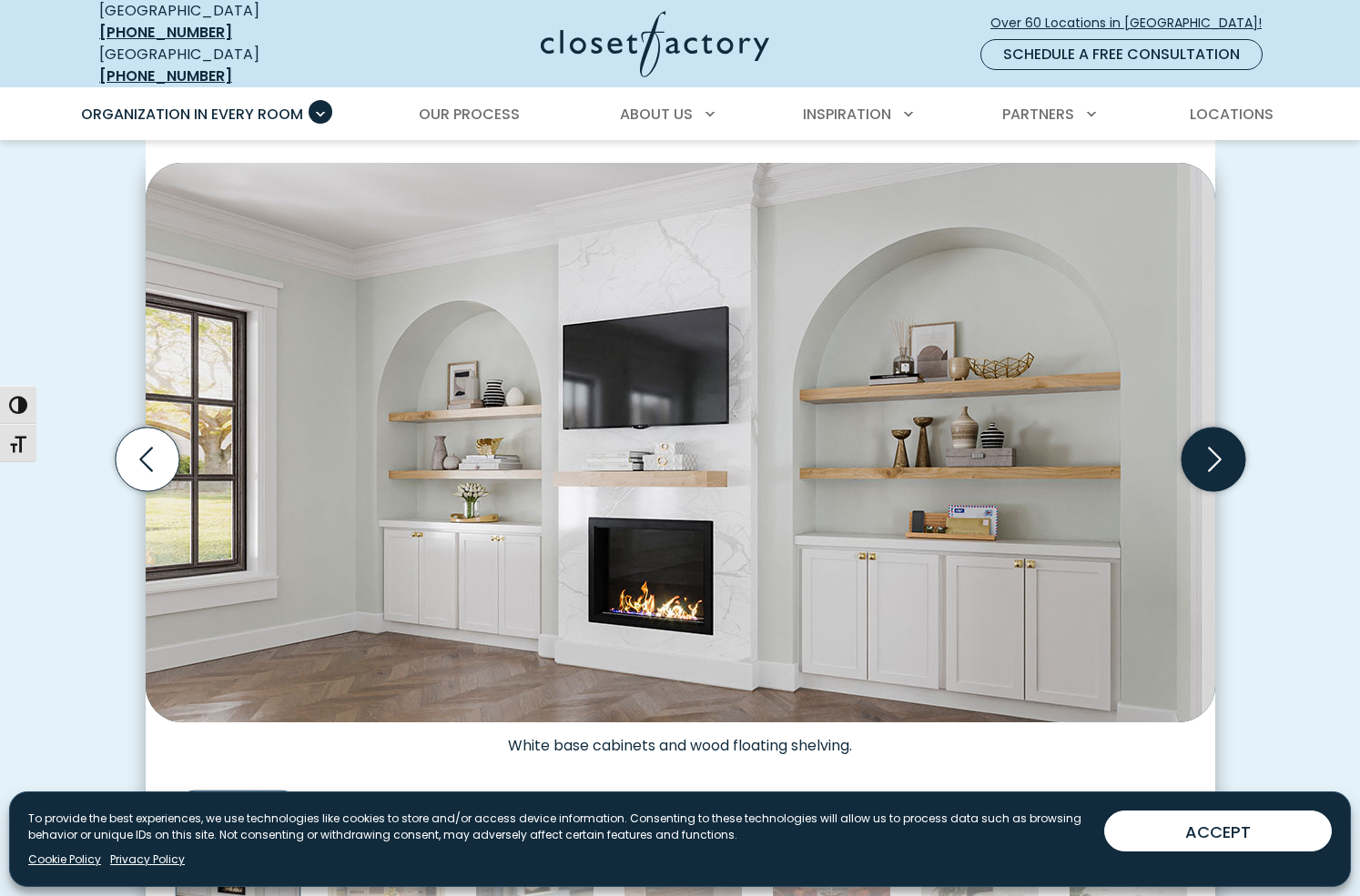
click at [1216, 446] on icon "Next slide" at bounding box center [1213, 460] width 64 height 64
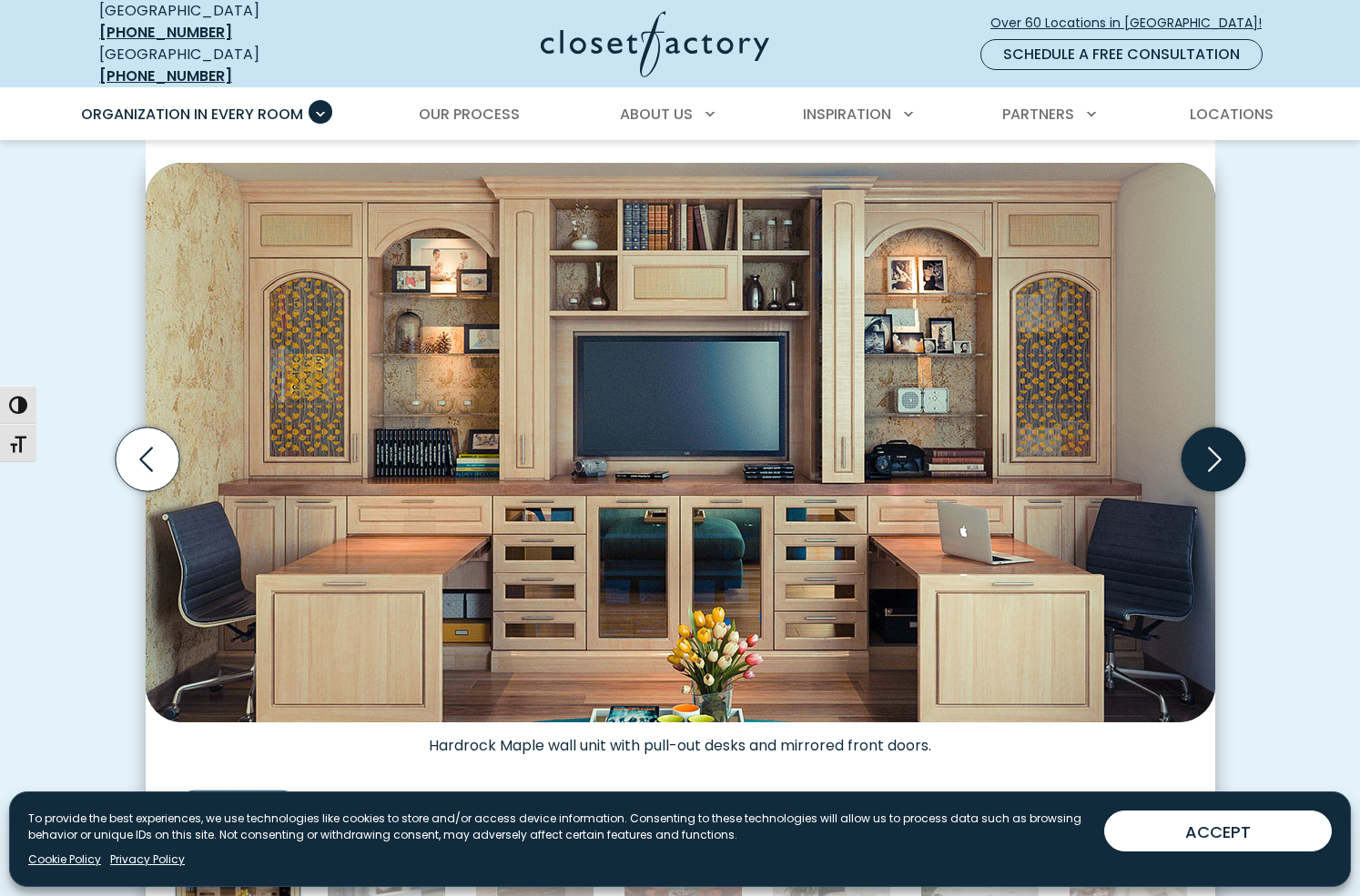
click at [1216, 446] on icon "Next slide" at bounding box center [1213, 460] width 64 height 64
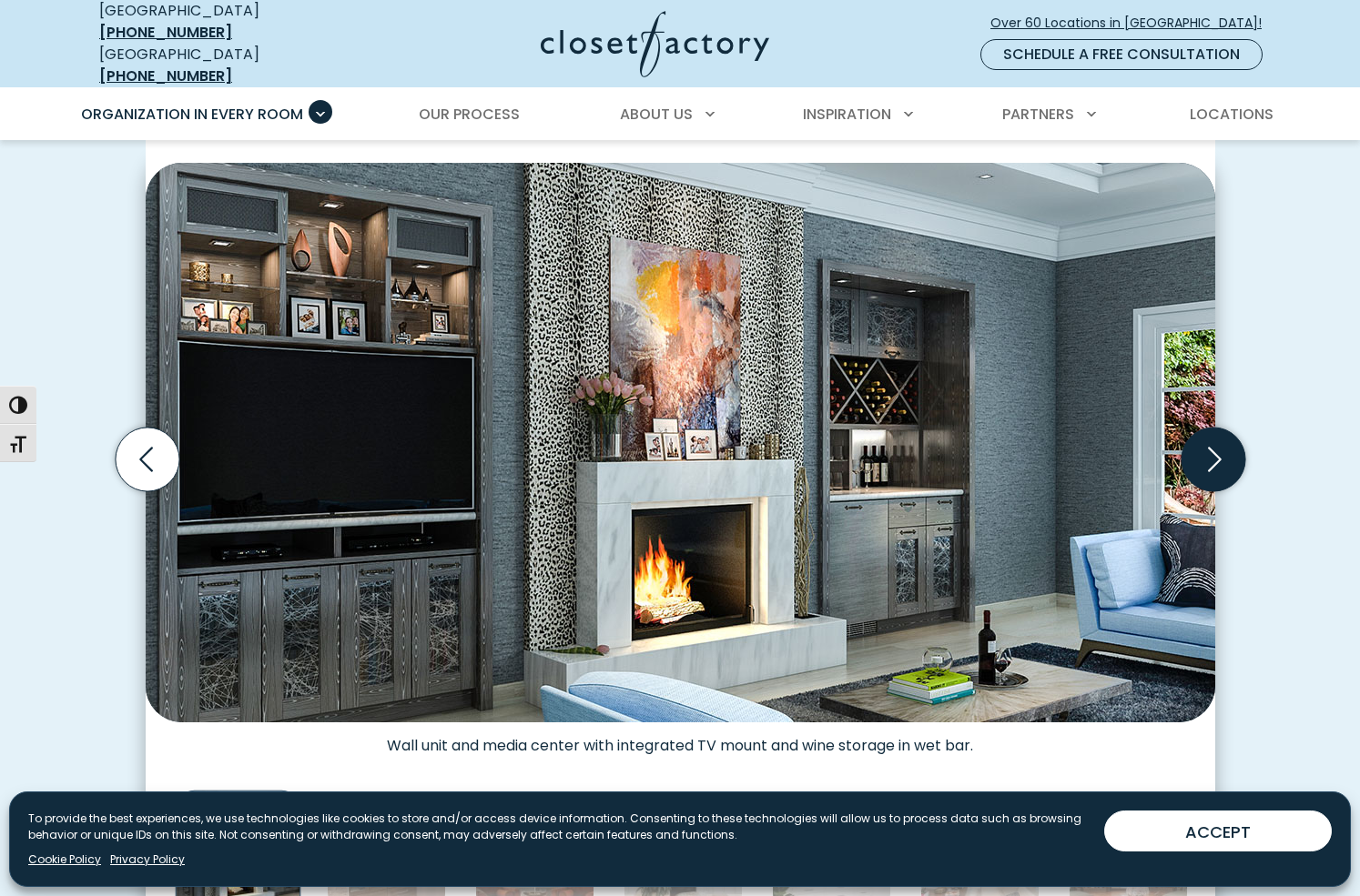
click at [1216, 446] on icon "Next slide" at bounding box center [1213, 460] width 64 height 64
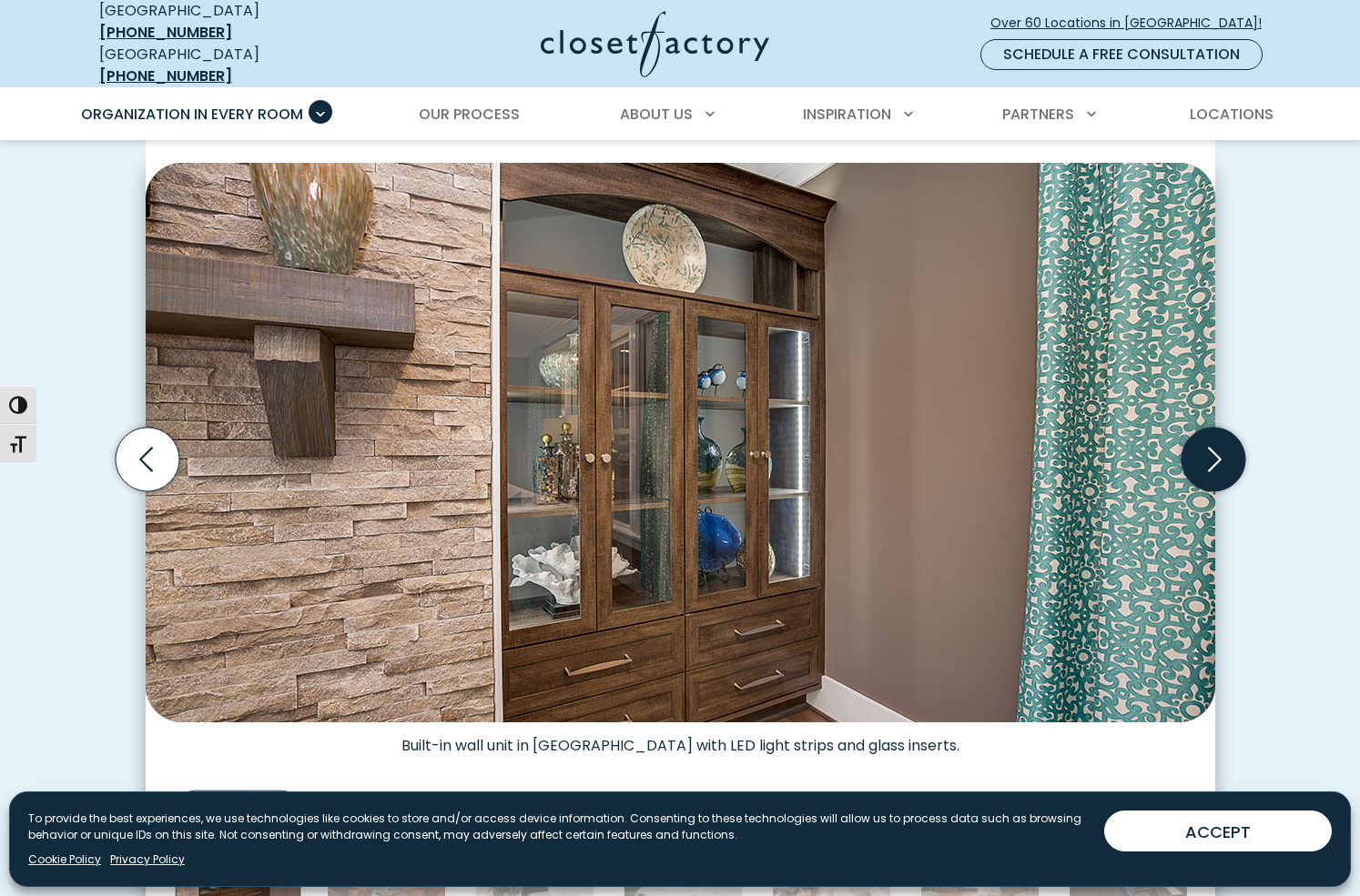
click at [1216, 446] on icon "Next slide" at bounding box center [1213, 460] width 64 height 64
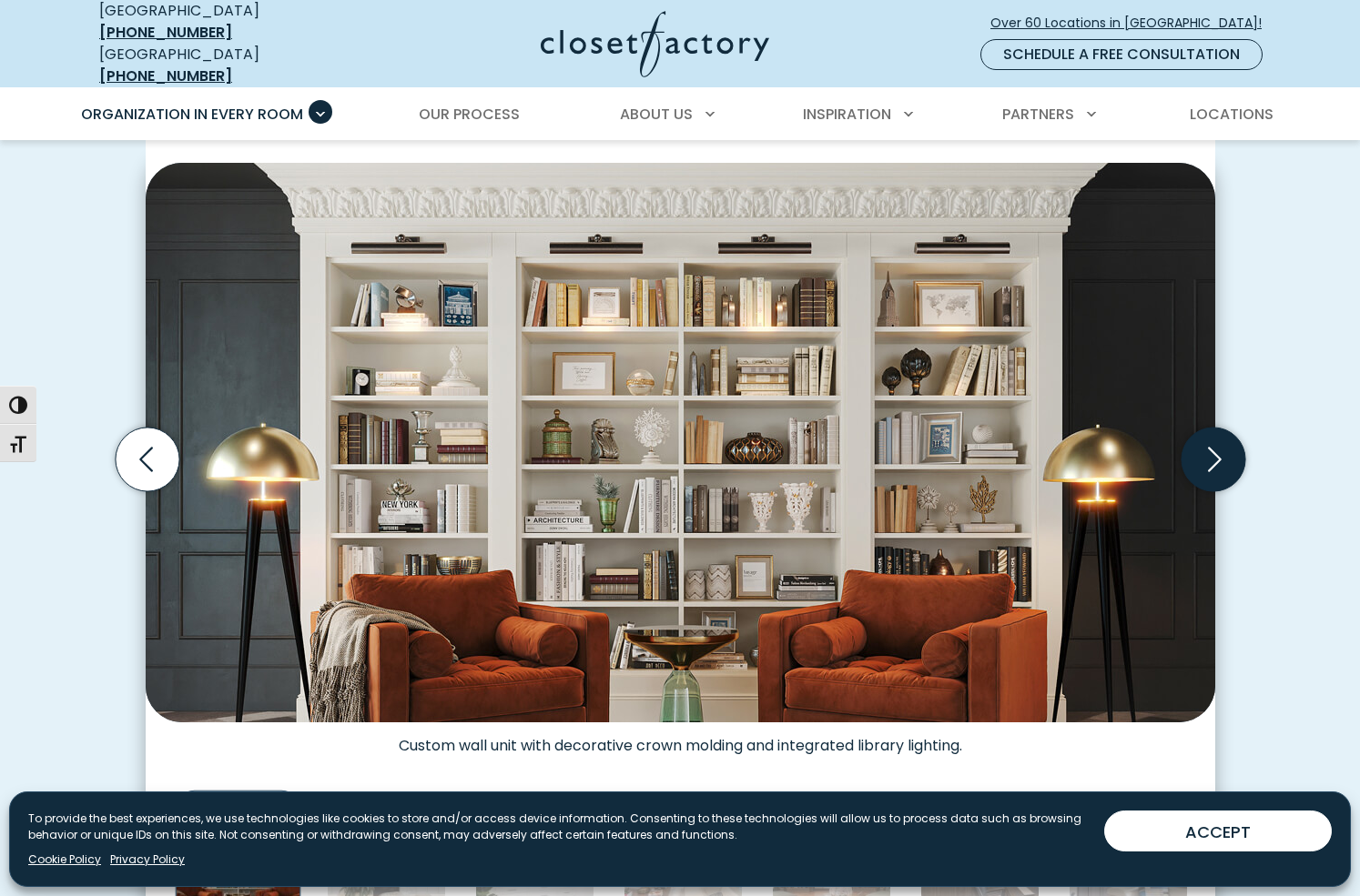
click at [1216, 446] on icon "Next slide" at bounding box center [1213, 460] width 64 height 64
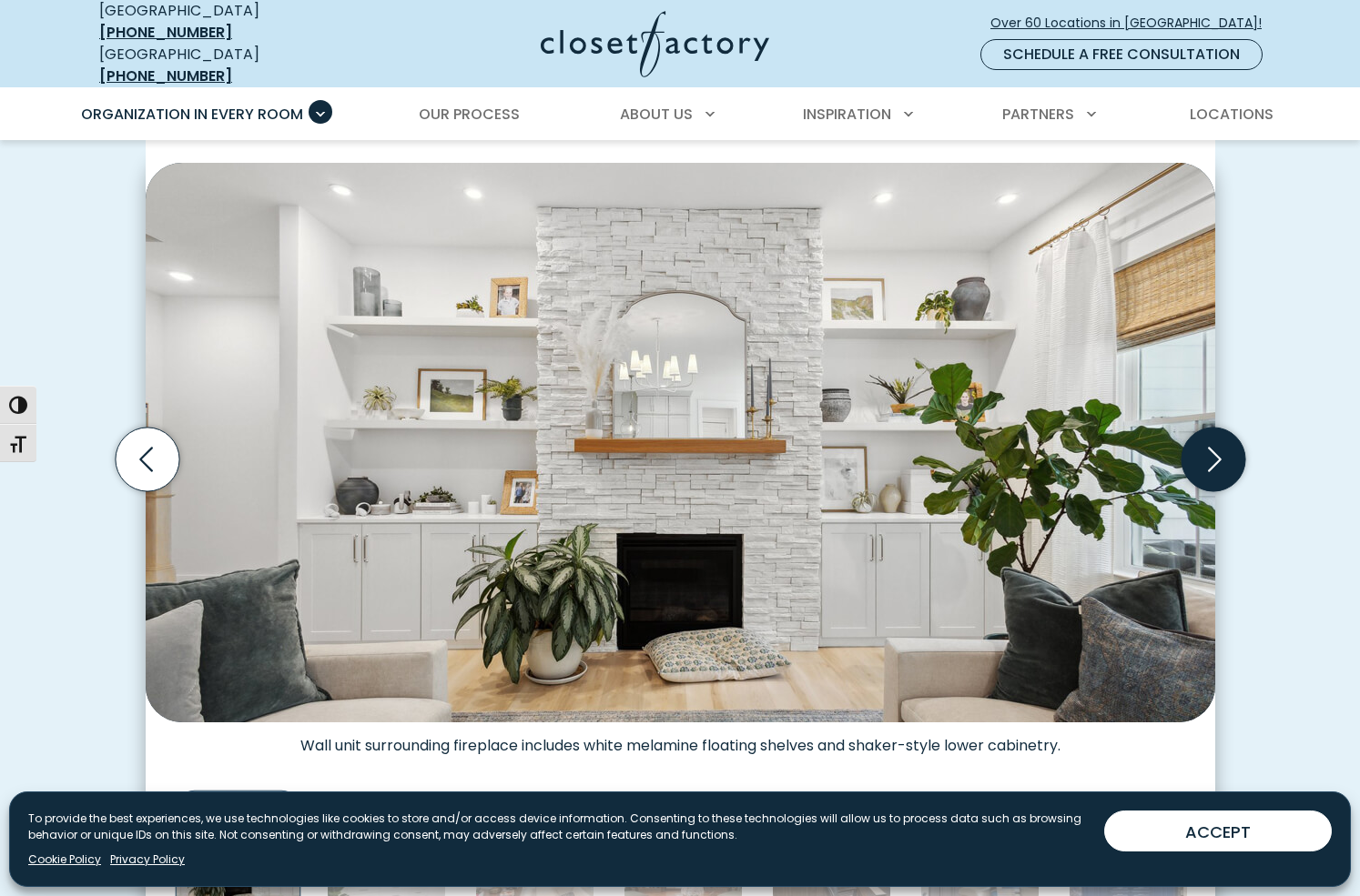
click at [1216, 446] on icon "Next slide" at bounding box center [1213, 460] width 64 height 64
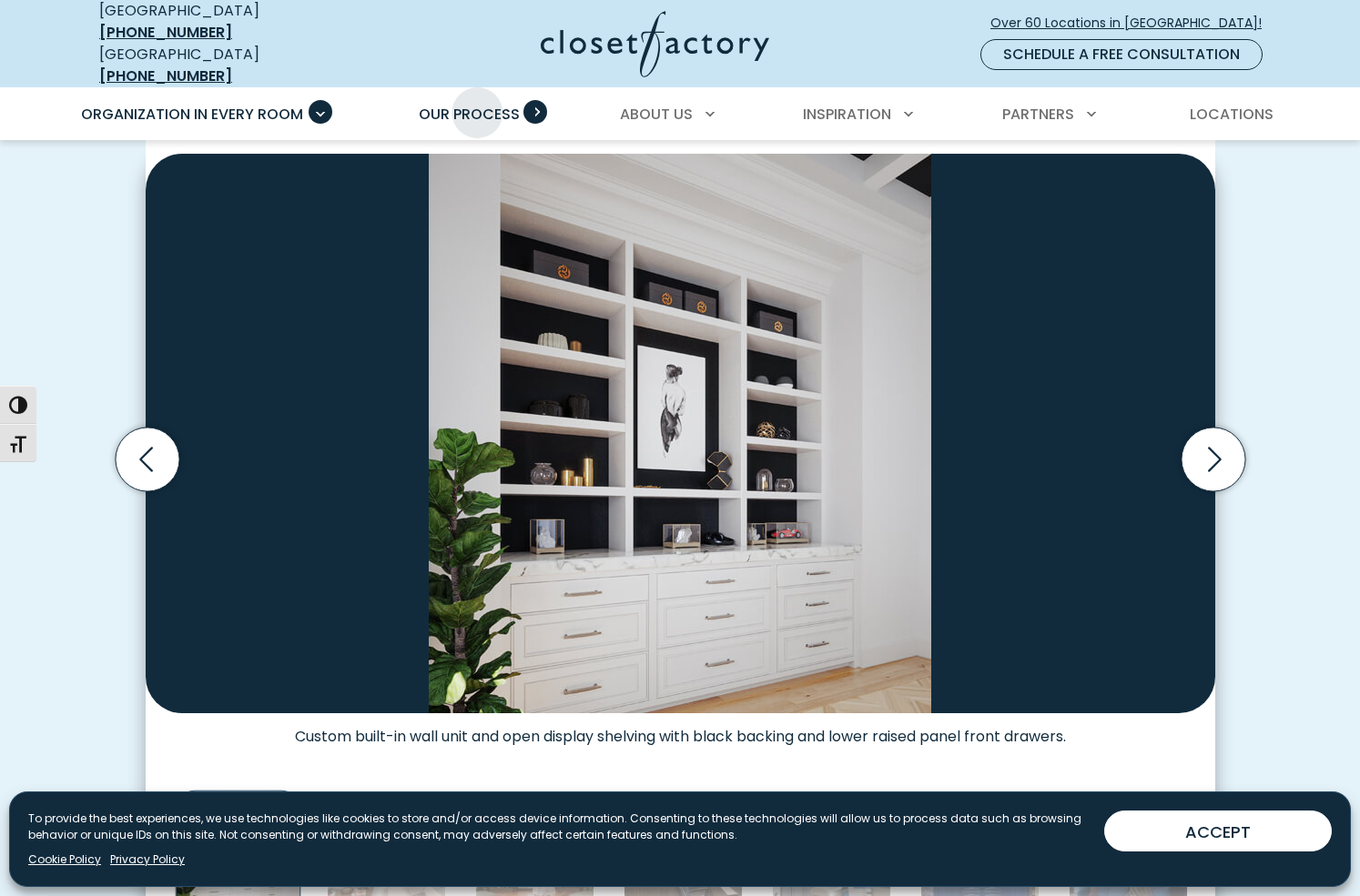
click at [477, 104] on span "Our Process" at bounding box center [469, 114] width 101 height 21
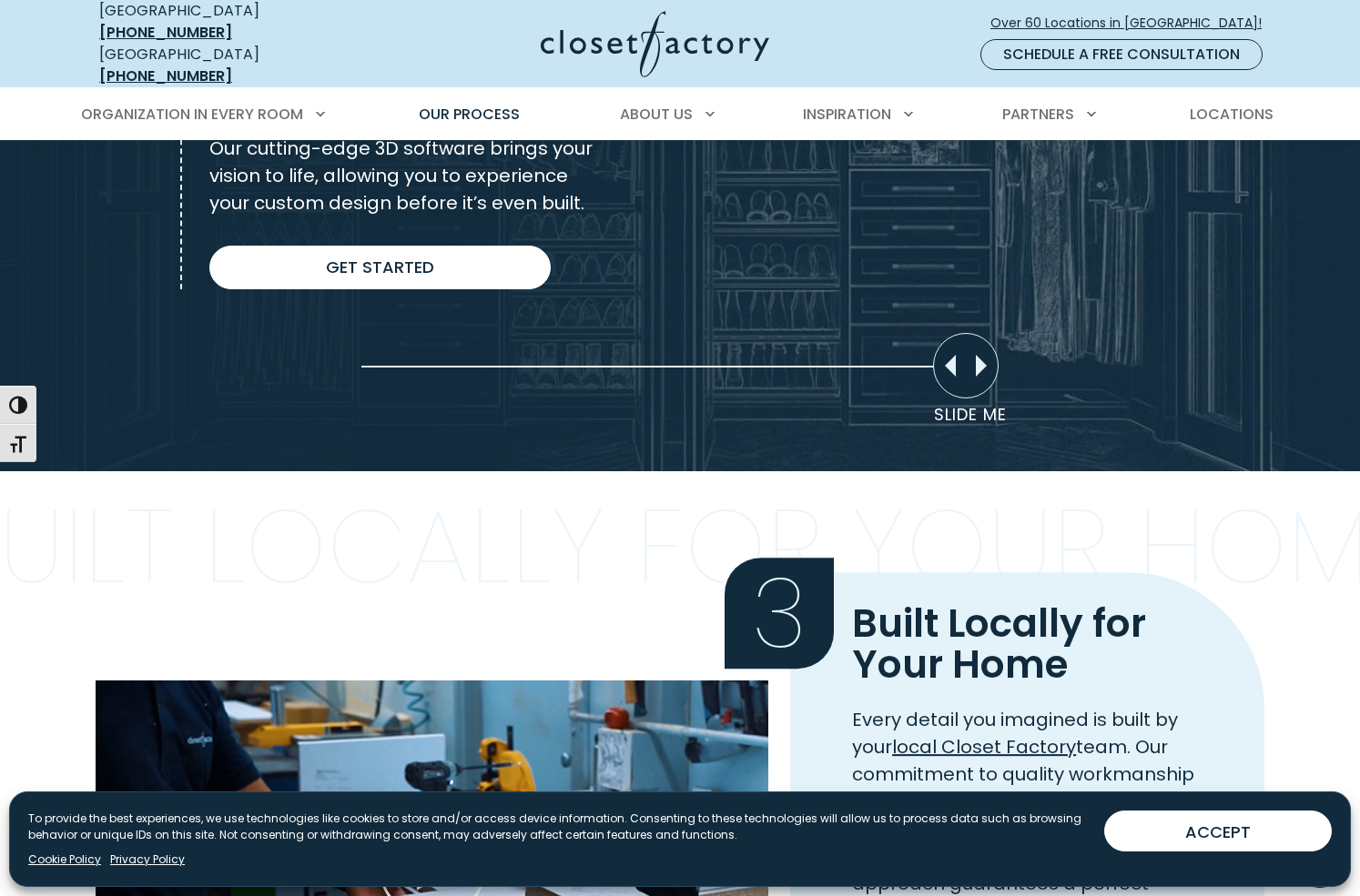
scroll to position [1346, 0]
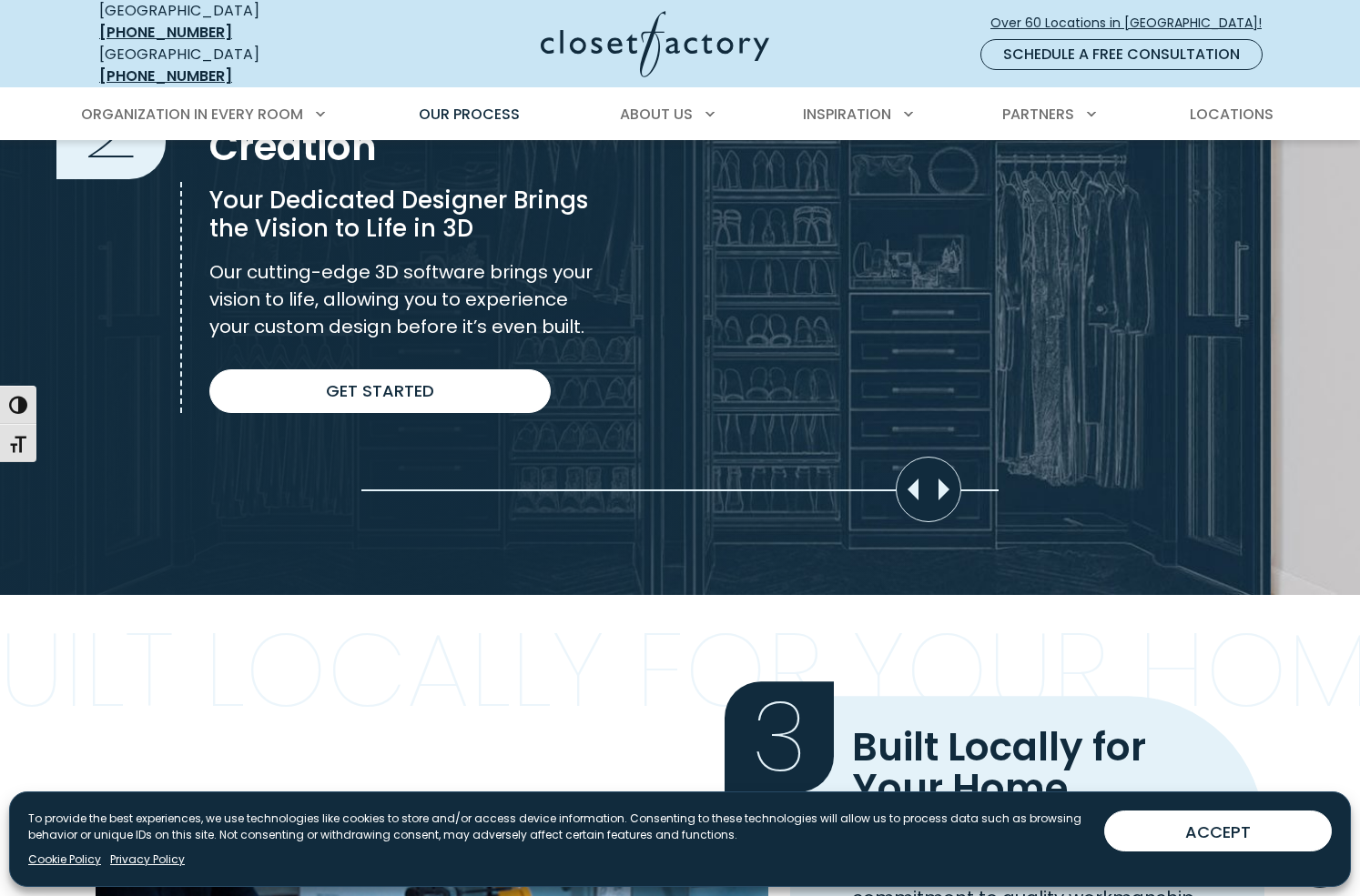
drag, startPoint x: 939, startPoint y: 477, endPoint x: 912, endPoint y: 478, distance: 27.0
click at [912, 478] on div "Move slider to compare images" at bounding box center [928, 490] width 66 height 66
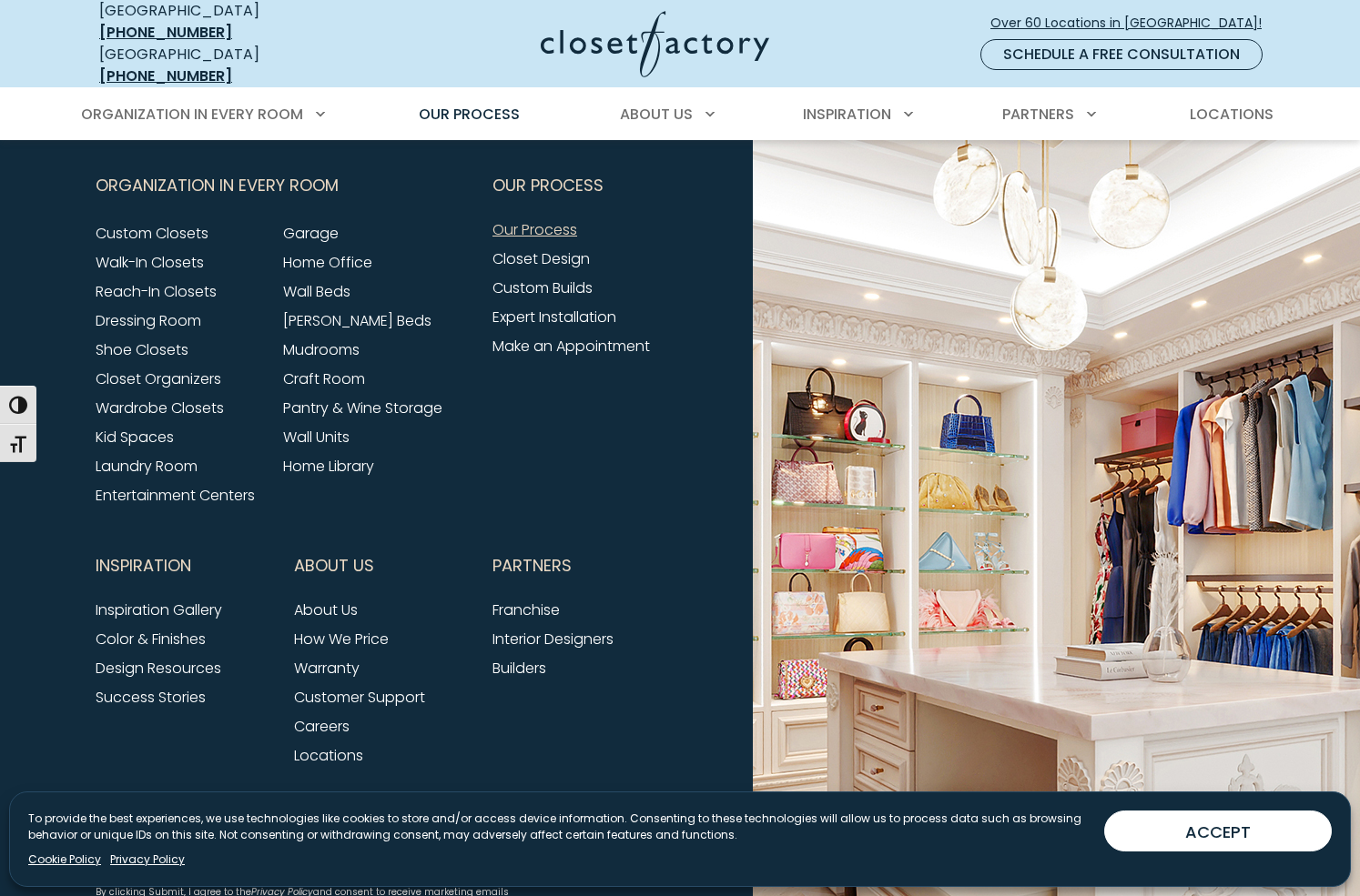
scroll to position [4246, 0]
click at [333, 426] on link "Wall Units" at bounding box center [316, 436] width 67 height 21
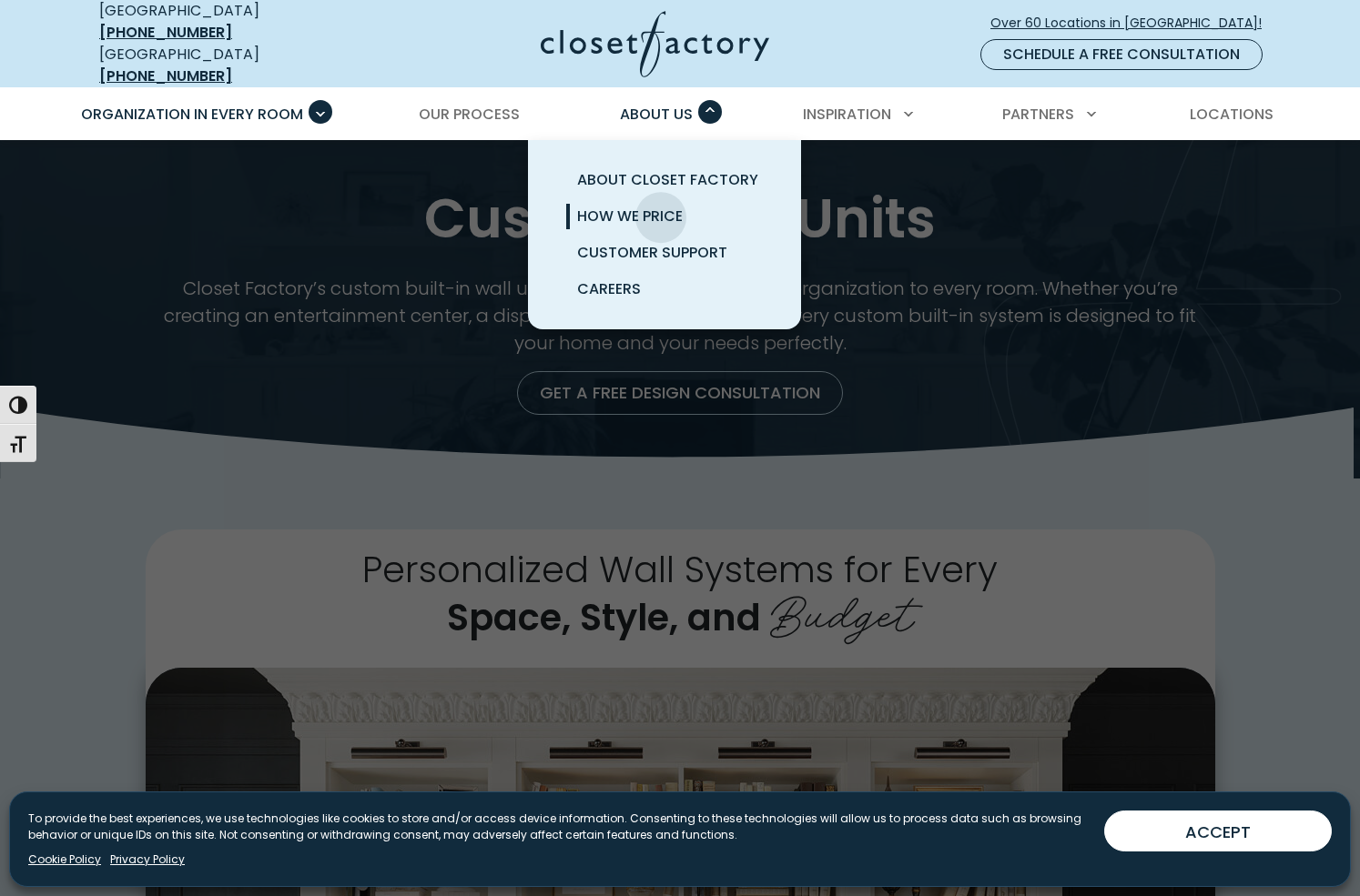
click at [661, 206] on span "How We Price" at bounding box center [629, 217] width 106 height 21
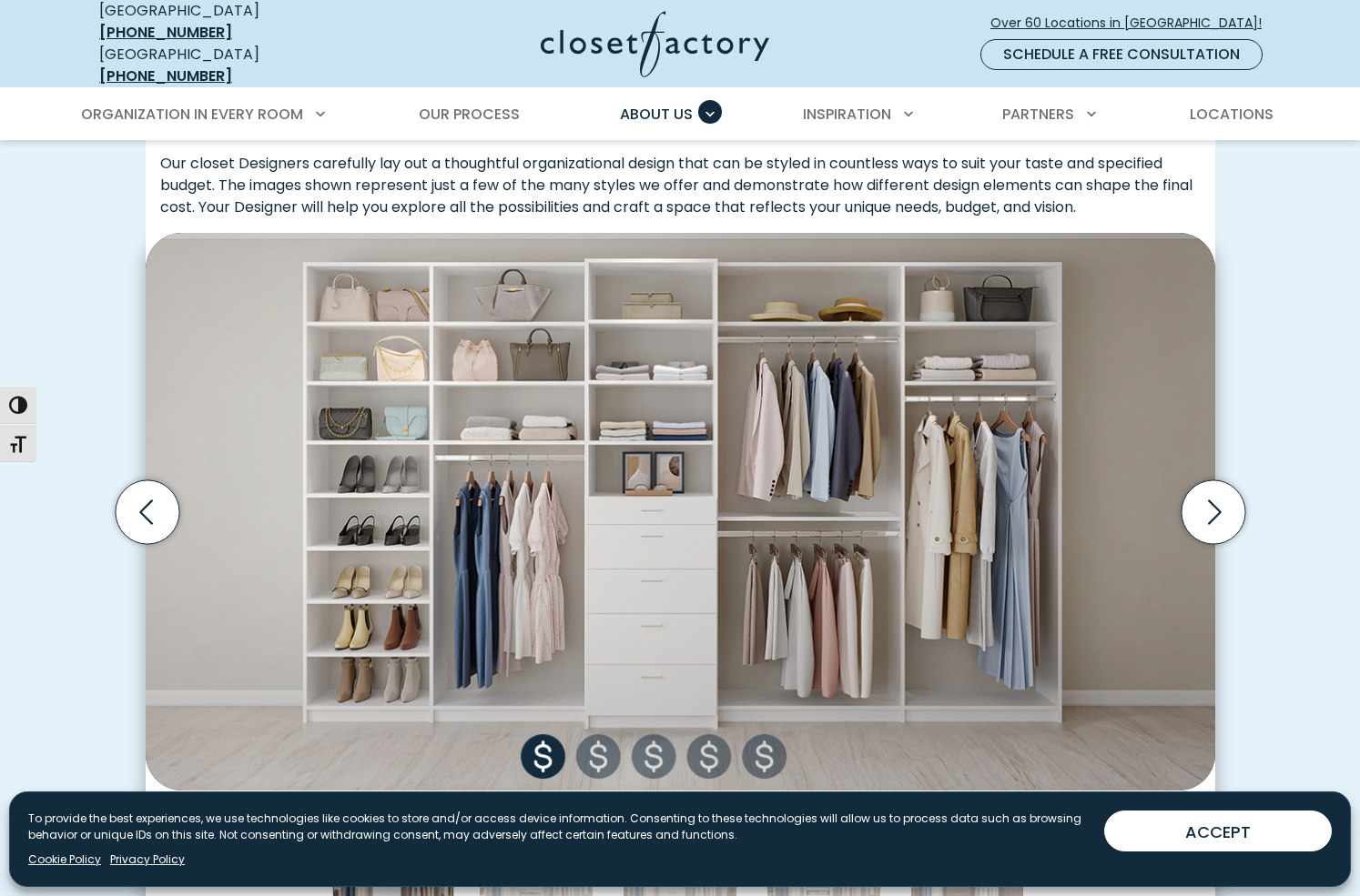
scroll to position [510, 0]
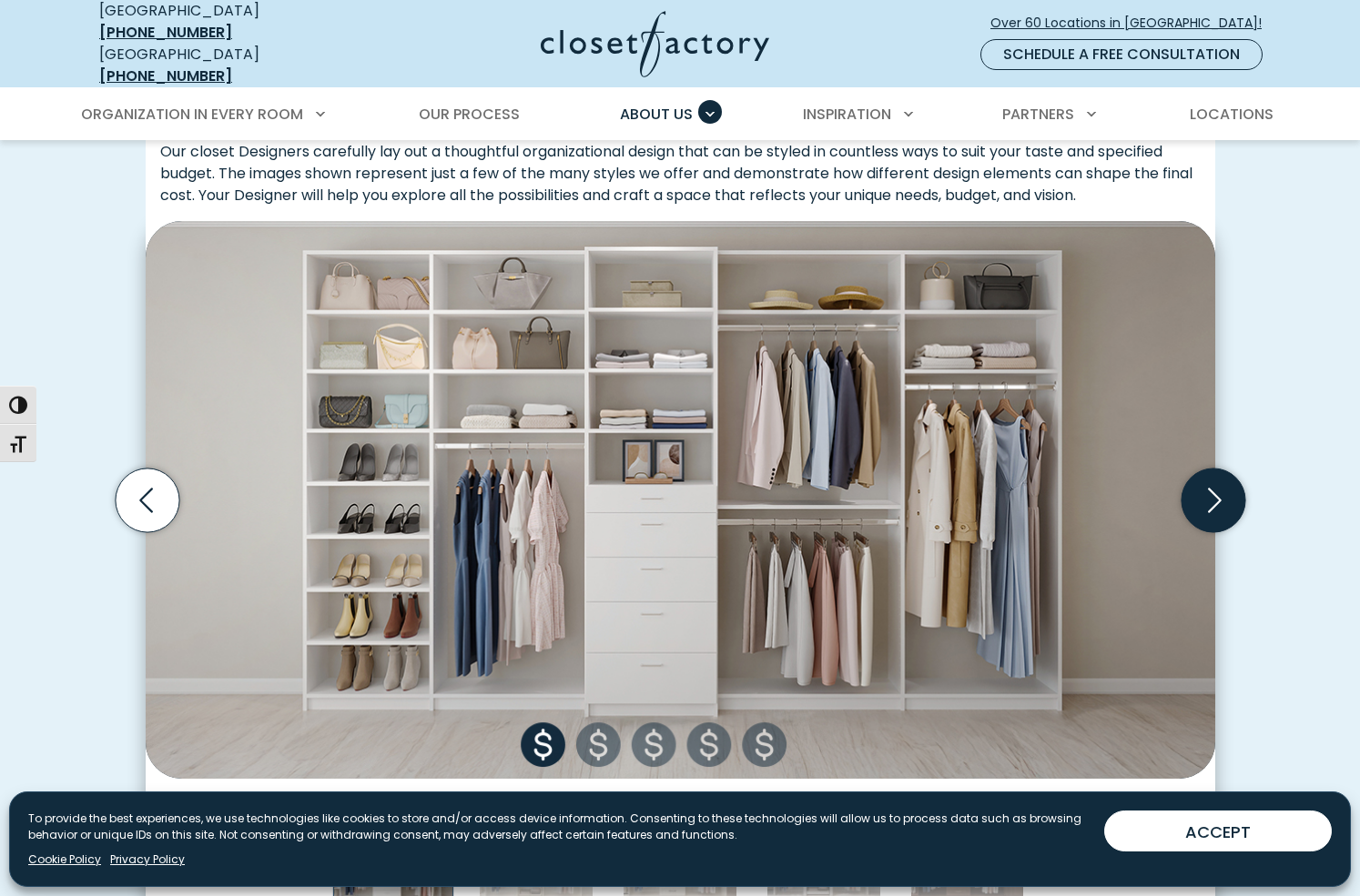
click at [1223, 480] on icon "Next slide" at bounding box center [1213, 499] width 64 height 64
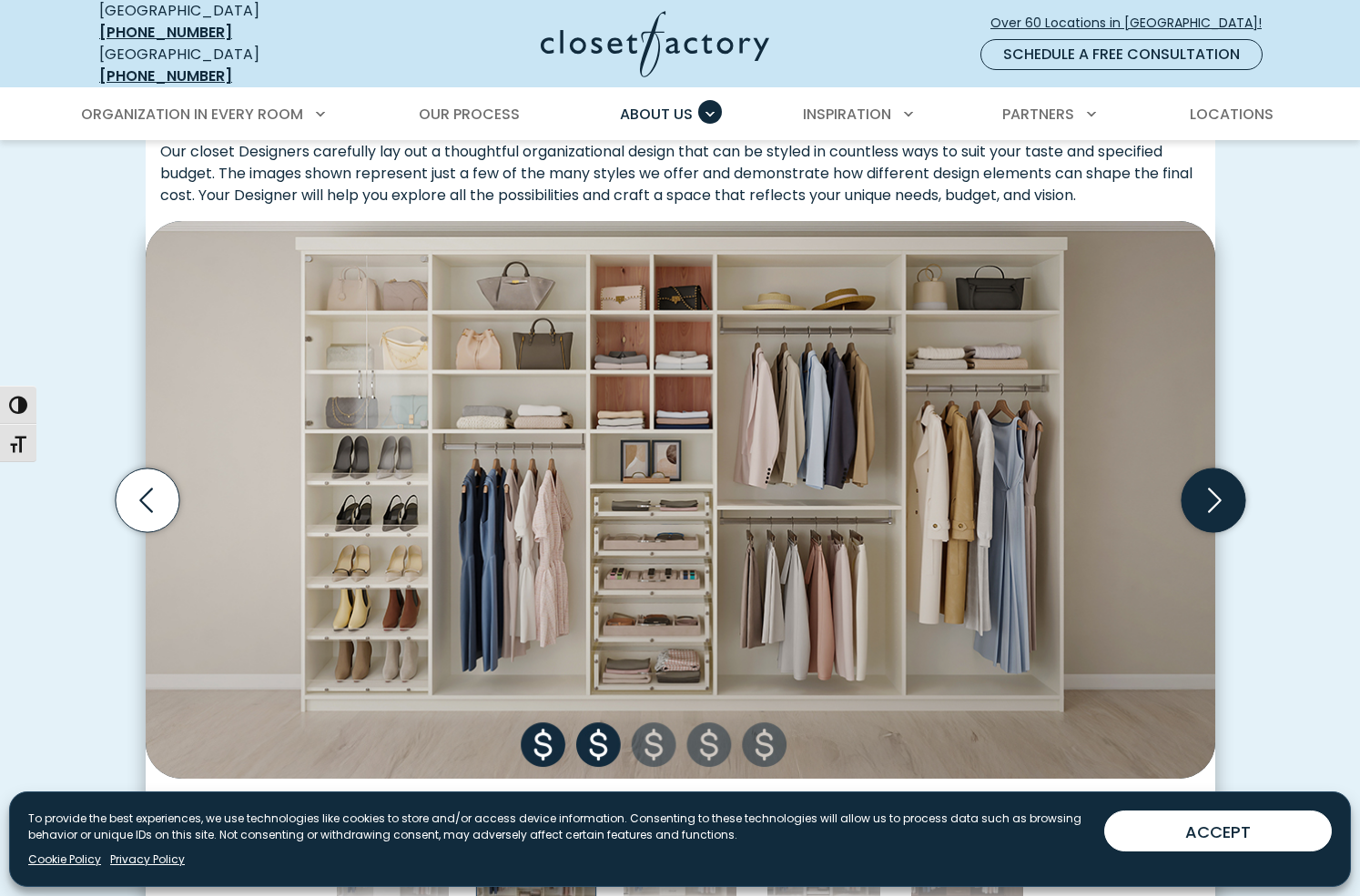
click at [1222, 480] on icon "Next slide" at bounding box center [1213, 499] width 64 height 64
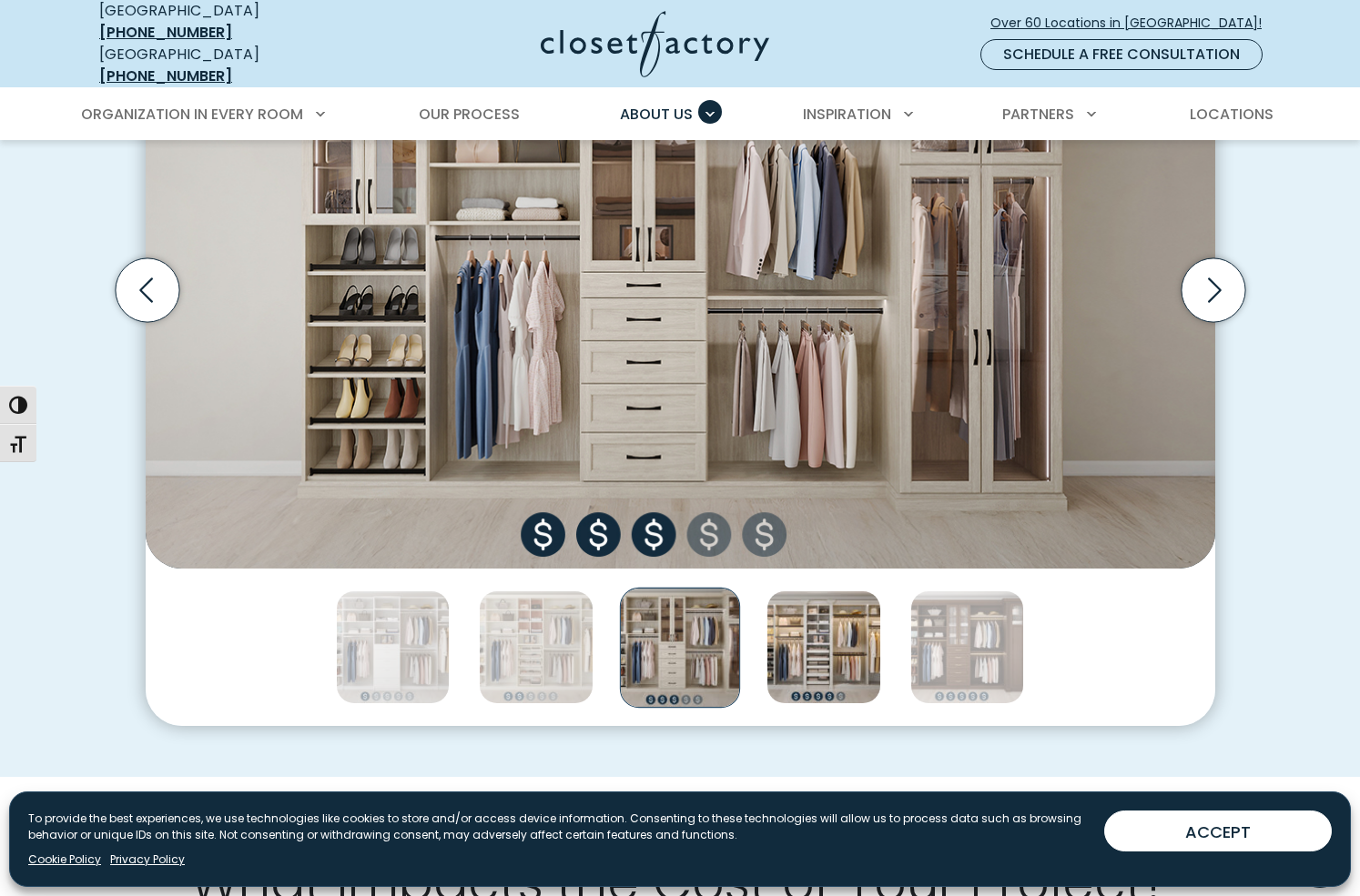
scroll to position [537, 0]
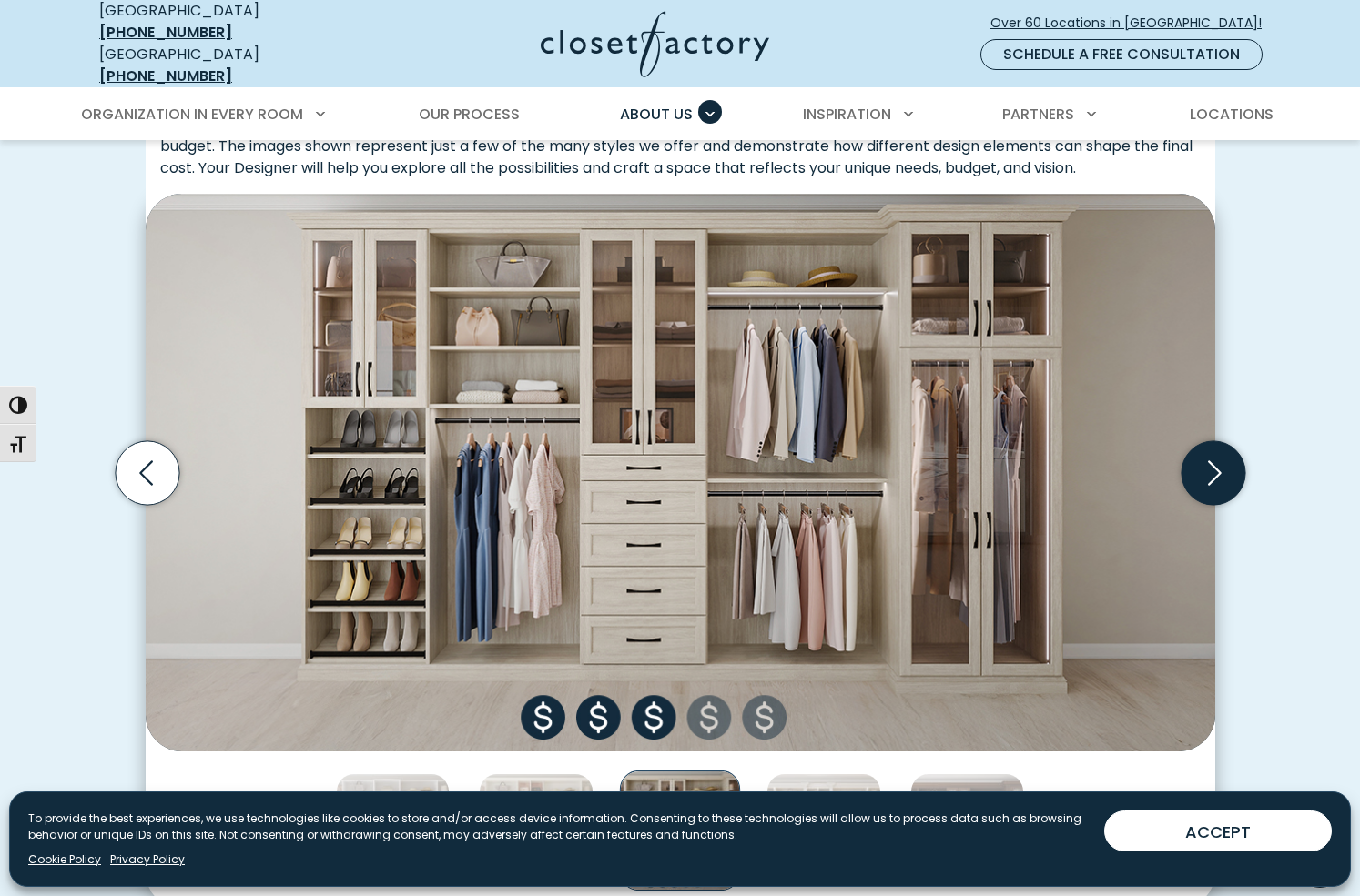
click at [1219, 446] on icon "Next slide" at bounding box center [1213, 472] width 64 height 64
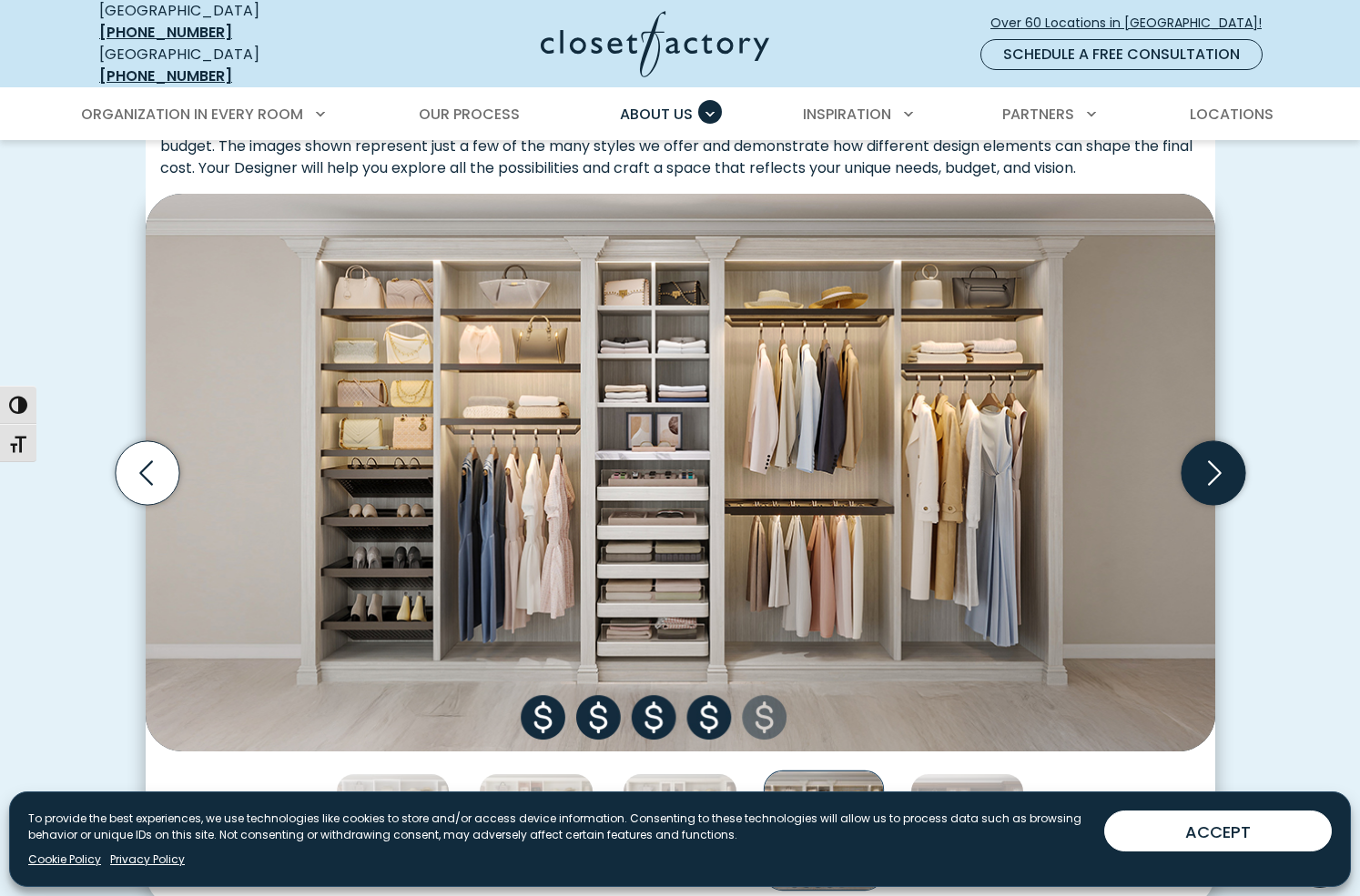
click at [1217, 450] on icon "Next slide" at bounding box center [1213, 472] width 64 height 64
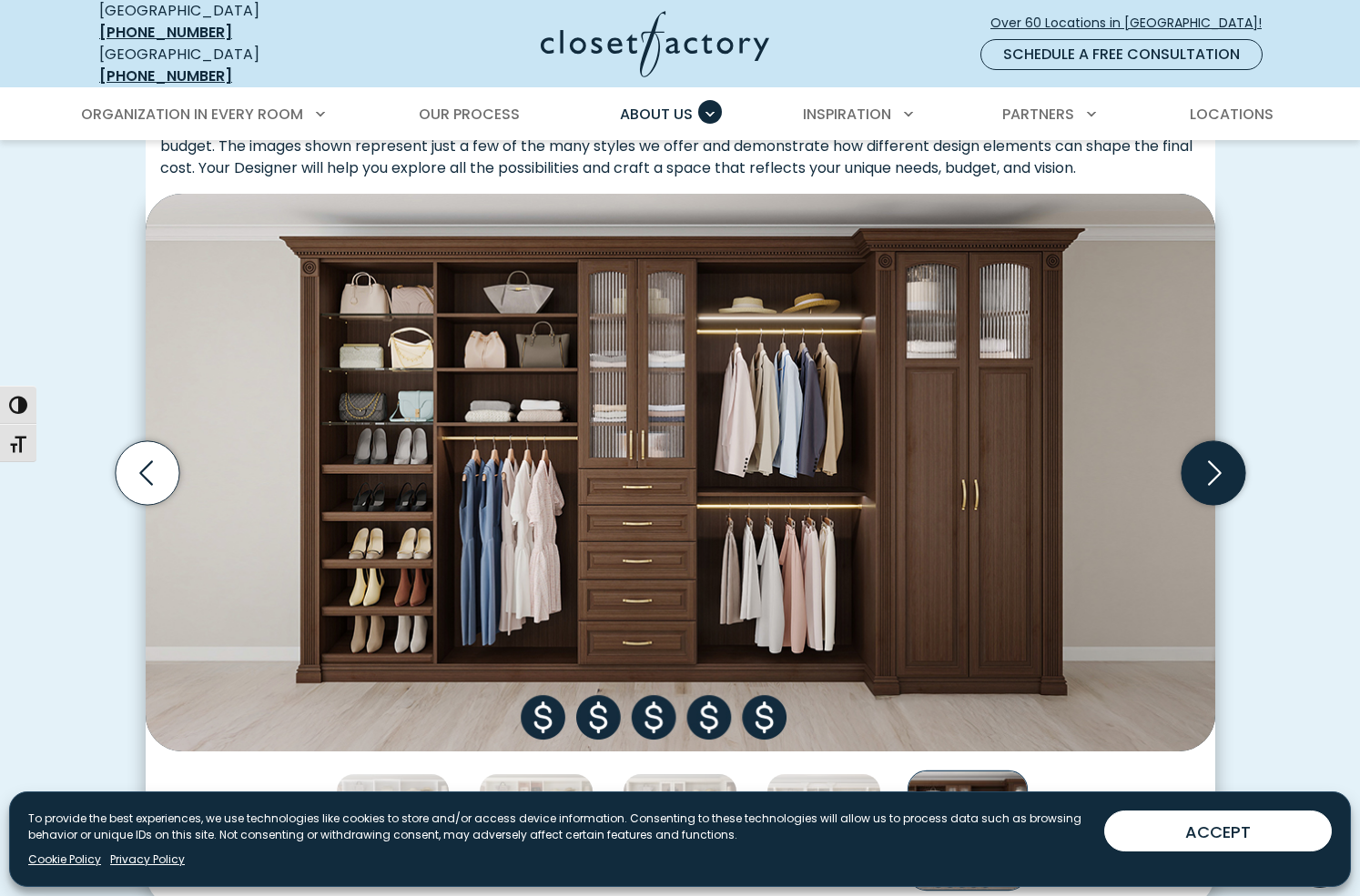
click at [1216, 450] on icon "Next slide" at bounding box center [1213, 472] width 64 height 64
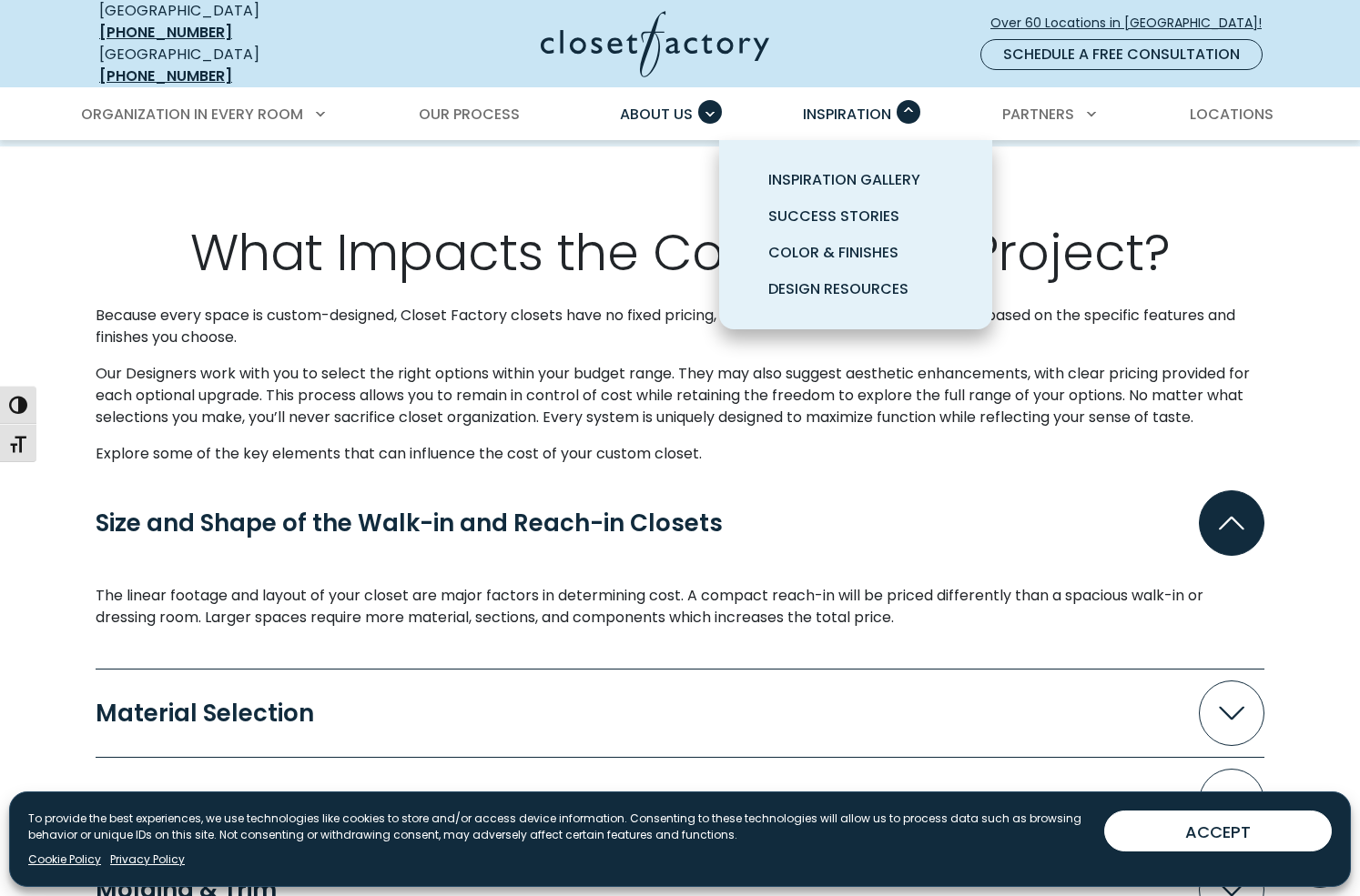
scroll to position [1346, 0]
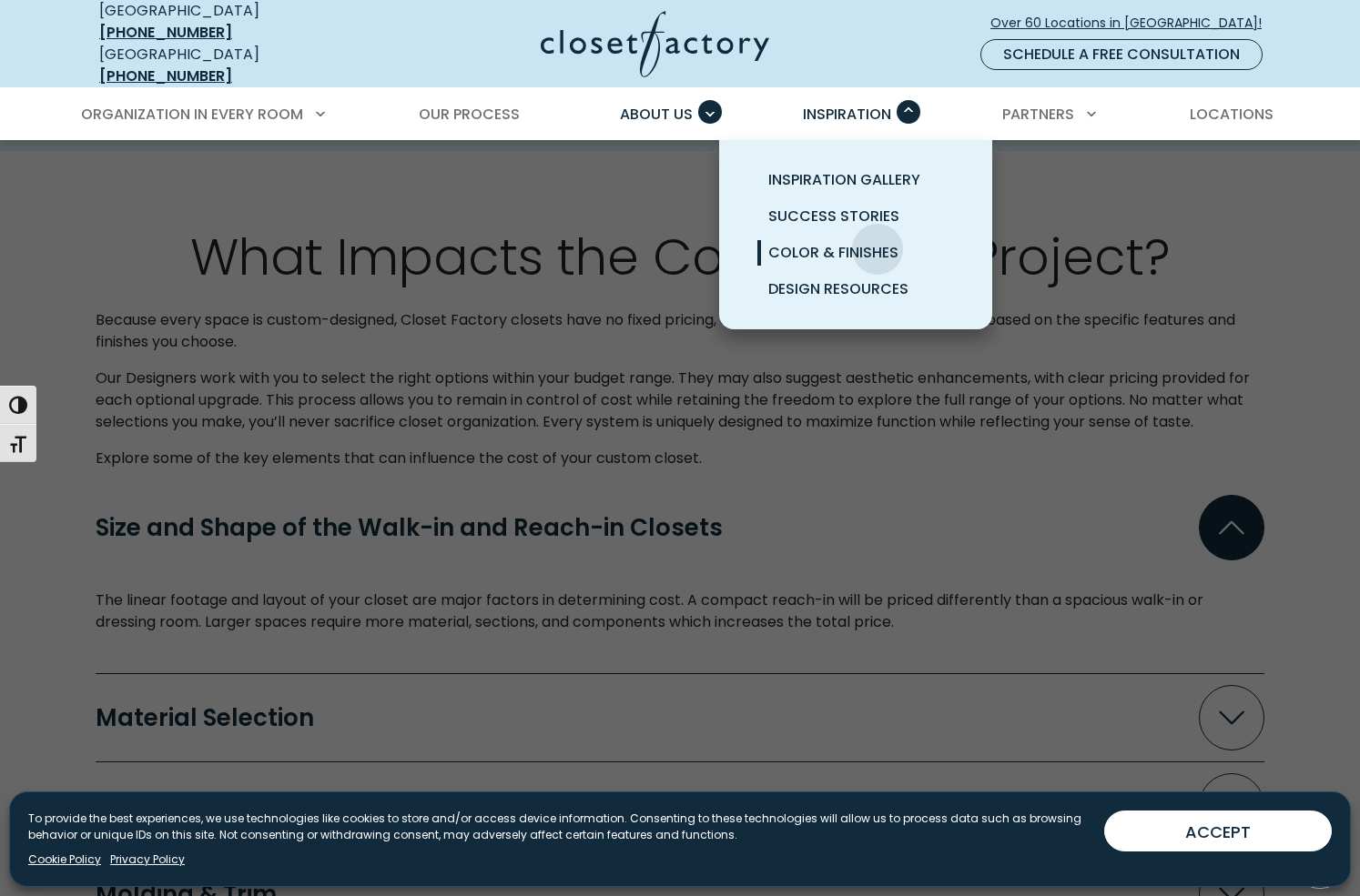
click at [877, 242] on span "Color & Finishes" at bounding box center [833, 253] width 130 height 21
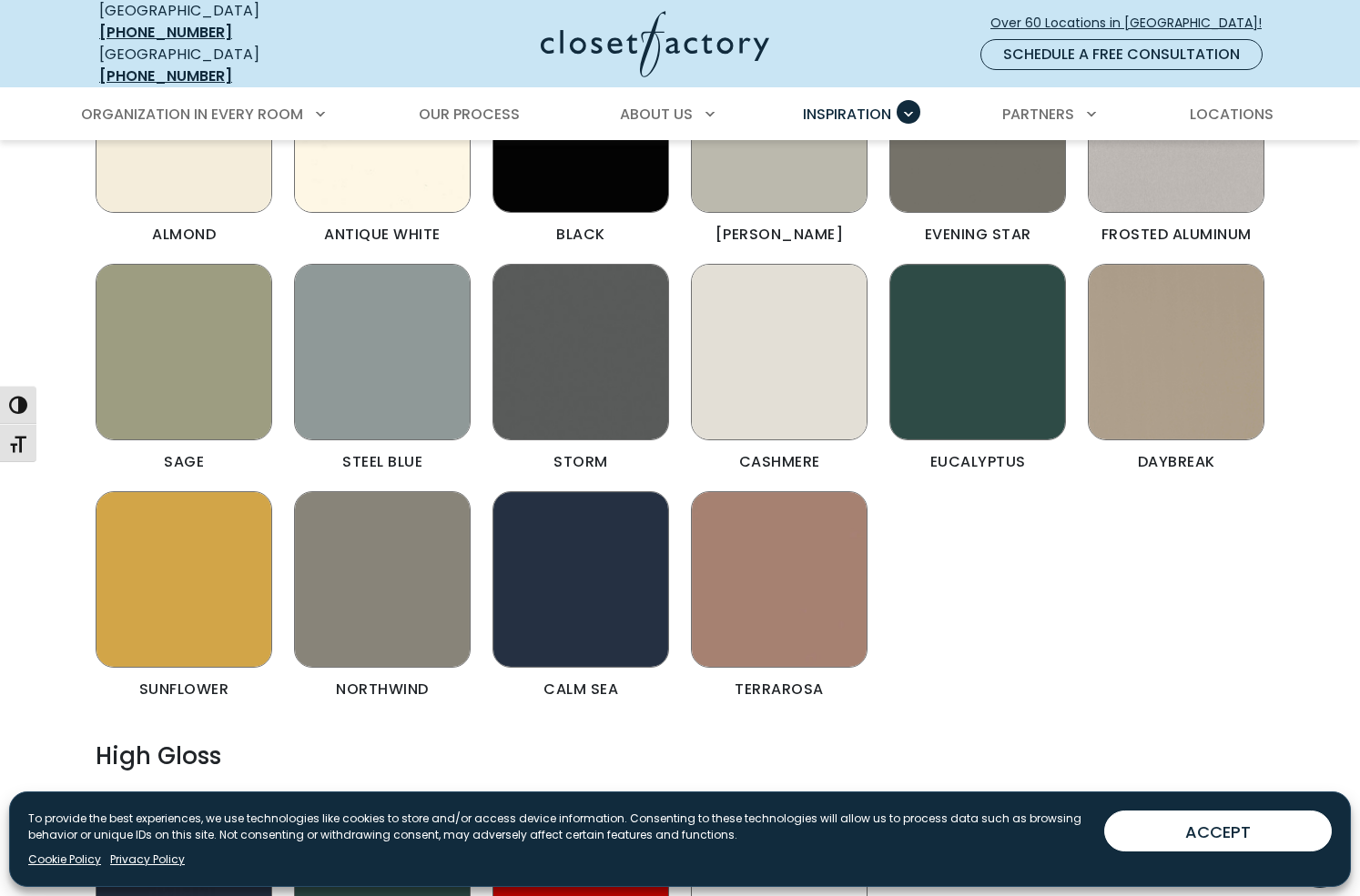
scroll to position [2232, 0]
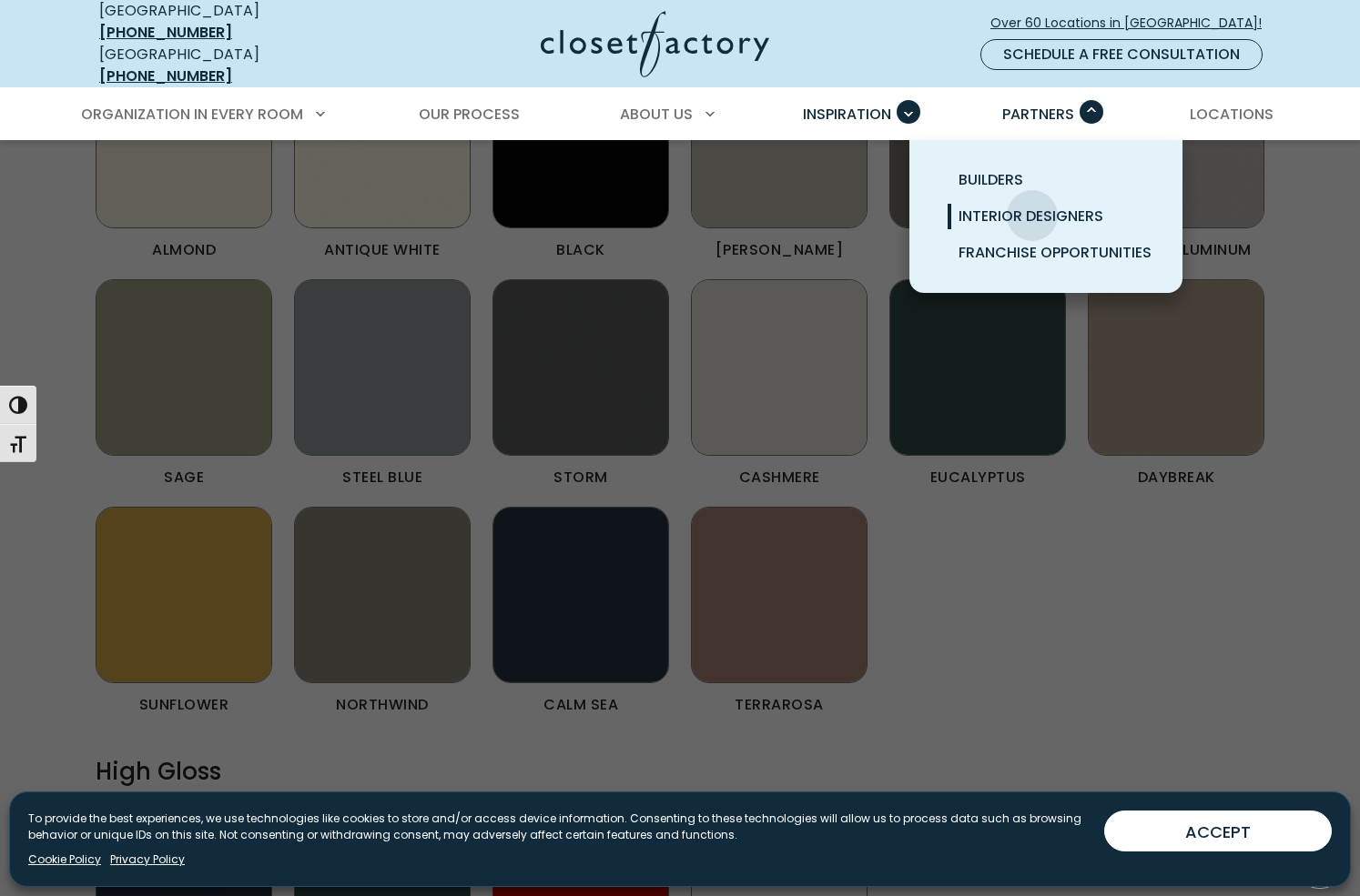
click at [1032, 206] on span "Interior Designers" at bounding box center [1031, 217] width 145 height 21
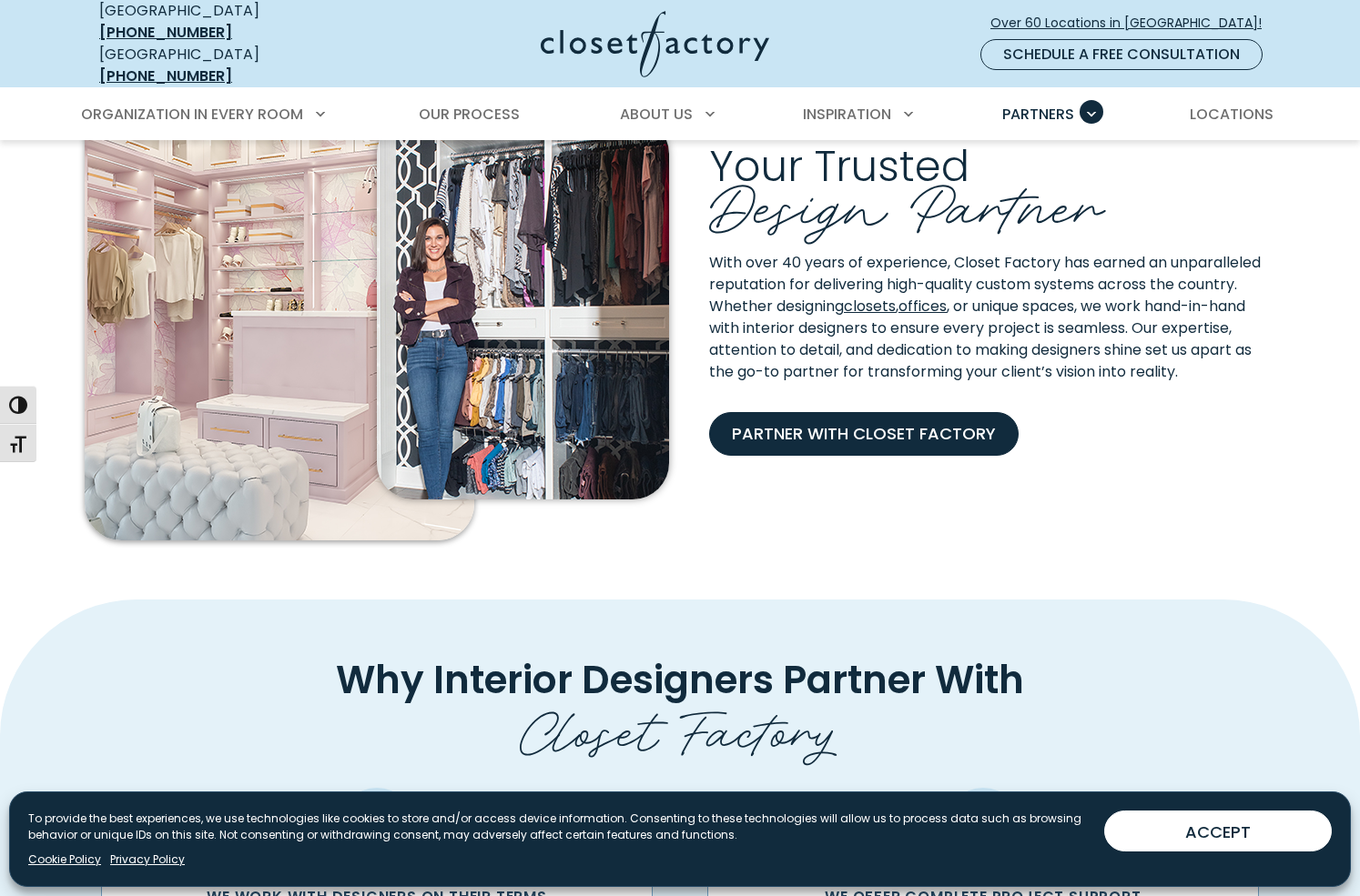
scroll to position [442, 0]
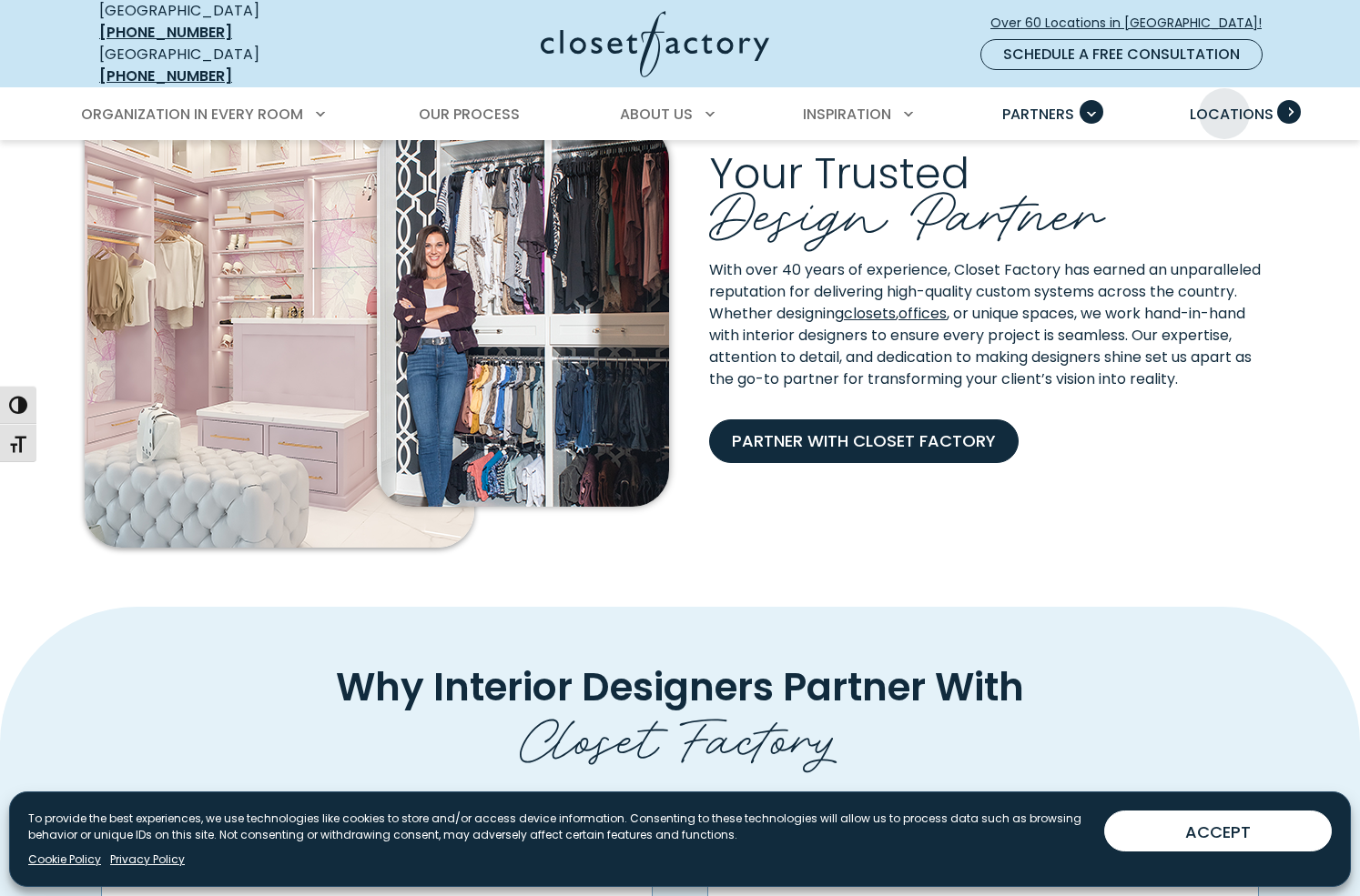
click at [1224, 104] on span "Locations" at bounding box center [1231, 114] width 84 height 21
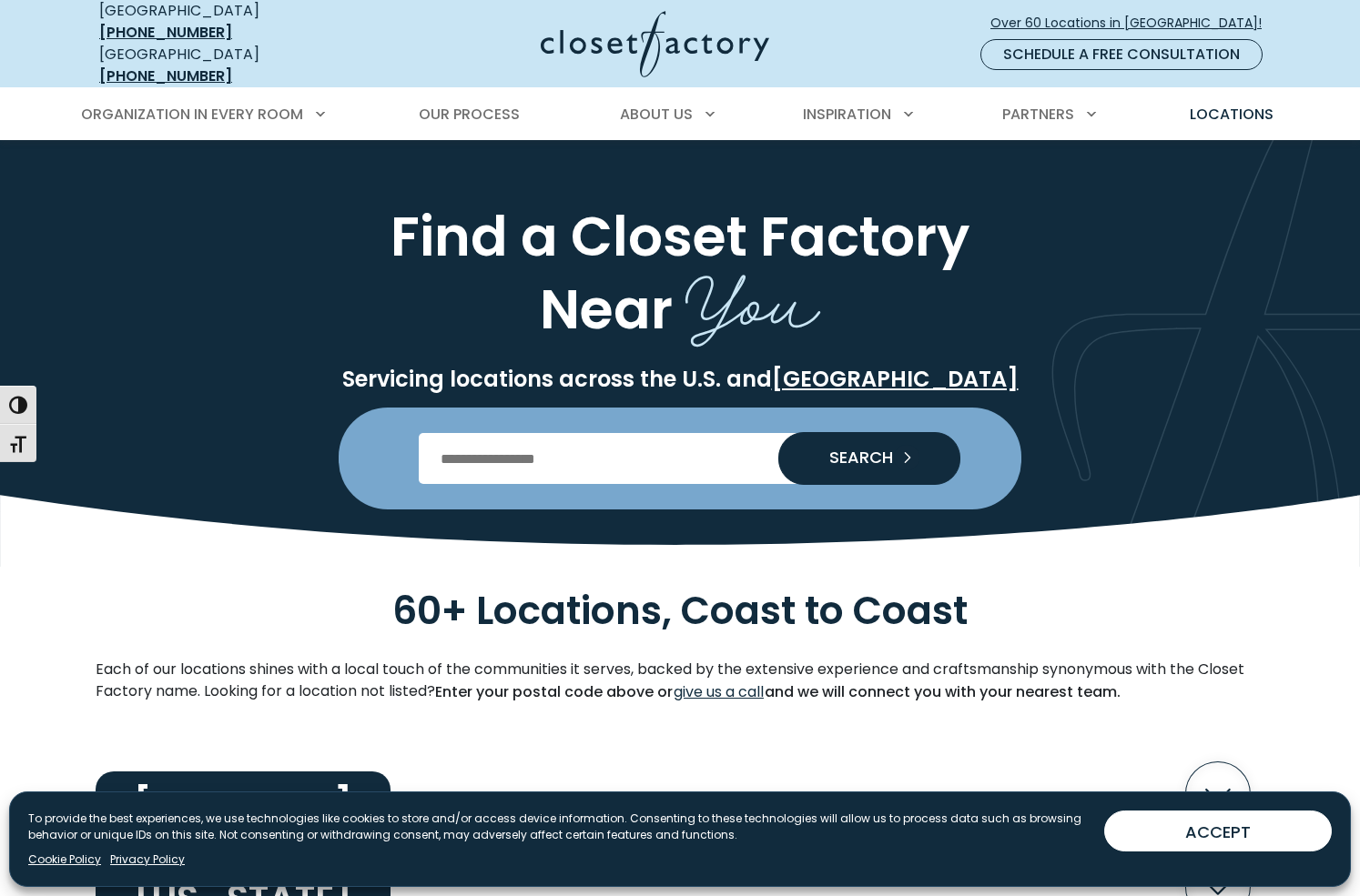
click at [519, 448] on input "Enter Postal Code" at bounding box center [680, 459] width 524 height 51
type input "*****"
click at [846, 449] on span "SEARCH" at bounding box center [854, 457] width 78 height 16
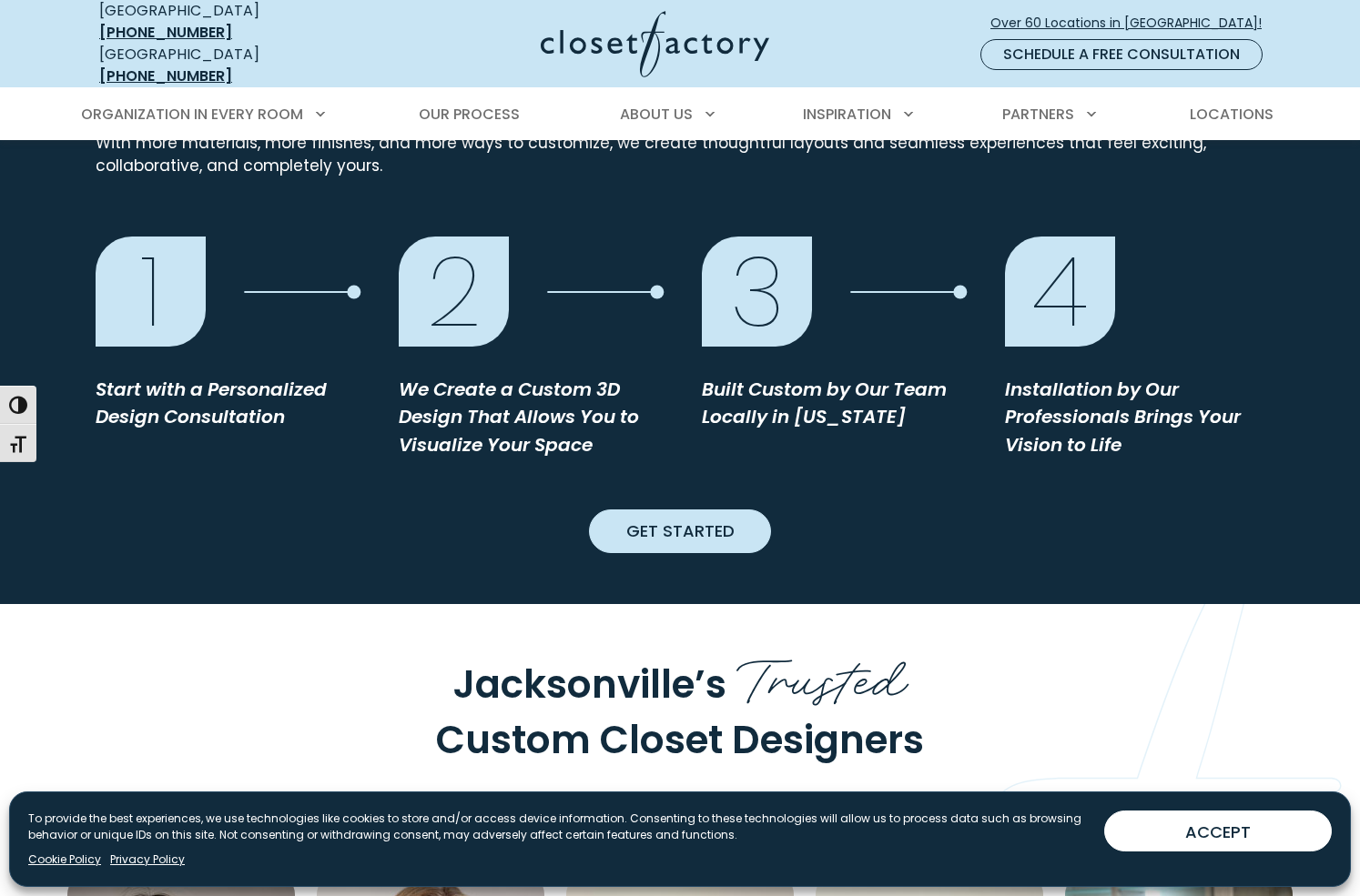
scroll to position [1610, 0]
